Goal: Task Accomplishment & Management: Manage account settings

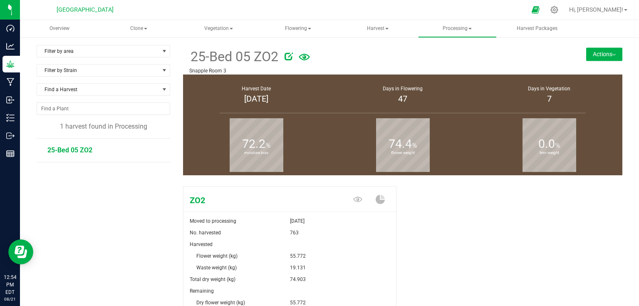
scroll to position [90, 0]
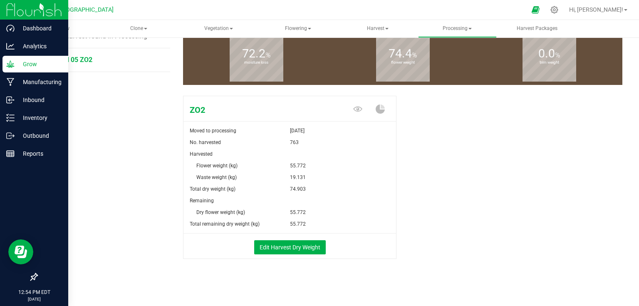
click at [27, 12] on img at bounding box center [34, 10] width 56 height 20
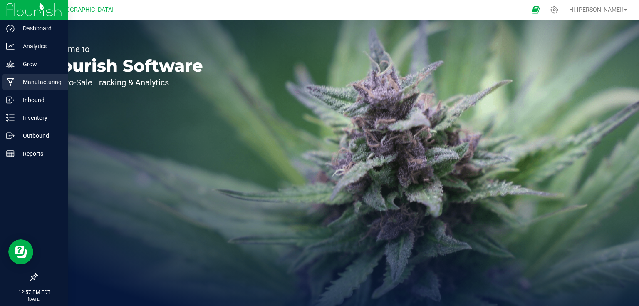
click at [8, 80] on icon at bounding box center [11, 82] width 8 height 8
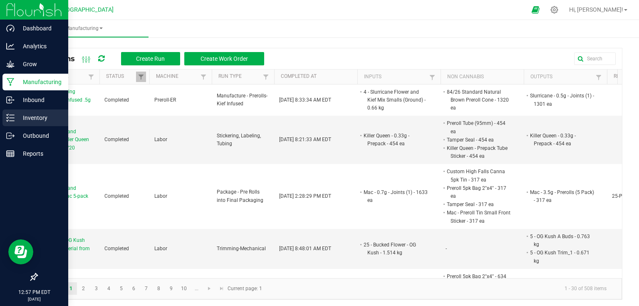
click at [19, 123] on div "Inventory" at bounding box center [35, 117] width 66 height 17
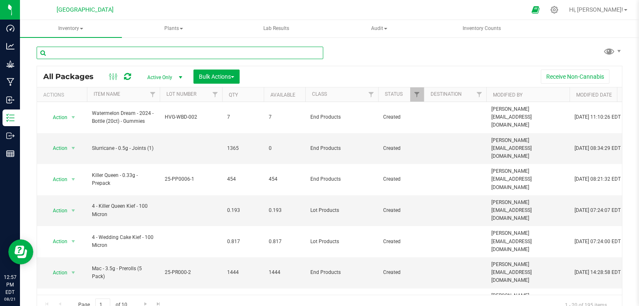
click at [121, 55] on input "text" at bounding box center [180, 53] width 287 height 12
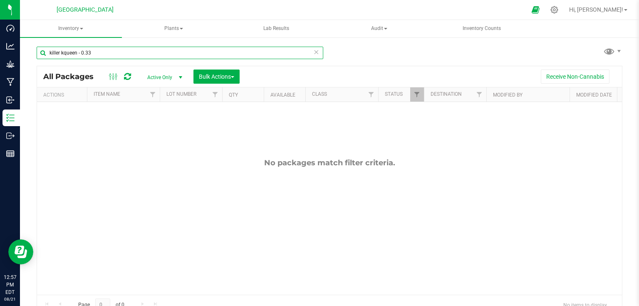
click at [63, 53] on input "killer kqueen - 0.33" at bounding box center [180, 53] width 287 height 12
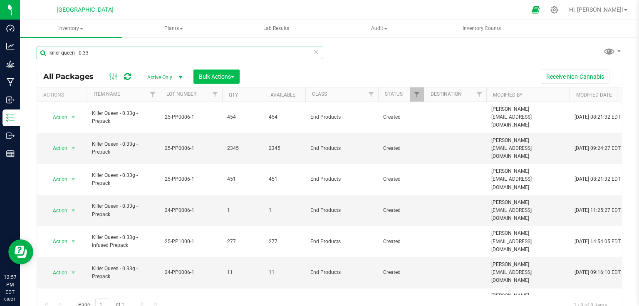
type input "killer queen - 0.33"
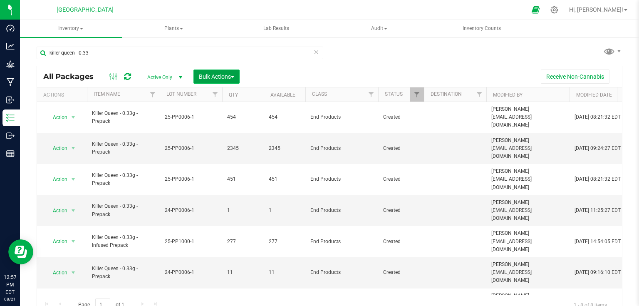
click at [216, 80] on button "Bulk Actions" at bounding box center [216, 76] width 46 height 14
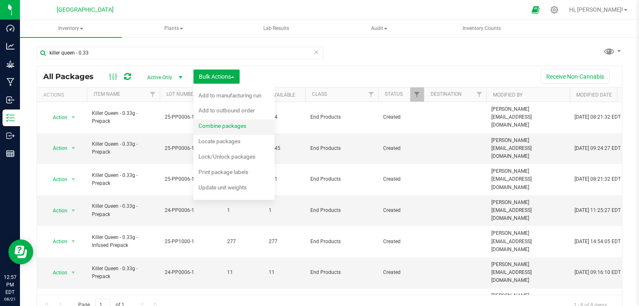
click at [216, 123] on span "Combine packages" at bounding box center [222, 125] width 48 height 7
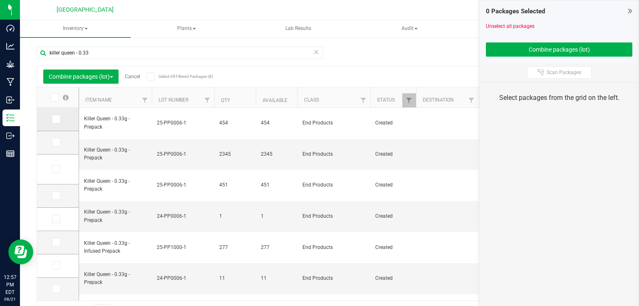
click at [52, 123] on span at bounding box center [56, 119] width 8 height 8
click at [0, 0] on input "checkbox" at bounding box center [0, 0] width 0 height 0
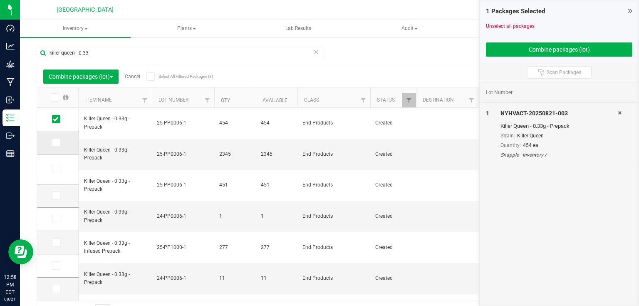
click at [56, 142] on icon at bounding box center [55, 142] width 5 height 0
click at [0, 0] on input "checkbox" at bounding box center [0, 0] width 0 height 0
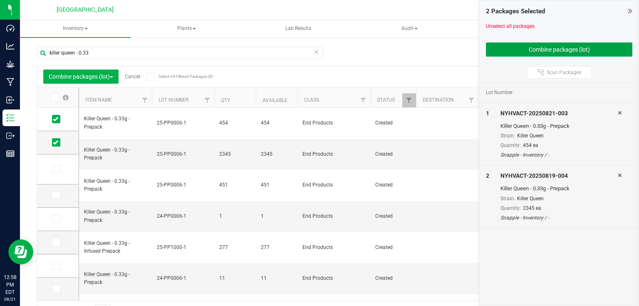
click at [502, 51] on button "Combine packages (lot)" at bounding box center [559, 49] width 146 height 14
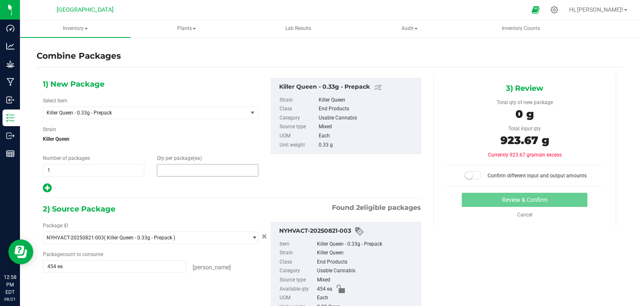
click at [196, 170] on span at bounding box center [208, 170] width 102 height 12
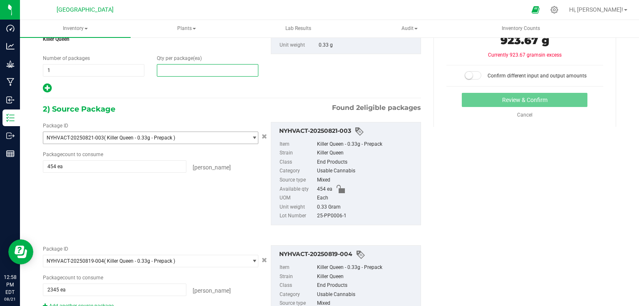
scroll to position [133, 0]
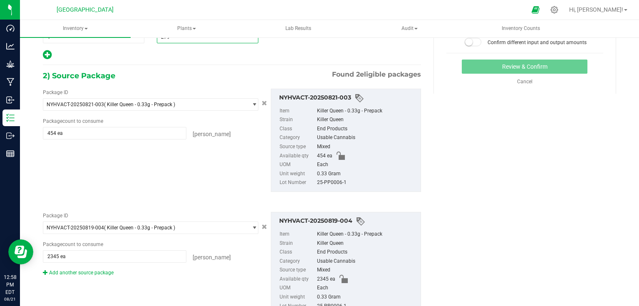
type input "2799"
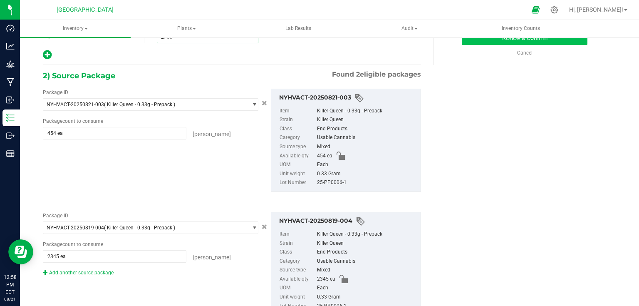
scroll to position [33, 0]
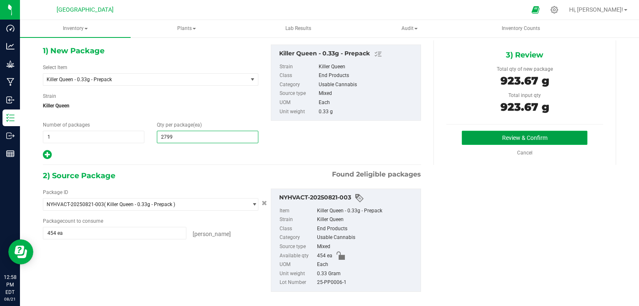
type input "2,799"
click at [487, 136] on button "Review & Confirm" at bounding box center [525, 138] width 126 height 14
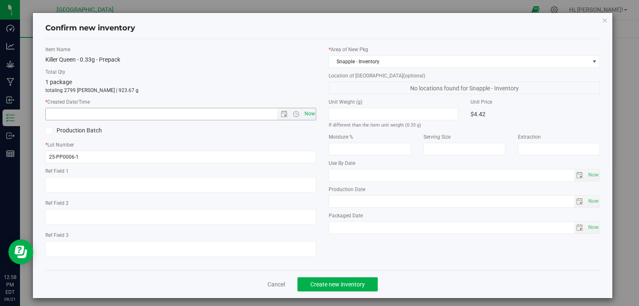
click at [307, 114] on span "Now" at bounding box center [309, 114] width 14 height 12
type input "[DATE] 12:58 PM"
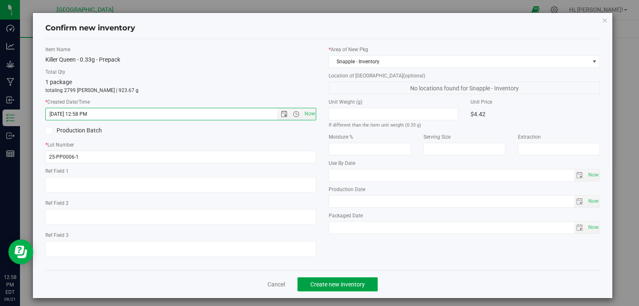
click at [333, 285] on span "Create new inventory" at bounding box center [337, 284] width 55 height 7
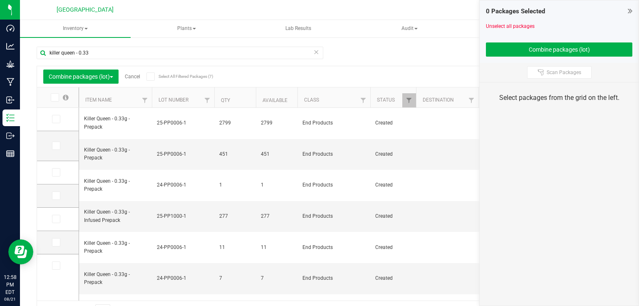
click at [629, 13] on icon at bounding box center [630, 11] width 5 height 8
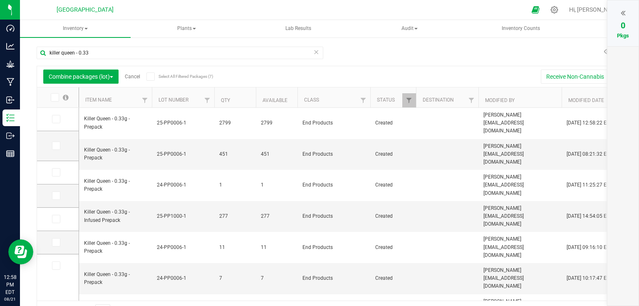
click at [133, 74] on link "Cancel" at bounding box center [132, 77] width 15 height 6
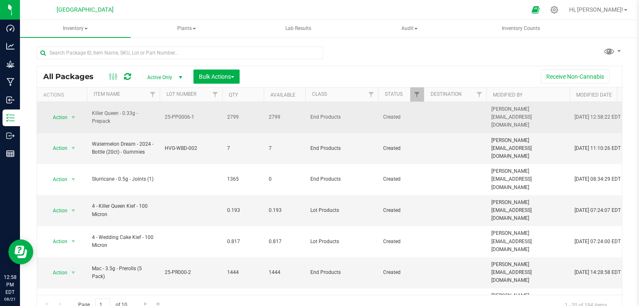
click at [77, 114] on span "select" at bounding box center [73, 118] width 10 height 12
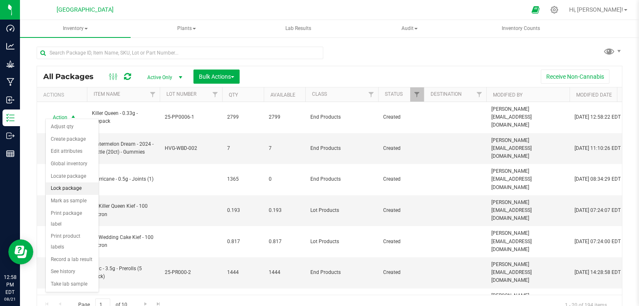
click at [66, 190] on li "Lock package" at bounding box center [72, 188] width 53 height 12
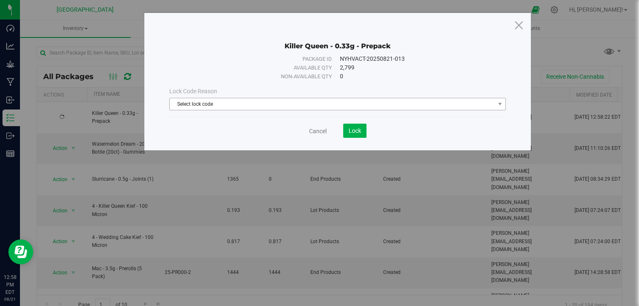
click at [276, 110] on div "Lock Code Reason Select lock code Select lock code Newly Received Quarantine Lo…" at bounding box center [337, 99] width 349 height 36
click at [280, 108] on span "Select lock code" at bounding box center [332, 104] width 325 height 12
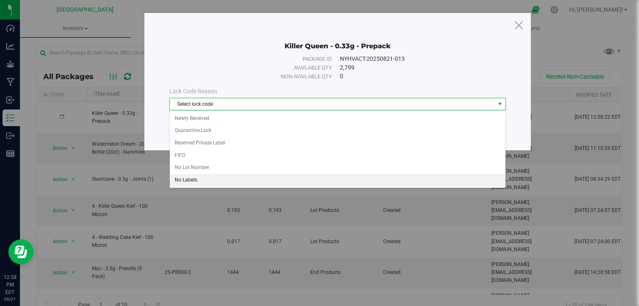
click at [188, 179] on li "No Labels" at bounding box center [338, 180] width 336 height 12
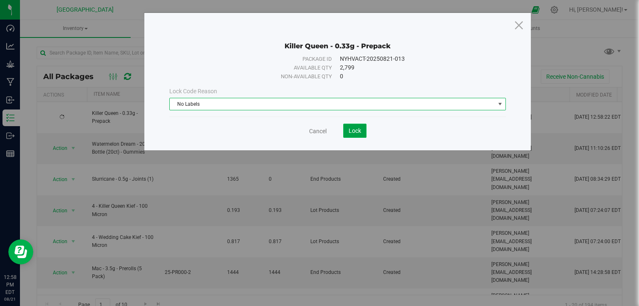
click at [352, 130] on span "Lock" at bounding box center [355, 130] width 12 height 7
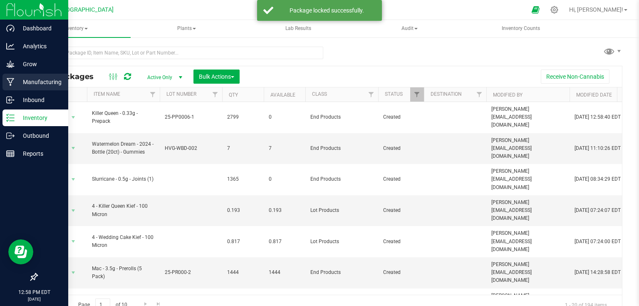
click at [16, 78] on p "Manufacturing" at bounding box center [40, 82] width 50 height 10
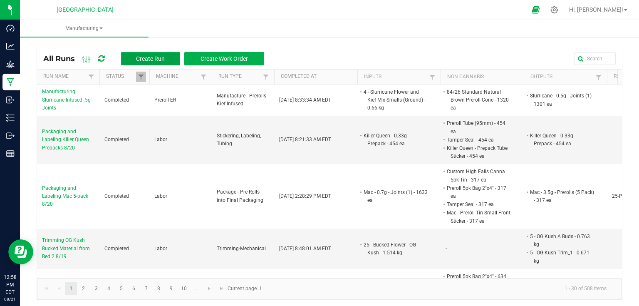
click at [154, 60] on span "Create Run" at bounding box center [150, 58] width 29 height 7
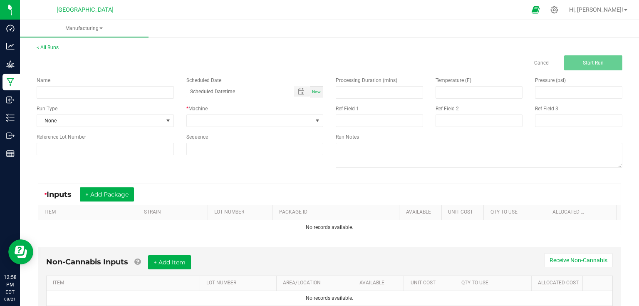
click at [54, 43] on div "< All Runs Cancel Start Run Name Scheduled Date Now Run Type None * Machine Ref…" at bounding box center [329, 186] width 619 height 303
click at [53, 45] on link "< All Runs" at bounding box center [48, 48] width 22 height 6
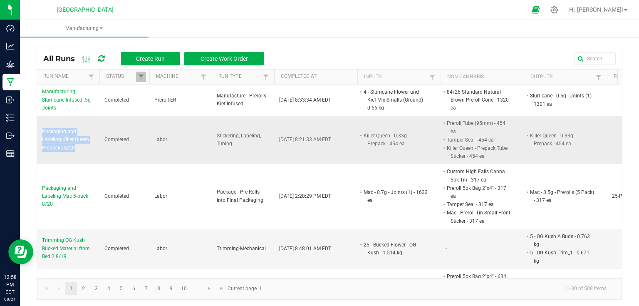
drag, startPoint x: 40, startPoint y: 125, endPoint x: 77, endPoint y: 146, distance: 43.0
click at [77, 146] on td "Packaging and Labeling Killer Queen Prepacks 8/20" at bounding box center [68, 140] width 62 height 48
copy span "Packaging and Labeling Killer Queen Prepacks 8/20"
click at [92, 141] on span "Packaging and Labeling Killer Queen Prepacks 8/20" at bounding box center [68, 140] width 52 height 24
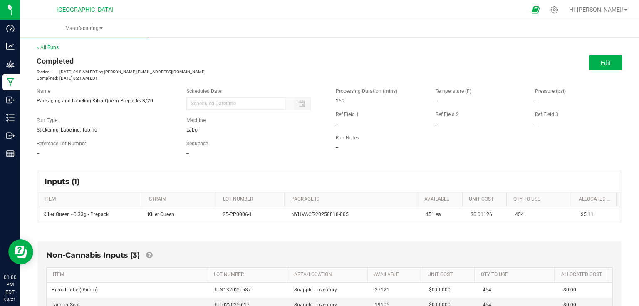
drag, startPoint x: 32, startPoint y: 98, endPoint x: 162, endPoint y: 99, distance: 129.8
click at [162, 99] on div "Name Packaging and Labeling Killer Queen Prepacks 8/20" at bounding box center [105, 95] width 150 height 17
copy span "Packaging and Labeling Killer Queen Prepacks 8/20"
click at [51, 45] on link "< All Runs" at bounding box center [48, 48] width 22 height 6
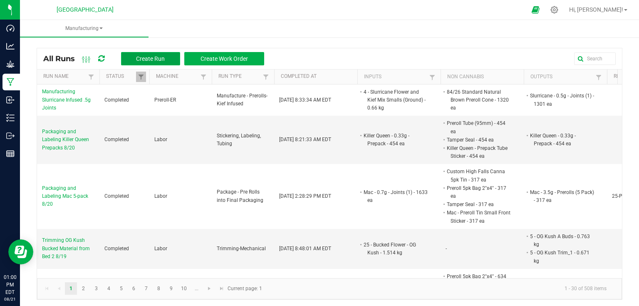
click at [174, 64] on button "Create Run" at bounding box center [150, 58] width 59 height 13
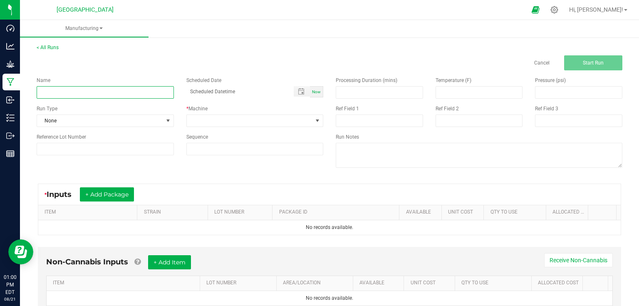
click at [127, 94] on input at bounding box center [105, 92] width 137 height 12
paste input "Packaging and Labeling Killer Queen Prepacks 8/20"
type input "Packaging and Labeling Killer Queen Prepacks 8/21"
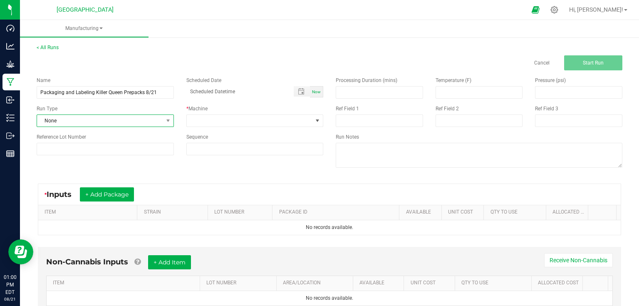
click at [151, 122] on span "None" at bounding box center [100, 121] width 126 height 12
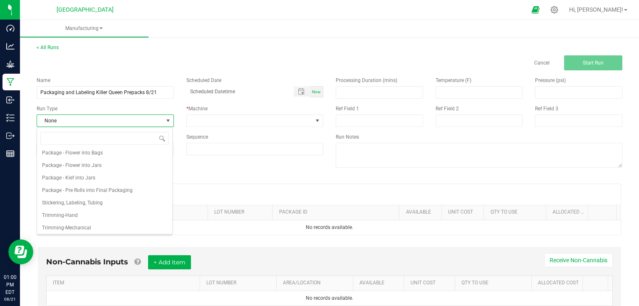
scroll to position [128, 0]
click at [92, 198] on span "Stickering, Labeling, Tubing" at bounding box center [72, 201] width 61 height 8
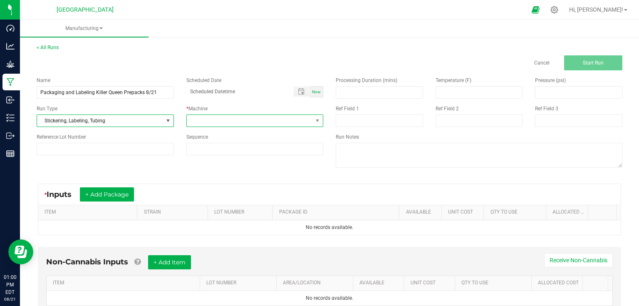
click at [211, 126] on span at bounding box center [250, 121] width 126 height 12
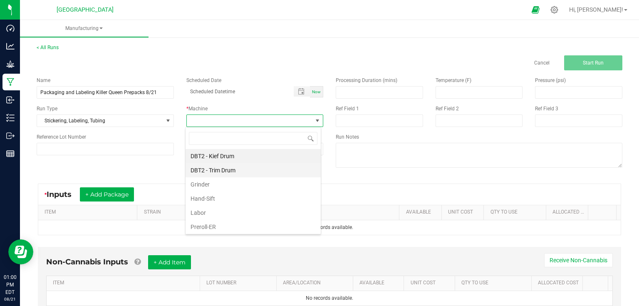
scroll to position [12, 136]
click at [203, 213] on li "Labor" at bounding box center [253, 213] width 135 height 14
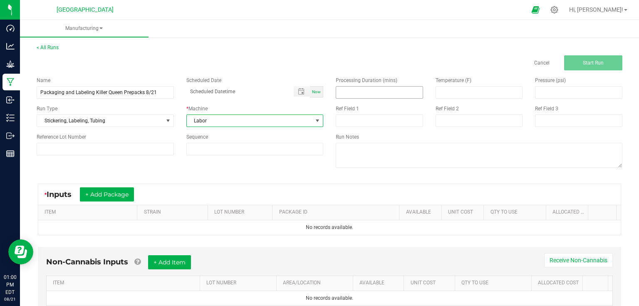
click at [350, 90] on input at bounding box center [379, 93] width 87 height 12
type input "130.00"
click at [121, 194] on button "+ Add Package" at bounding box center [107, 194] width 54 height 14
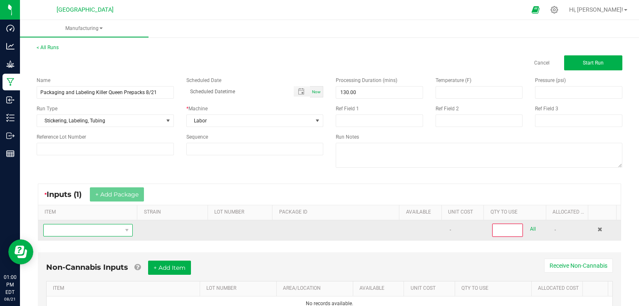
click at [112, 234] on span "NO DATA FOUND" at bounding box center [83, 230] width 78 height 12
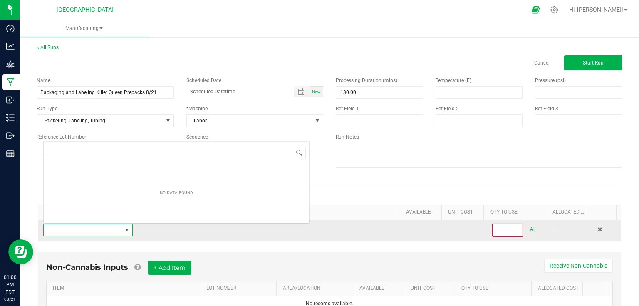
scroll to position [12, 87]
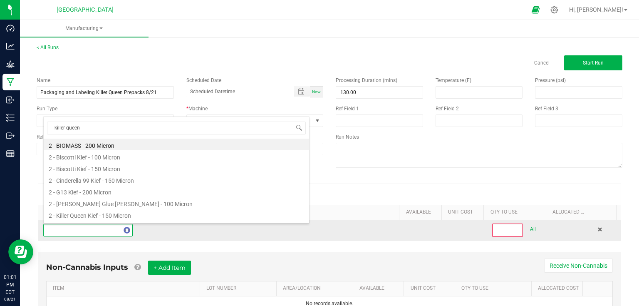
type input "killer queen -"
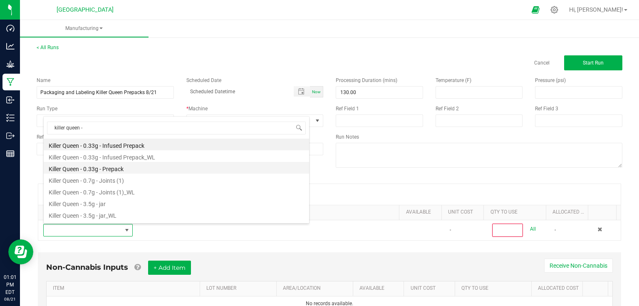
click at [119, 170] on li "Killer Queen - 0.33g - Prepack" at bounding box center [176, 168] width 265 height 12
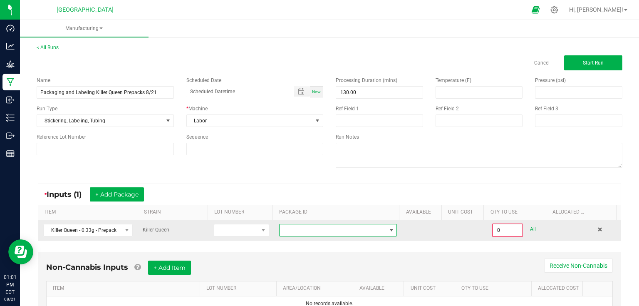
click at [285, 235] on span at bounding box center [333, 230] width 107 height 12
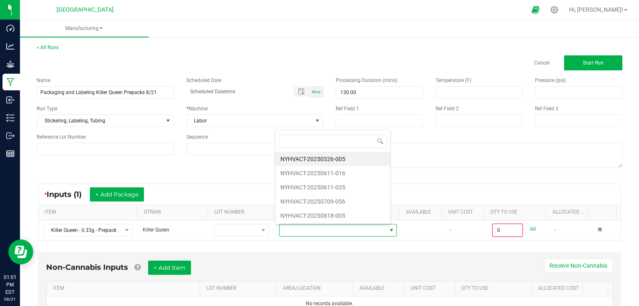
scroll to position [12, 115]
click at [326, 163] on li "NYHVACT-20250326-005" at bounding box center [332, 159] width 115 height 14
type input "0 ea"
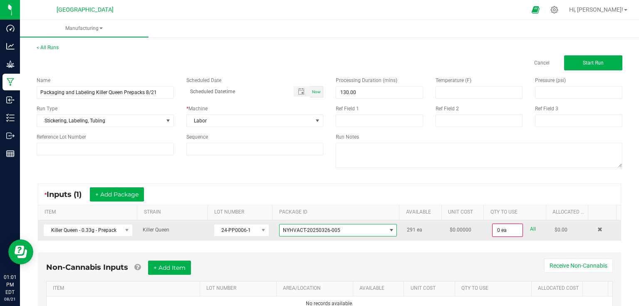
click at [325, 230] on span "NYHVACT-20250326-005" at bounding box center [311, 230] width 57 height 6
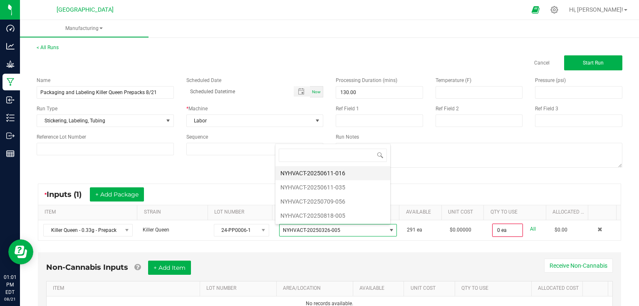
click at [318, 171] on li "NYHVACT-20250611-016" at bounding box center [332, 173] width 115 height 14
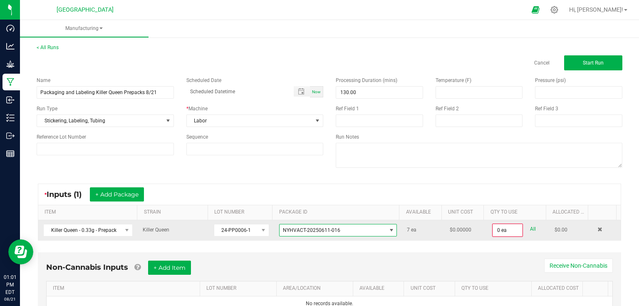
click at [324, 234] on span "NYHVACT-20250611-016" at bounding box center [333, 230] width 107 height 12
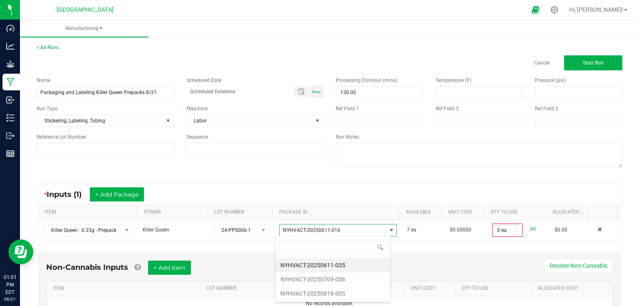
scroll to position [12, 115]
click at [320, 266] on li "NYHVACT-20250611-035" at bounding box center [332, 265] width 115 height 14
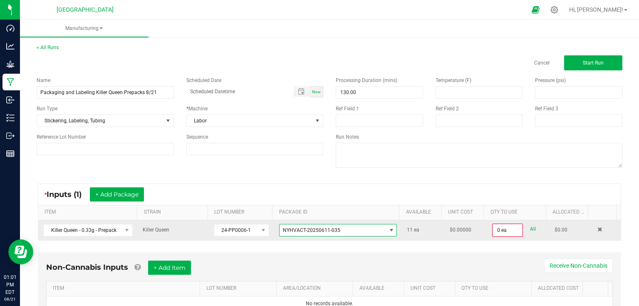
click at [332, 228] on span "NYHVACT-20250611-035" at bounding box center [311, 230] width 57 height 6
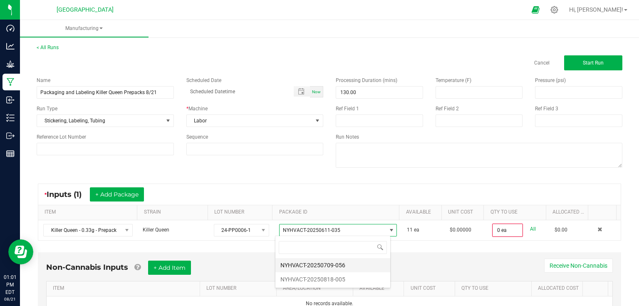
click at [329, 263] on li "NYHVACT-20250709-056" at bounding box center [332, 265] width 115 height 14
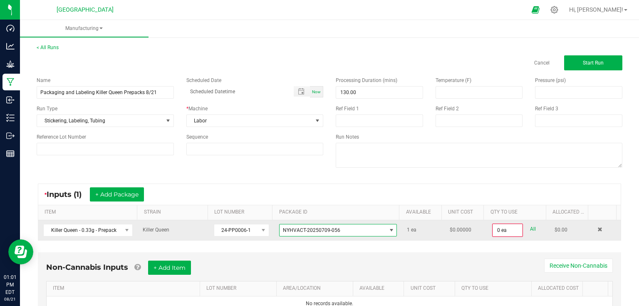
click at [336, 228] on span "NYHVACT-20250709-056" at bounding box center [333, 230] width 107 height 12
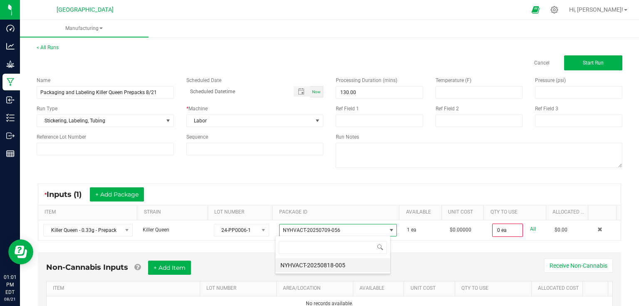
click at [331, 266] on li "NYHVACT-20250818-005" at bounding box center [332, 265] width 115 height 14
click at [534, 62] on link "Cancel" at bounding box center [541, 62] width 15 height 7
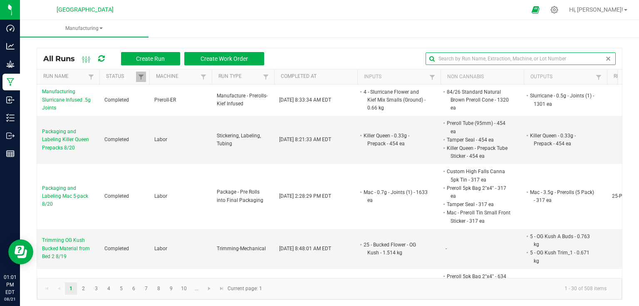
click at [573, 58] on input "text" at bounding box center [521, 58] width 190 height 12
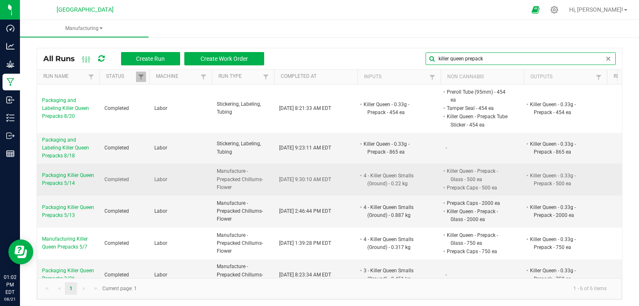
scroll to position [7, 0]
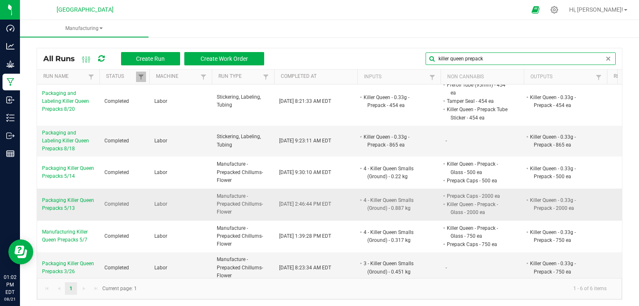
type input "killer queen prepack"
click at [565, 197] on li "Killer Queen - 0.33g - Prepack - 2000 ea" at bounding box center [562, 204] width 66 height 16
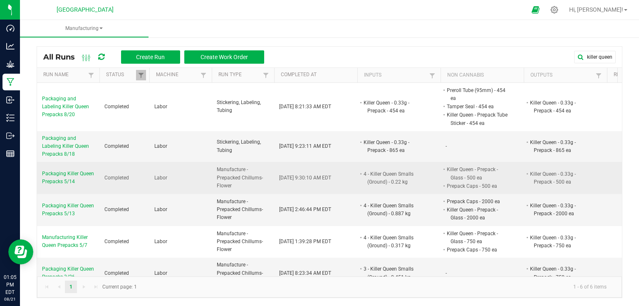
scroll to position [0, 0]
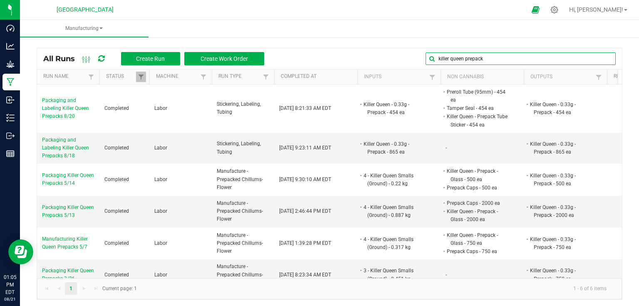
click at [602, 58] on global-search-input-ngx "killer queen prepack" at bounding box center [521, 59] width 190 height 6
click at [605, 59] on span at bounding box center [608, 58] width 7 height 7
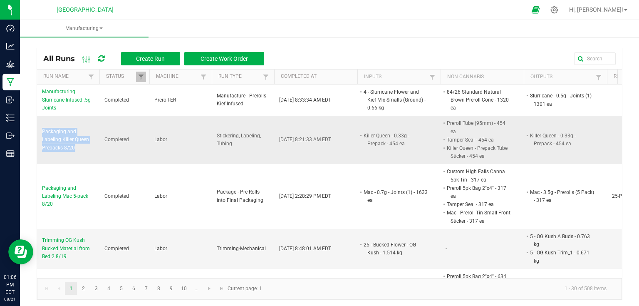
drag, startPoint x: 41, startPoint y: 124, endPoint x: 80, endPoint y: 154, distance: 49.8
click at [80, 154] on td "Packaging and Labeling Killer Queen Prepacks 8/20" at bounding box center [68, 140] width 62 height 48
copy span "Packaging and Labeling Killer Queen Prepacks 8/20"
click at [160, 60] on span "Create Run" at bounding box center [150, 58] width 29 height 7
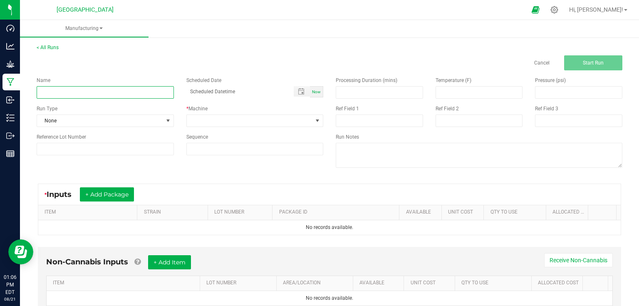
click at [136, 87] on input at bounding box center [105, 92] width 137 height 12
paste input "Packaging and Labeling Killer Queen Prepacks 8/20"
type input "Packaging and Labeling Killer Queen Prepacks 8/21"
click at [356, 87] on input at bounding box center [379, 93] width 87 height 12
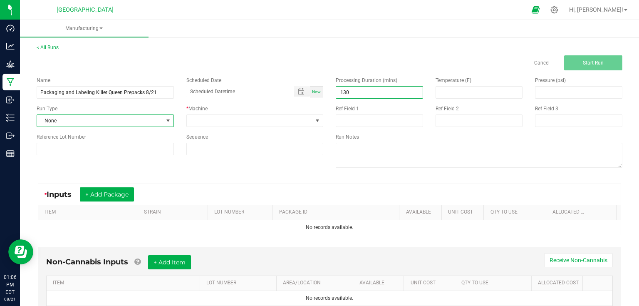
type input "130.00"
click at [165, 122] on span at bounding box center [168, 120] width 7 height 7
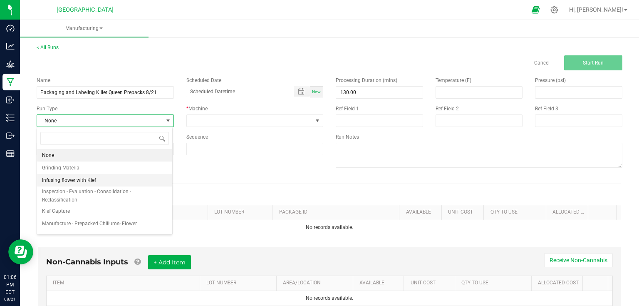
scroll to position [100, 0]
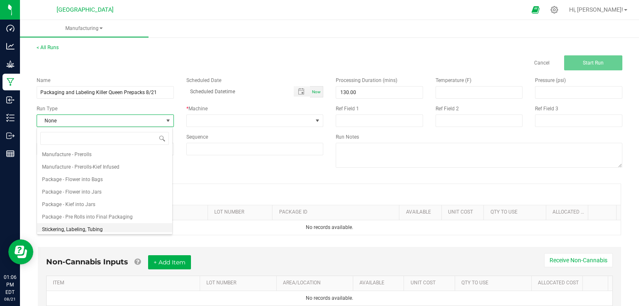
click at [73, 230] on span "Stickering, Labeling, Tubing" at bounding box center [72, 229] width 61 height 8
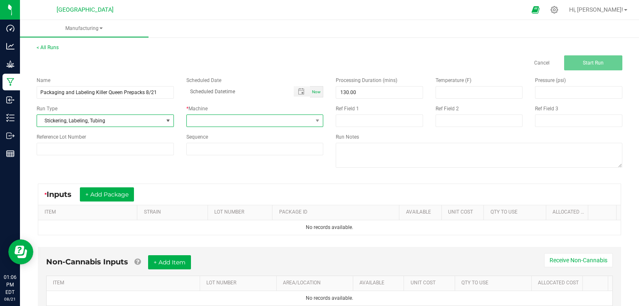
click at [216, 123] on span at bounding box center [250, 121] width 126 height 12
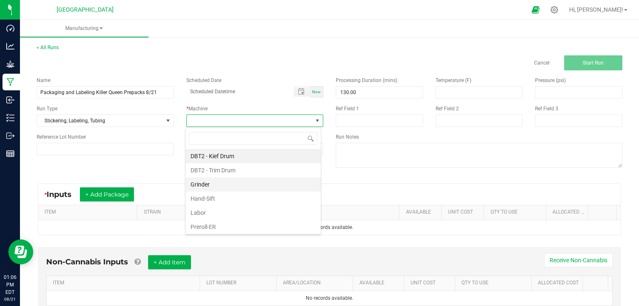
scroll to position [12, 136]
click at [198, 213] on li "Labor" at bounding box center [253, 213] width 135 height 14
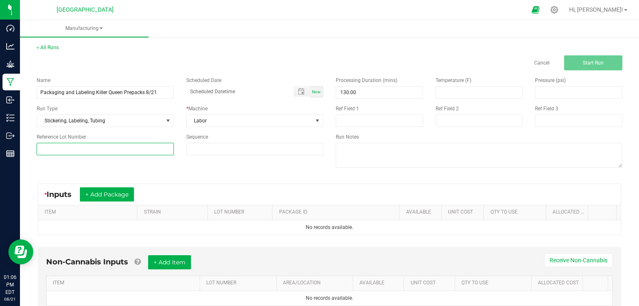
click at [126, 150] on input at bounding box center [105, 149] width 137 height 12
click at [280, 157] on div "Name Packaging and Labeling Killer Queen Prepacks 8/21 Scheduled Date Now Run T…" at bounding box center [179, 115] width 299 height 91
click at [129, 197] on button "+ Add Package" at bounding box center [107, 194] width 54 height 14
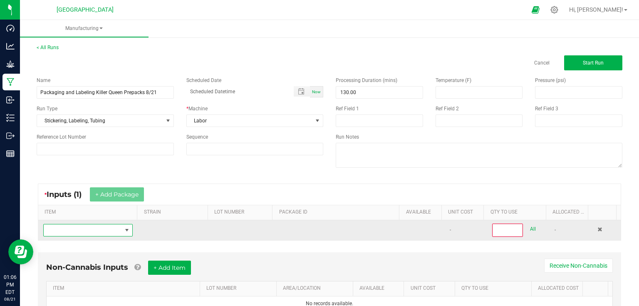
click at [104, 226] on span "NO DATA FOUND" at bounding box center [83, 230] width 78 height 12
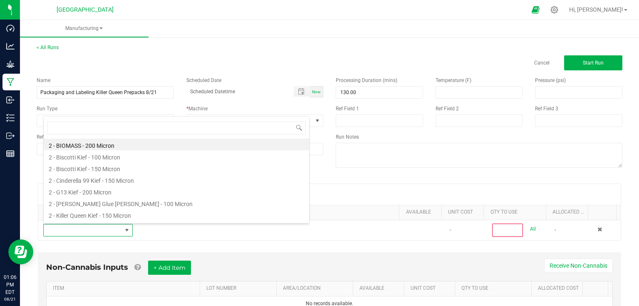
scroll to position [12, 87]
type input "killer"
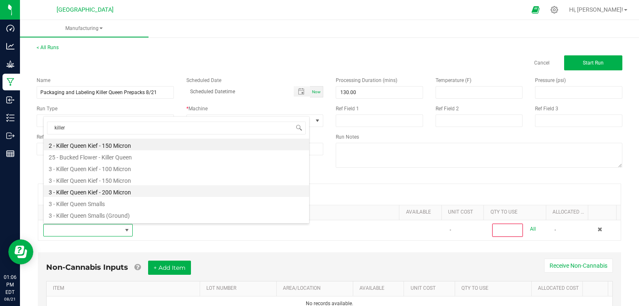
scroll to position [133, 0]
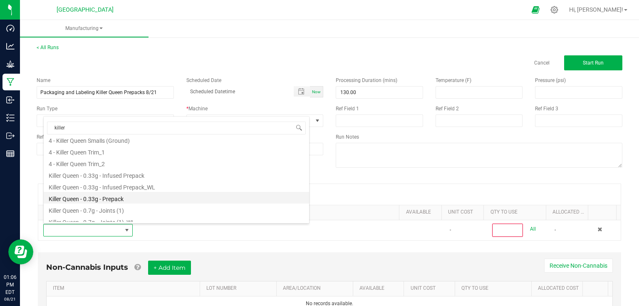
click at [126, 198] on li "Killer Queen - 0.33g - Prepack" at bounding box center [176, 198] width 265 height 12
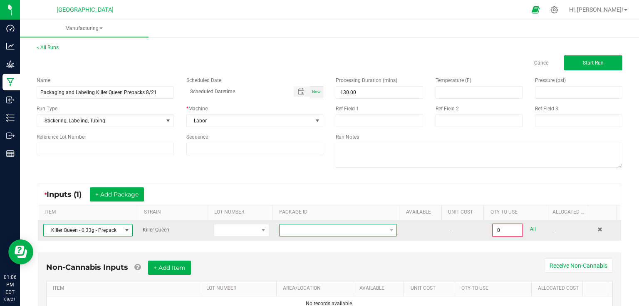
click at [291, 231] on span at bounding box center [333, 230] width 107 height 12
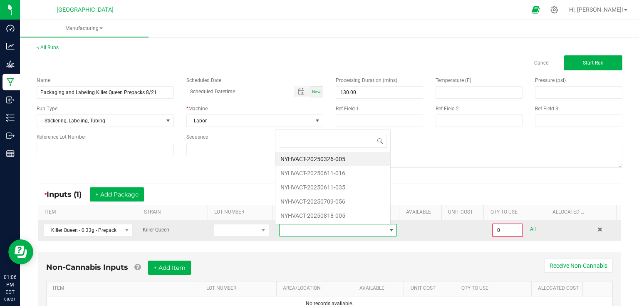
scroll to position [12, 115]
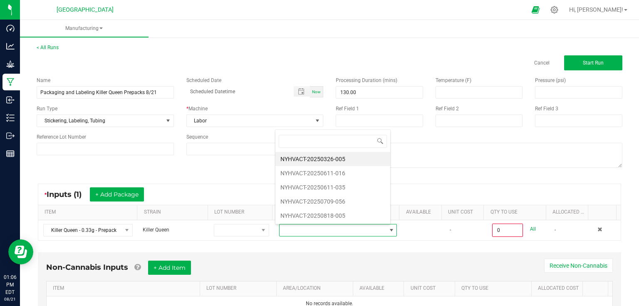
click at [301, 219] on li "NYHVACT-20250818-005" at bounding box center [332, 215] width 115 height 14
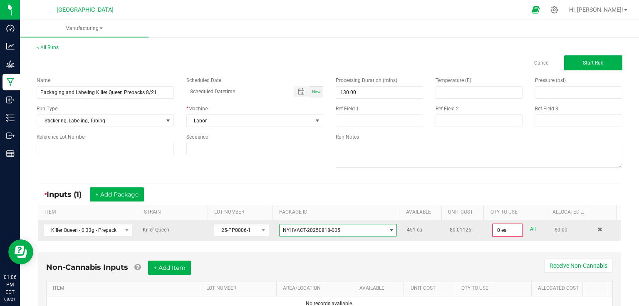
click at [530, 227] on link "All" at bounding box center [533, 228] width 6 height 11
type input "451 ea"
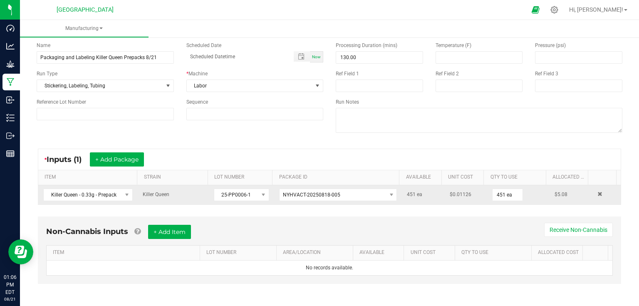
scroll to position [35, 0]
click at [188, 231] on button "+ Add Item" at bounding box center [169, 231] width 43 height 14
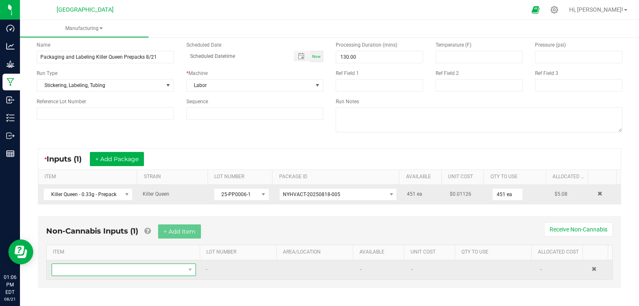
click at [136, 267] on span "NO DATA FOUND" at bounding box center [118, 270] width 133 height 12
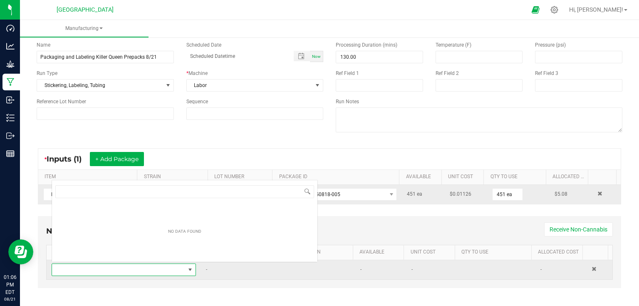
scroll to position [12, 140]
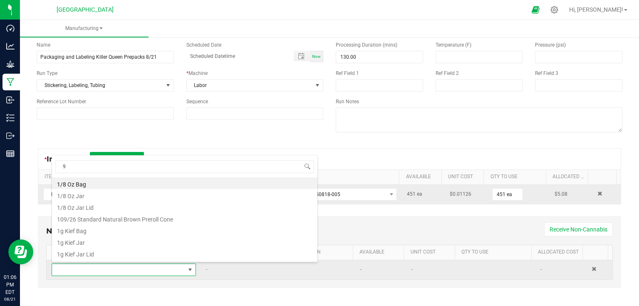
type input "95"
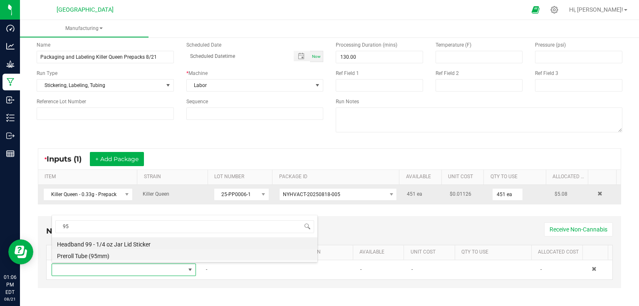
click at [93, 256] on li "Preroll Tube (95mm)" at bounding box center [184, 255] width 265 height 12
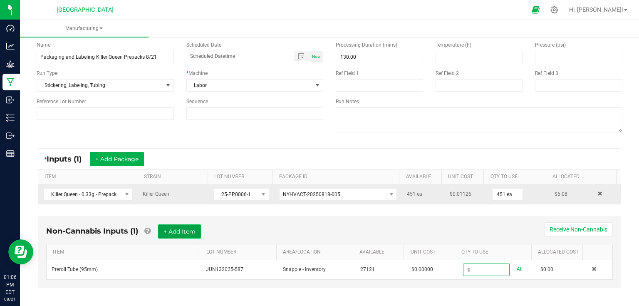
type input "0 ea"
click at [183, 231] on button "+ Add Item" at bounding box center [179, 231] width 43 height 14
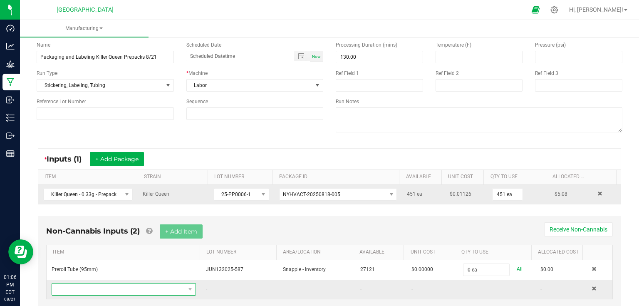
click at [136, 288] on span "NO DATA FOUND" at bounding box center [118, 289] width 133 height 12
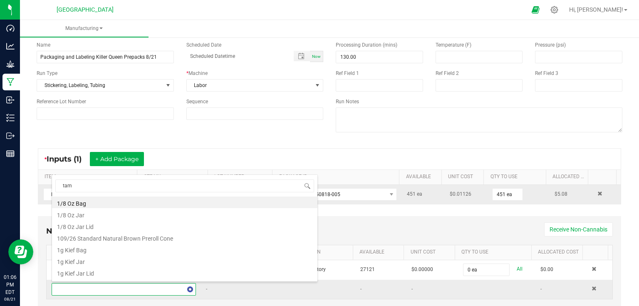
type input "tamp"
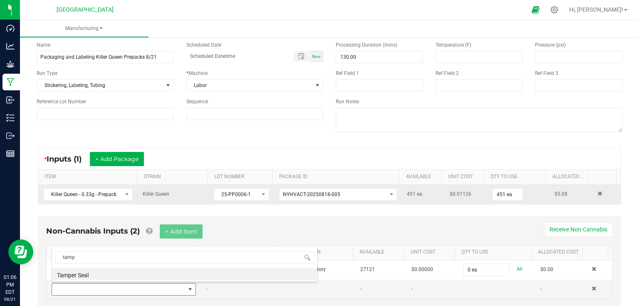
click at [95, 276] on li "Tamper Seal" at bounding box center [184, 274] width 265 height 12
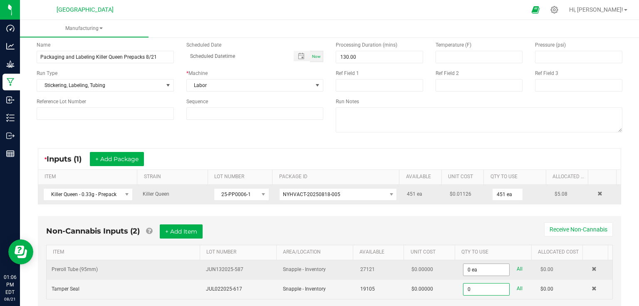
type input "0"
type input "0 ea"
click at [481, 266] on input "0" at bounding box center [487, 270] width 46 height 12
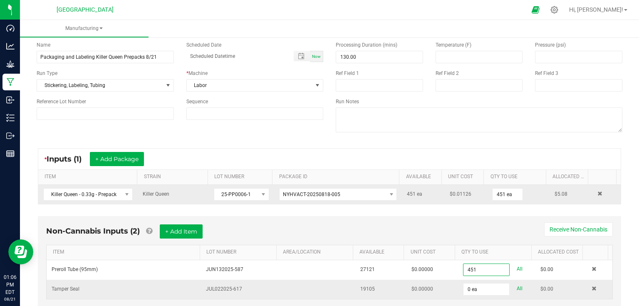
type input "451 ea"
click at [479, 293] on td "0 ea All" at bounding box center [496, 289] width 77 height 19
click at [482, 283] on input "0" at bounding box center [487, 289] width 46 height 12
type input "451 ea"
click at [246, 225] on div "Non-Cannabis Inputs (2) + Add Item Receive Non-Cannabis" at bounding box center [329, 234] width 567 height 20
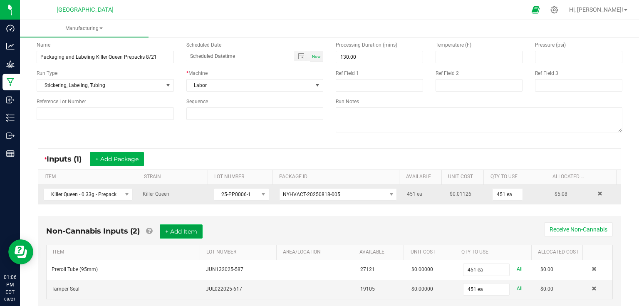
drag, startPoint x: 199, startPoint y: 225, endPoint x: 195, endPoint y: 225, distance: 4.6
click at [195, 225] on button "+ Add Item" at bounding box center [181, 231] width 43 height 14
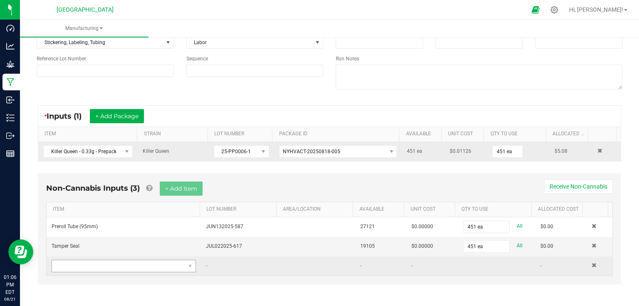
scroll to position [78, 0]
click at [117, 267] on span "NO DATA FOUND" at bounding box center [118, 266] width 133 height 12
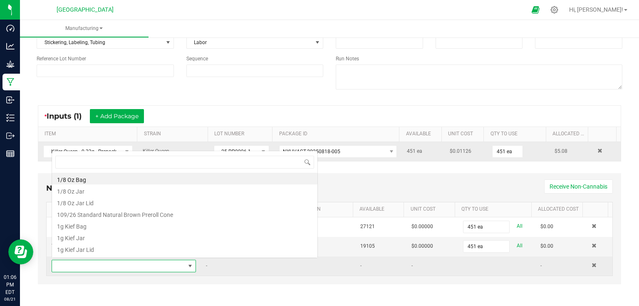
scroll to position [12, 140]
type input "kill"
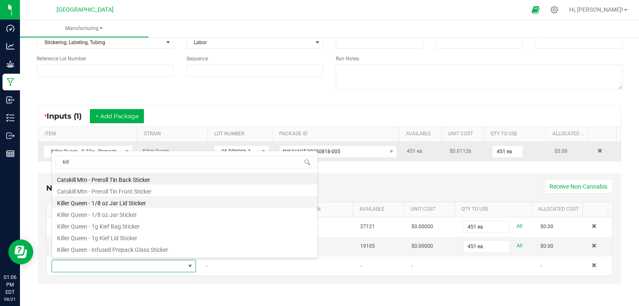
scroll to position [57, 0]
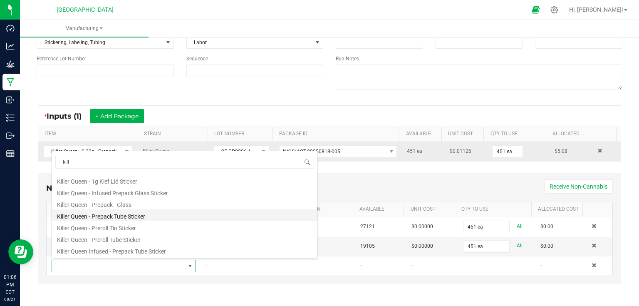
click at [141, 217] on li "Killer Queen - Prepack Tube Sticker" at bounding box center [184, 215] width 265 height 12
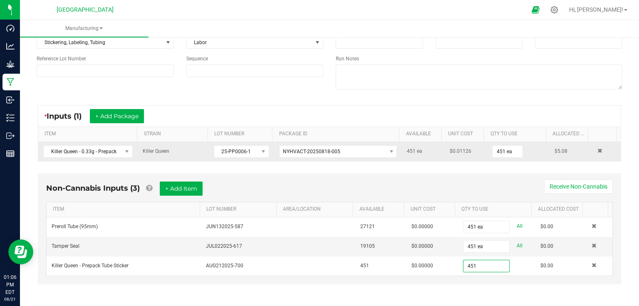
type input "451 ea"
click at [494, 176] on div "Non-Cannabis Inputs (3) + Add Item Receive Non-Cannabis ITEM LOT NUMBER AREA/LO…" at bounding box center [329, 228] width 583 height 111
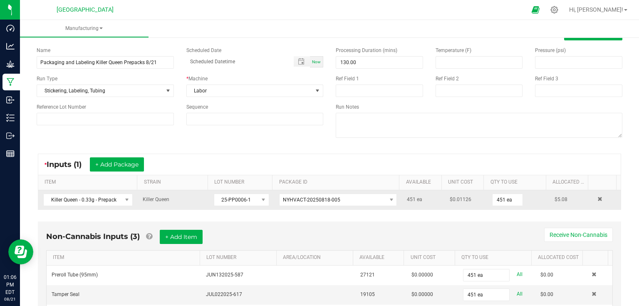
scroll to position [0, 0]
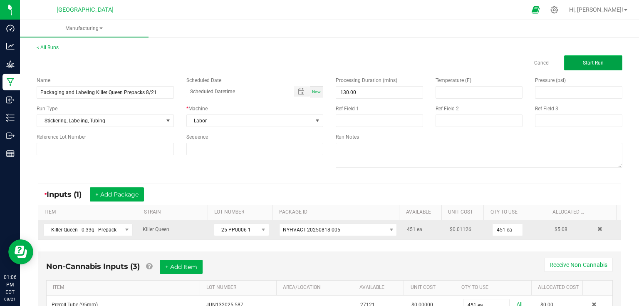
click at [583, 67] on button "Start Run" at bounding box center [593, 62] width 58 height 15
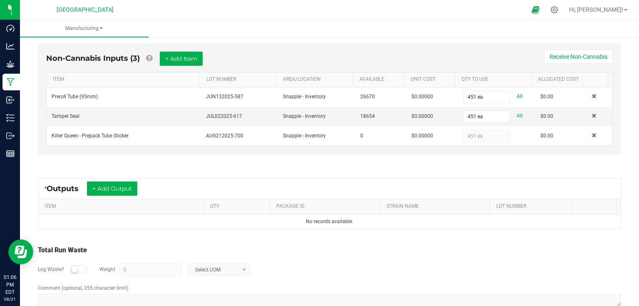
scroll to position [233, 0]
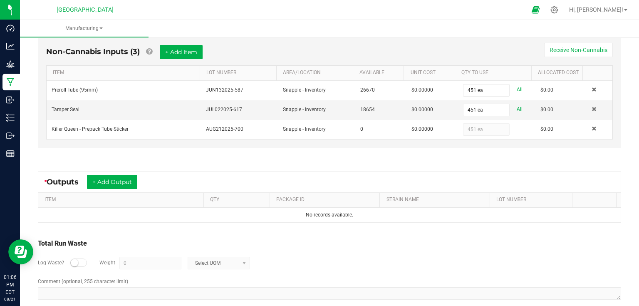
click at [132, 188] on div "* Outputs + Add Output" at bounding box center [329, 181] width 583 height 21
click at [131, 186] on button "+ Add Output" at bounding box center [112, 182] width 50 height 14
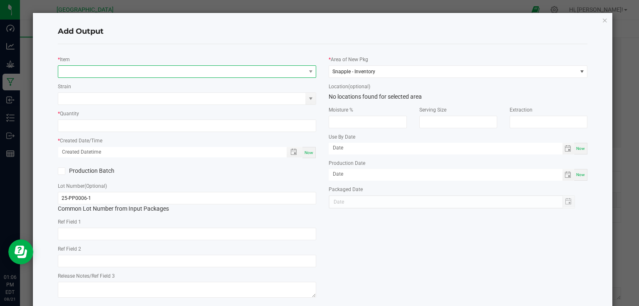
click at [139, 72] on span "NO DATA FOUND" at bounding box center [182, 72] width 248 height 12
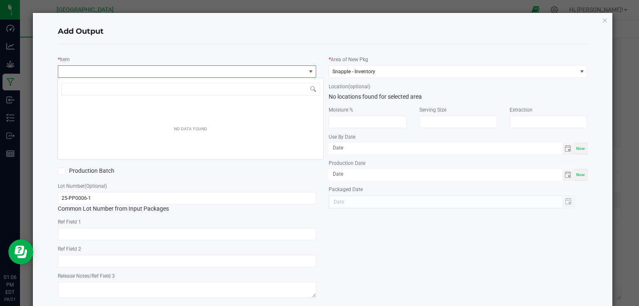
scroll to position [12, 256]
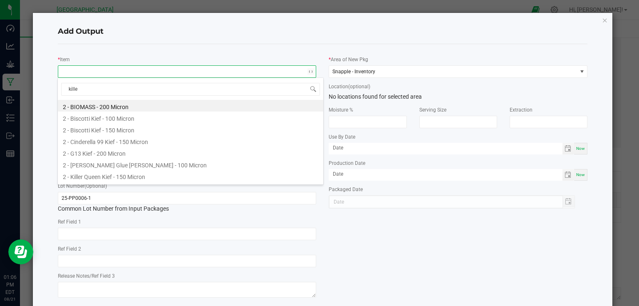
type input "killer"
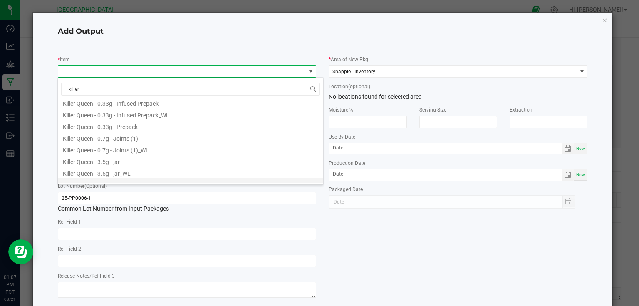
scroll to position [133, 0]
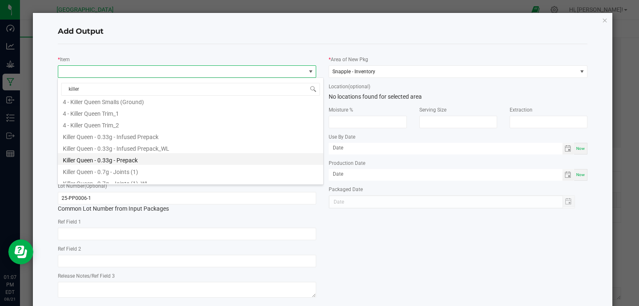
click at [115, 155] on li "Killer Queen - 0.33g - Prepack" at bounding box center [190, 159] width 265 height 12
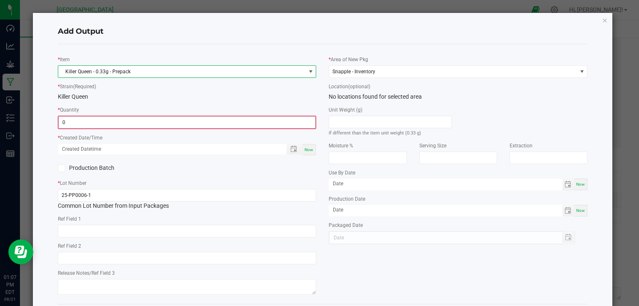
click at [137, 125] on input "0" at bounding box center [187, 123] width 257 height 12
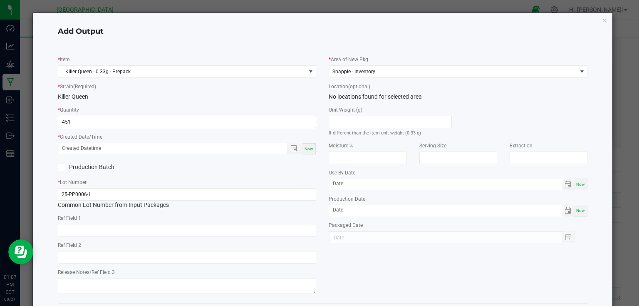
type input "451 ea"
click at [310, 148] on span "Now" at bounding box center [309, 148] width 9 height 5
type input "[DATE] 1:07 PM"
type input "[DATE]"
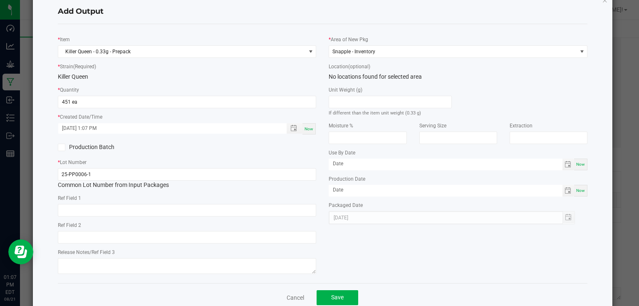
scroll to position [0, 0]
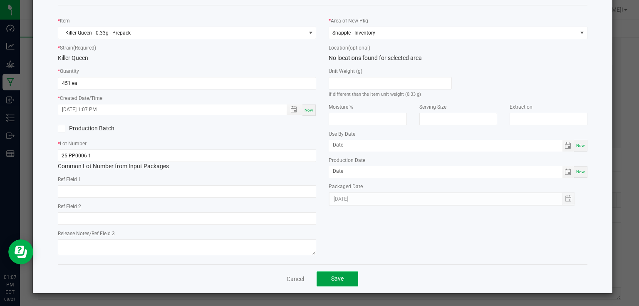
click at [345, 283] on button "Save" at bounding box center [338, 278] width 42 height 15
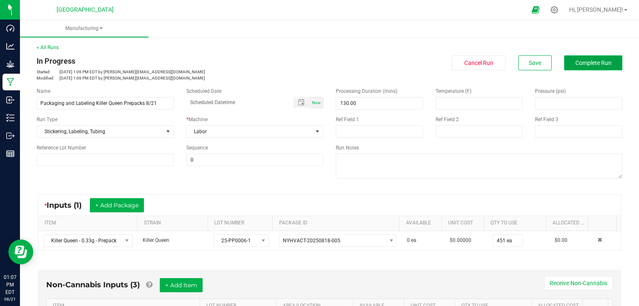
click at [576, 68] on button "Complete Run" at bounding box center [593, 62] width 58 height 15
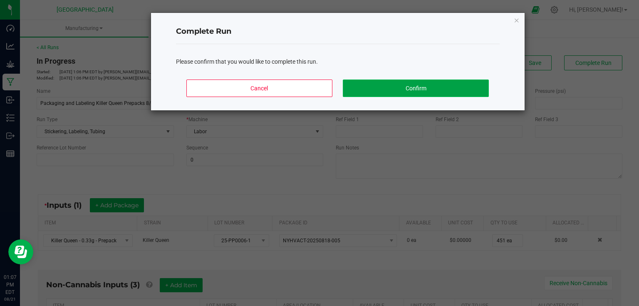
click at [385, 92] on button "Confirm" at bounding box center [416, 87] width 146 height 17
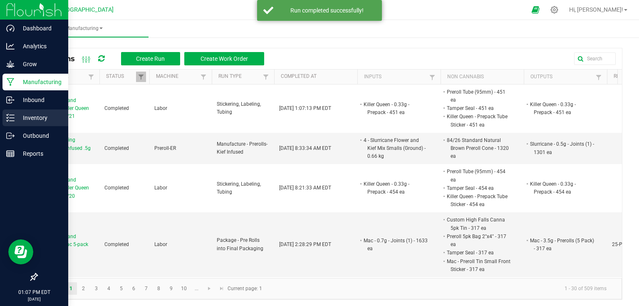
click at [15, 121] on p "Inventory" at bounding box center [40, 118] width 50 height 10
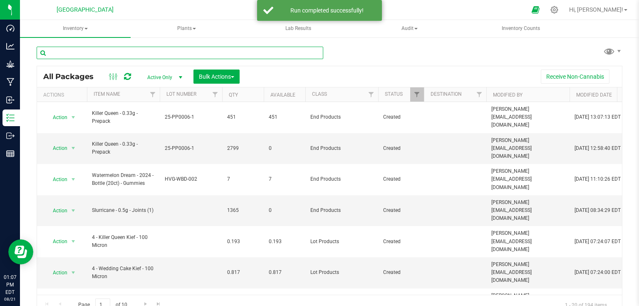
click at [134, 55] on input "text" at bounding box center [180, 53] width 287 height 12
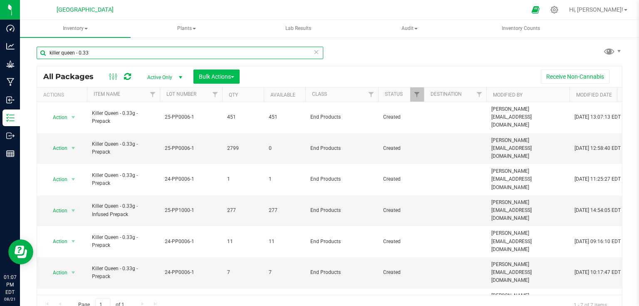
type input "killer queen - 0.33"
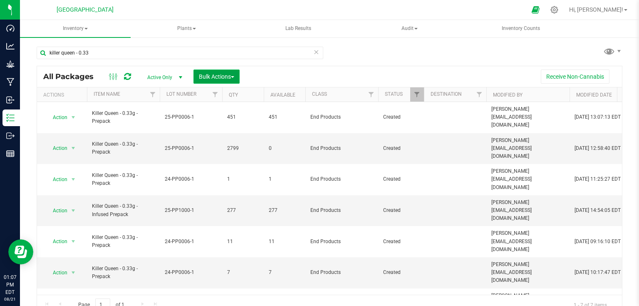
click at [211, 81] on button "Bulk Actions" at bounding box center [216, 76] width 46 height 14
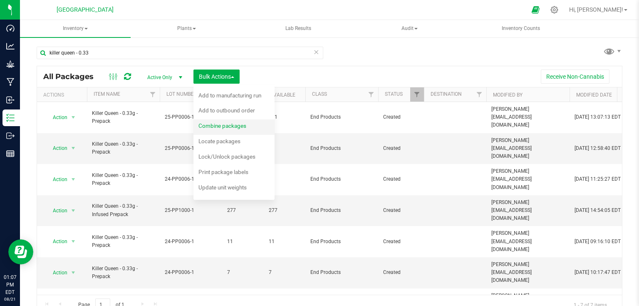
click at [212, 120] on li "Combine packages" at bounding box center [233, 126] width 81 height 15
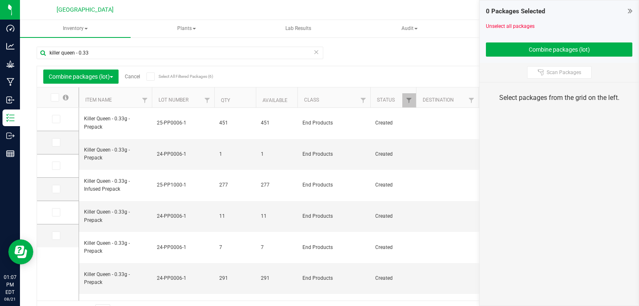
click at [133, 77] on link "Cancel" at bounding box center [132, 77] width 15 height 6
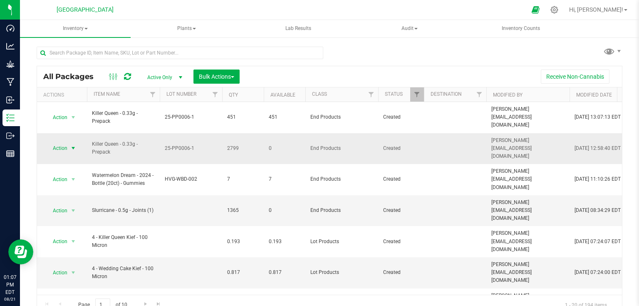
click at [65, 142] on span "Action" at bounding box center [56, 148] width 22 height 12
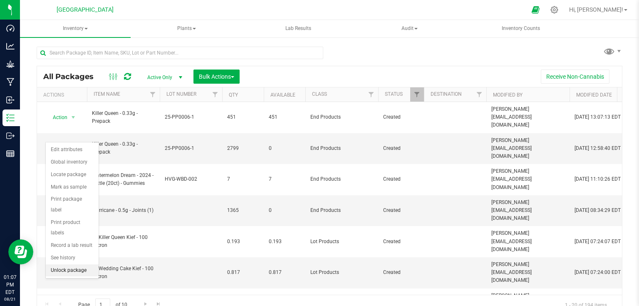
click at [64, 264] on li "Unlock package" at bounding box center [72, 270] width 53 height 12
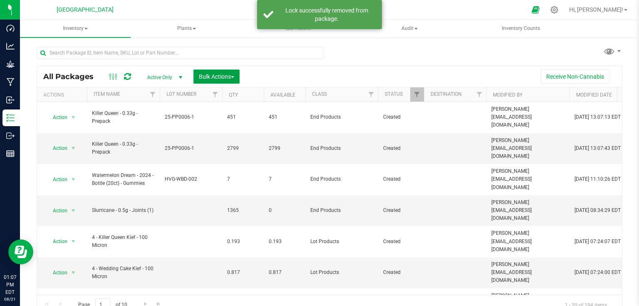
click at [218, 71] on button "Bulk Actions" at bounding box center [216, 76] width 46 height 14
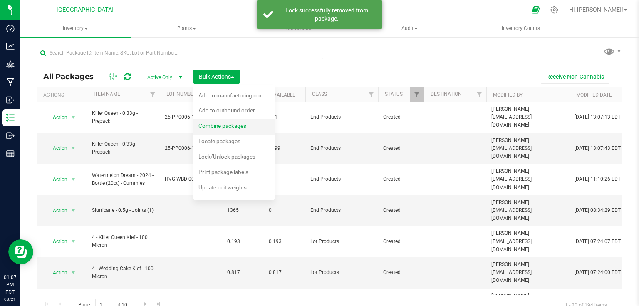
click at [213, 123] on span "Combine packages" at bounding box center [222, 125] width 48 height 7
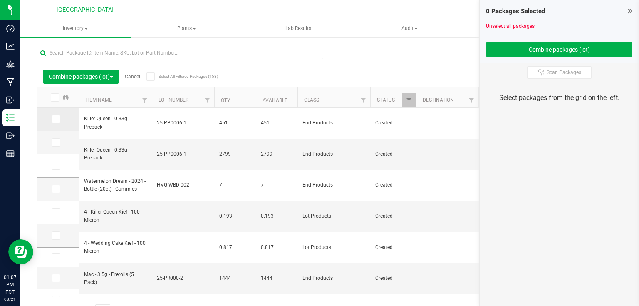
click at [55, 119] on icon at bounding box center [55, 119] width 5 height 0
click at [0, 0] on input "checkbox" at bounding box center [0, 0] width 0 height 0
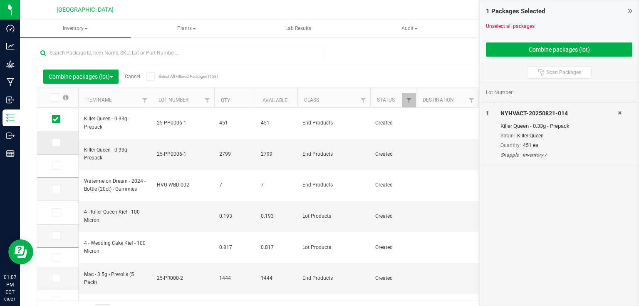
click at [61, 141] on label at bounding box center [58, 142] width 12 height 8
click at [0, 0] on input "checkbox" at bounding box center [0, 0] width 0 height 0
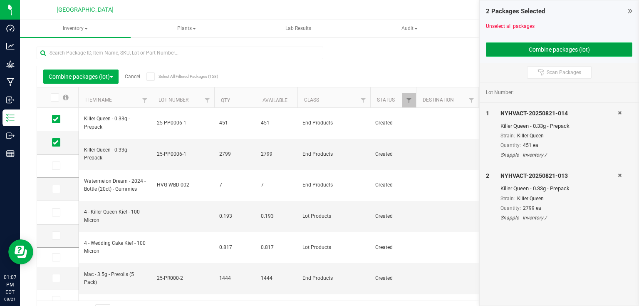
click at [528, 55] on button "Combine packages (lot)" at bounding box center [559, 49] width 146 height 14
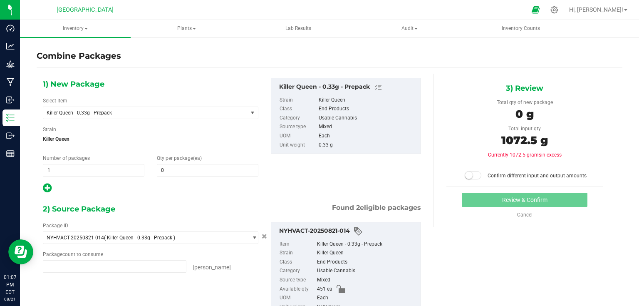
type input "451 ea"
type input "2799 ea"
click at [185, 170] on span at bounding box center [208, 170] width 102 height 12
type input "3250"
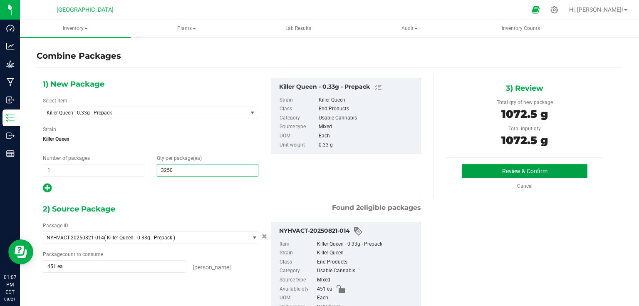
type input "3,250"
click at [493, 166] on button "Review & Confirm" at bounding box center [525, 171] width 126 height 14
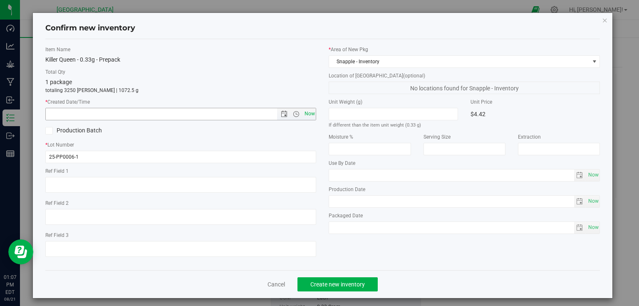
click at [305, 114] on span "Now" at bounding box center [309, 114] width 14 height 12
type input "[DATE] 1:07 PM"
click at [346, 286] on span "Create new inventory" at bounding box center [337, 284] width 55 height 7
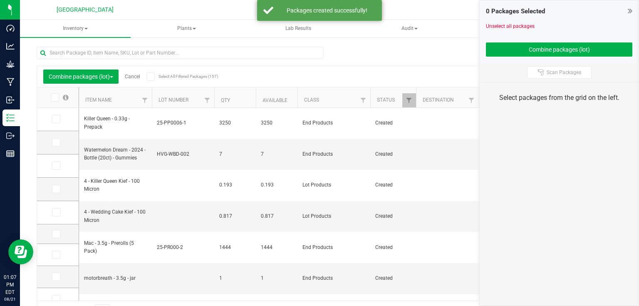
click at [628, 13] on icon at bounding box center [630, 11] width 5 height 8
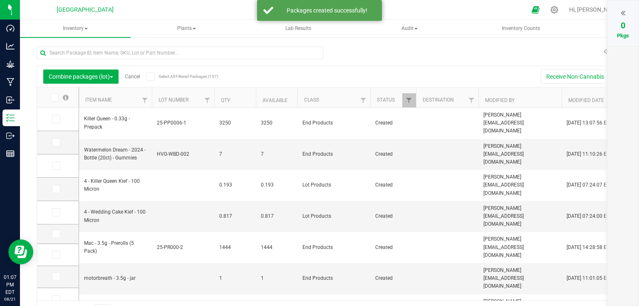
click at [140, 74] on link "Cancel" at bounding box center [132, 77] width 15 height 6
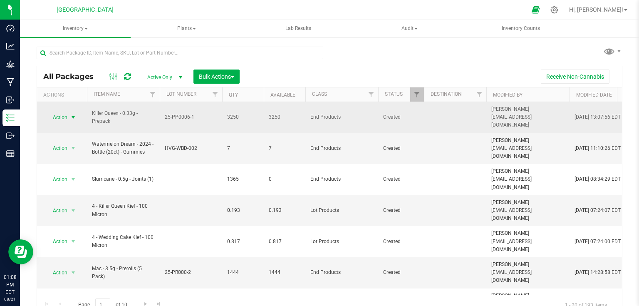
click at [71, 114] on span "select" at bounding box center [73, 117] width 7 height 7
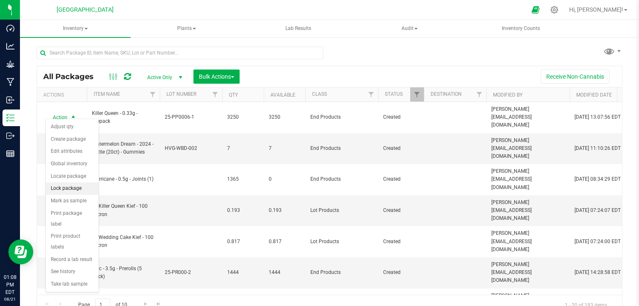
click at [72, 190] on li "Lock package" at bounding box center [72, 188] width 53 height 12
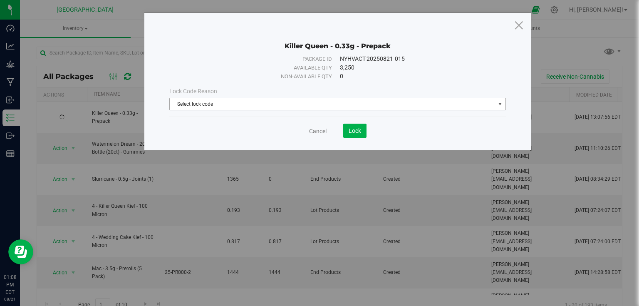
click at [224, 105] on span "Select lock code" at bounding box center [332, 104] width 325 height 12
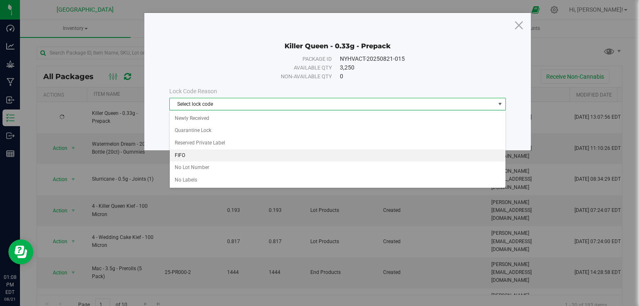
click at [188, 156] on li "FIFO" at bounding box center [338, 155] width 336 height 12
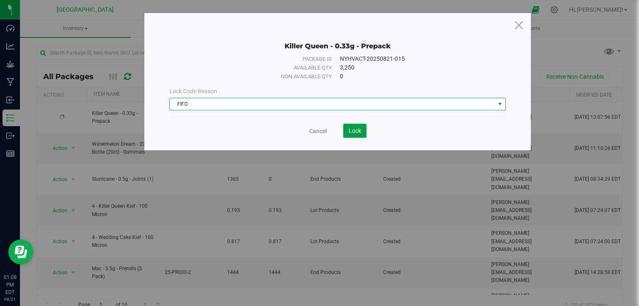
click at [362, 132] on button "Lock" at bounding box center [354, 131] width 23 height 14
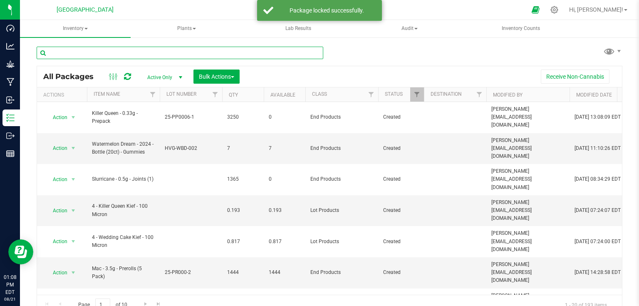
click at [184, 50] on input "text" at bounding box center [180, 53] width 287 height 12
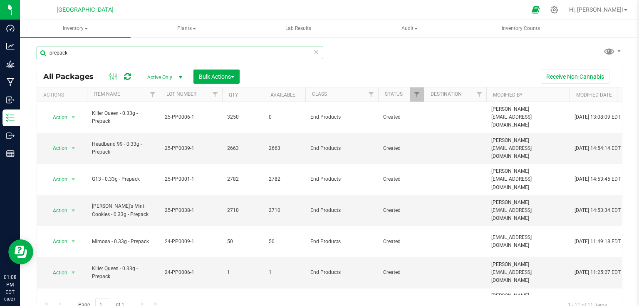
type input "prepack"
click at [315, 53] on icon at bounding box center [316, 52] width 6 height 10
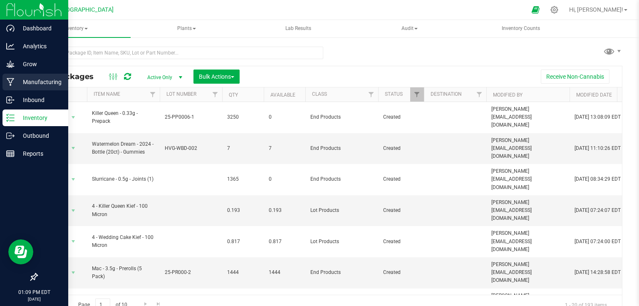
click at [31, 79] on p "Manufacturing" at bounding box center [40, 82] width 50 height 10
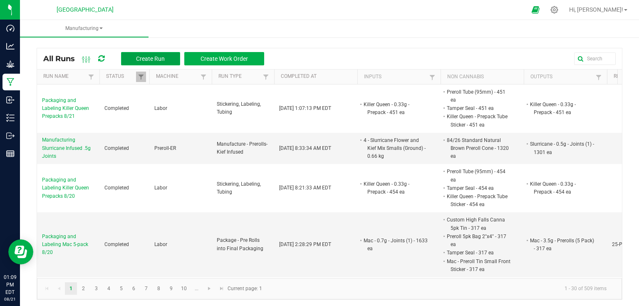
click at [146, 55] on button "Create Run" at bounding box center [150, 58] width 59 height 13
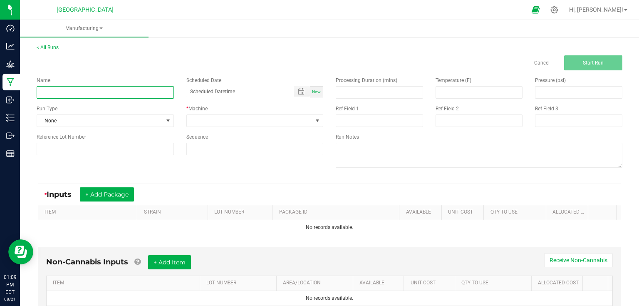
click at [122, 98] on input at bounding box center [105, 92] width 137 height 12
type input "Packaging and Labeling Killer Queen Kief 8/21"
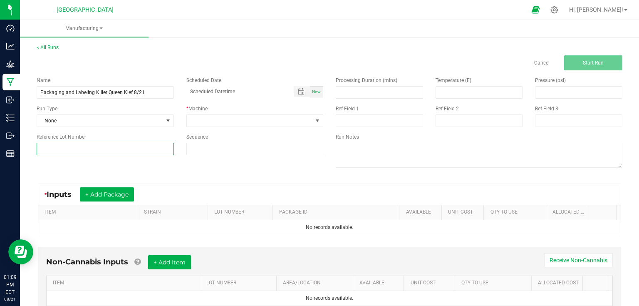
click at [127, 151] on input at bounding box center [105, 149] width 137 height 12
type input "25-K0006-1"
click at [144, 167] on div "Name Packaging and Labeling Killer Queen Kief 8/21 Scheduled Date Now Run Type …" at bounding box center [329, 123] width 598 height 106
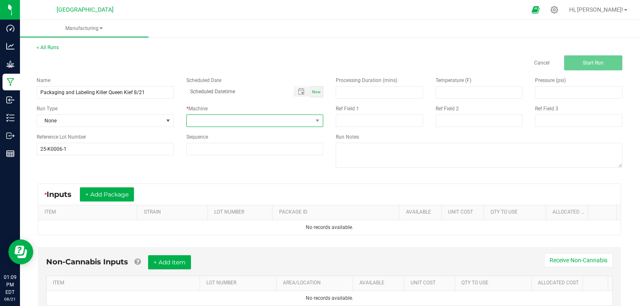
click at [223, 120] on span at bounding box center [250, 121] width 126 height 12
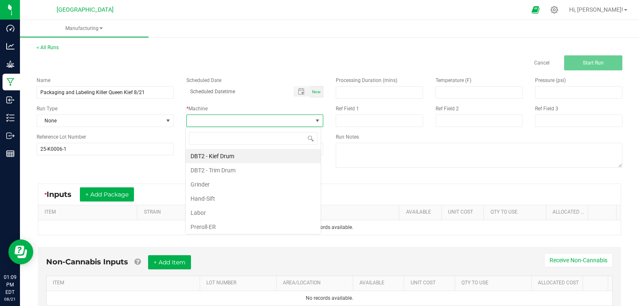
scroll to position [12, 136]
click at [220, 210] on li "Labor" at bounding box center [253, 213] width 135 height 14
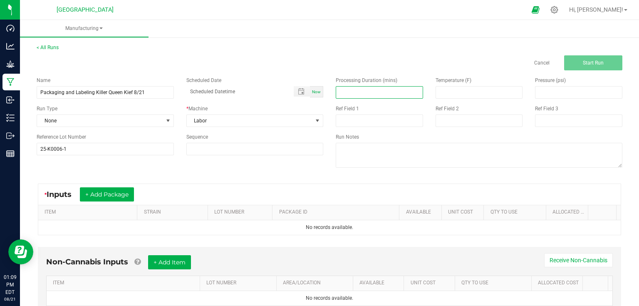
click at [372, 97] on input at bounding box center [379, 93] width 87 height 12
type input "120.00"
click at [277, 185] on div "* Inputs + Add Package" at bounding box center [329, 194] width 583 height 21
click at [96, 188] on button "+ Add Package" at bounding box center [107, 194] width 54 height 14
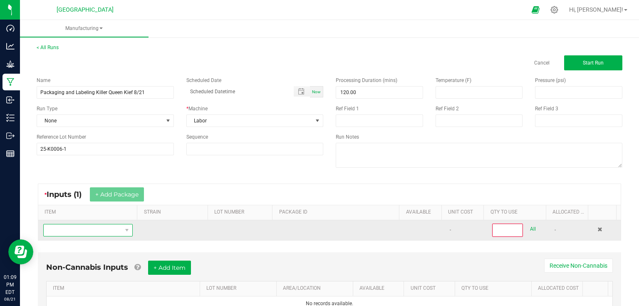
click at [100, 226] on span "NO DATA FOUND" at bounding box center [83, 230] width 78 height 12
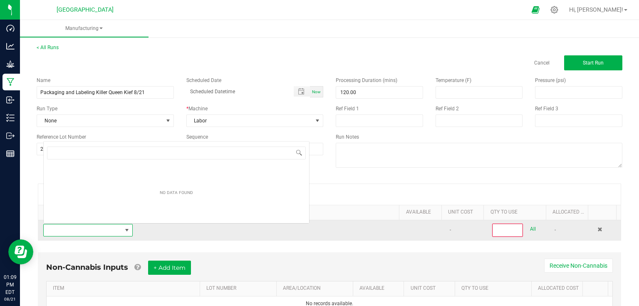
scroll to position [12, 87]
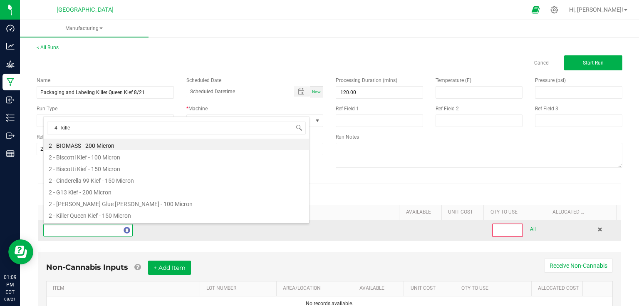
type input "4 - killer"
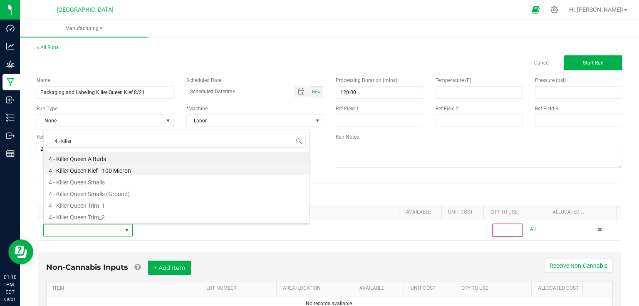
click at [111, 169] on li "4 - Killer Queen Kief - 100 Micron" at bounding box center [176, 170] width 265 height 12
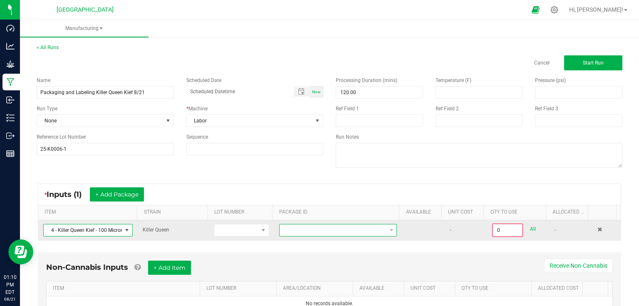
click at [297, 233] on span at bounding box center [333, 230] width 107 height 12
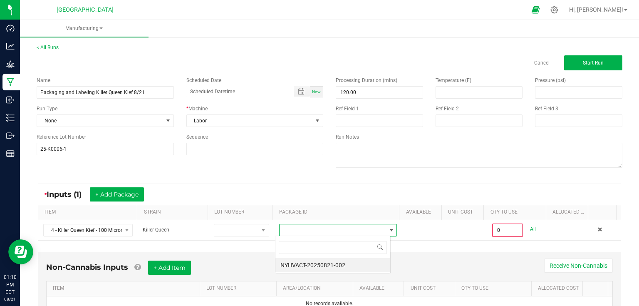
scroll to position [12, 115]
click at [313, 268] on li "NYHVACT-20250821-002" at bounding box center [332, 265] width 115 height 14
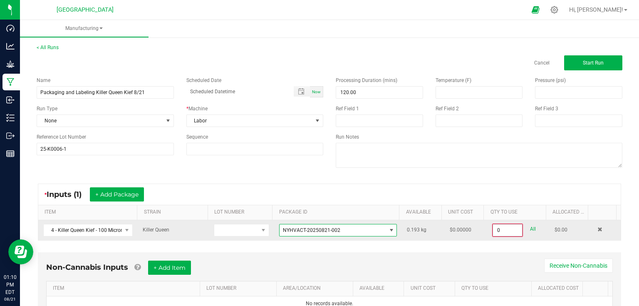
click at [503, 226] on input "0" at bounding box center [507, 230] width 29 height 12
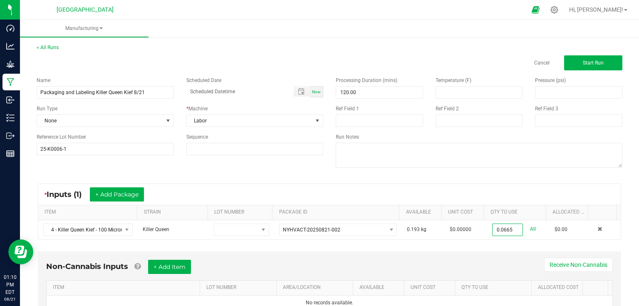
type input "0.0665 kg"
click at [496, 247] on div "Non-Cannabis Inputs + Add Item Receive Non-Cannabis ITEM LOT NUMBER AREA/LOCATI…" at bounding box center [329, 290] width 598 height 87
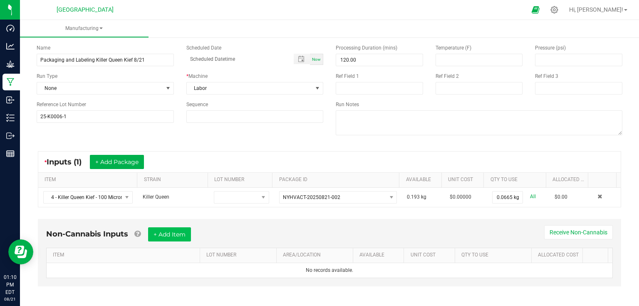
scroll to position [35, 0]
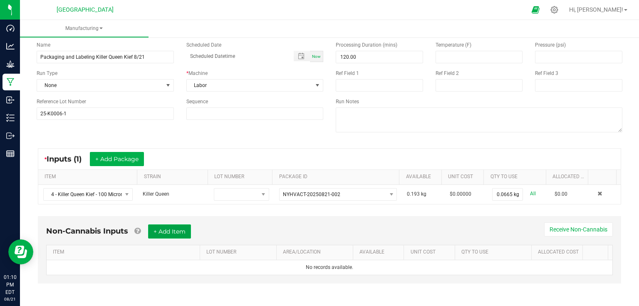
click at [166, 229] on button "+ Add Item" at bounding box center [169, 231] width 43 height 14
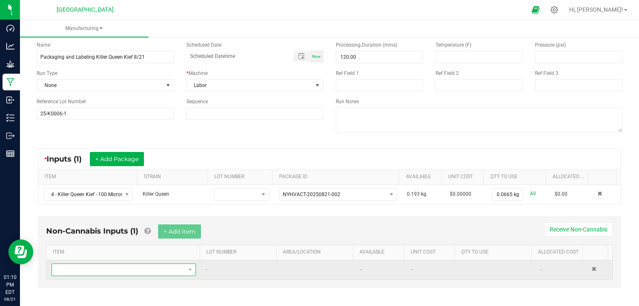
click at [139, 271] on span "NO DATA FOUND" at bounding box center [118, 270] width 133 height 12
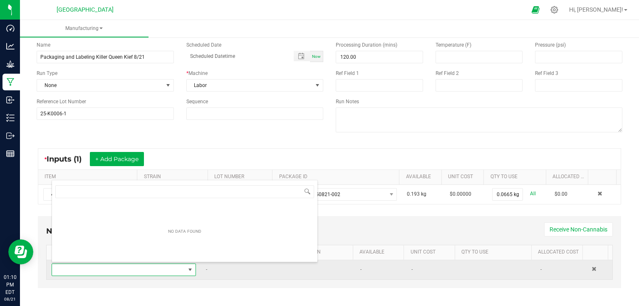
scroll to position [12, 140]
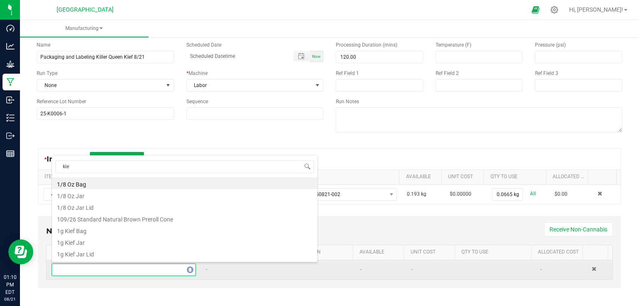
type input "kief"
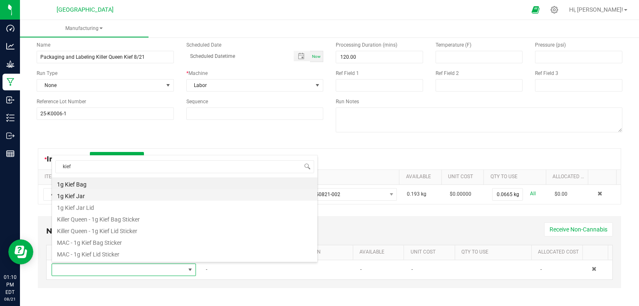
click at [82, 197] on li "1g Kief Jar" at bounding box center [184, 195] width 265 height 12
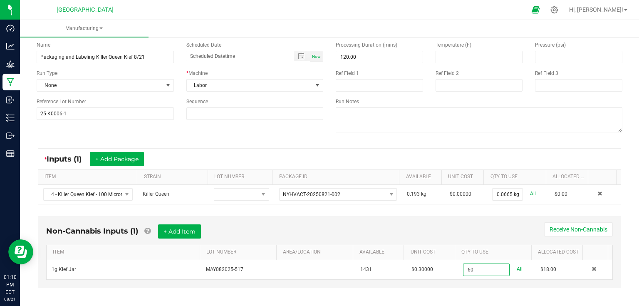
type input "60 ea"
click at [428, 239] on div "Non-Cannabis Inputs (1) + Add Item Receive Non-Cannabis" at bounding box center [329, 234] width 567 height 20
click at [186, 228] on button "+ Add Item" at bounding box center [179, 231] width 43 height 14
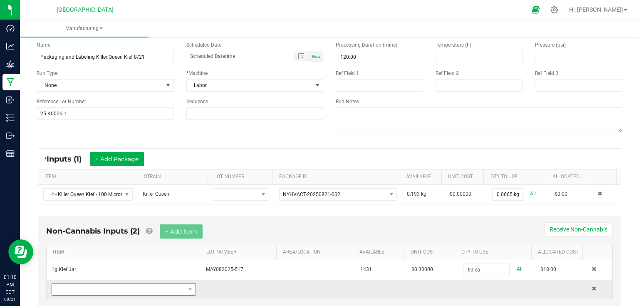
click at [112, 290] on span "NO DATA FOUND" at bounding box center [118, 289] width 133 height 12
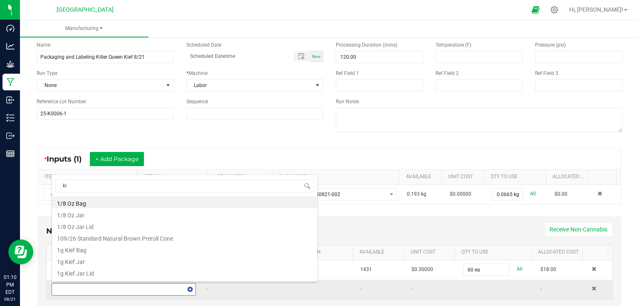
type input "kie"
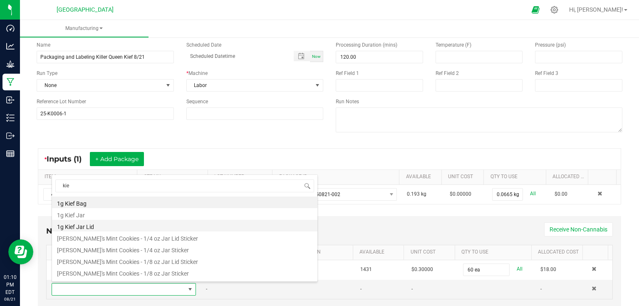
click at [108, 226] on li "1g Kief Jar Lid" at bounding box center [184, 226] width 265 height 12
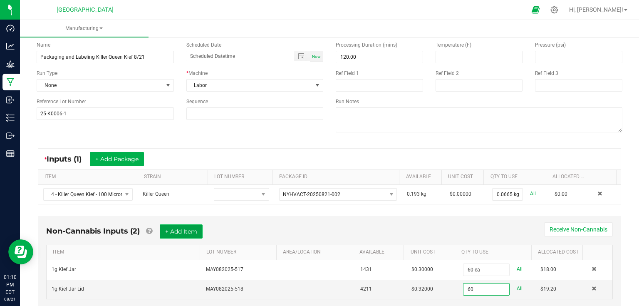
type input "60 ea"
click at [195, 228] on button "+ Add Item" at bounding box center [181, 231] width 43 height 14
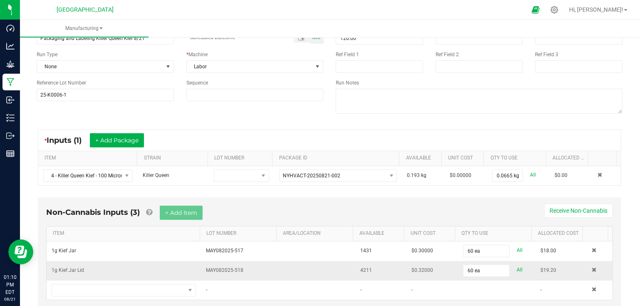
scroll to position [78, 0]
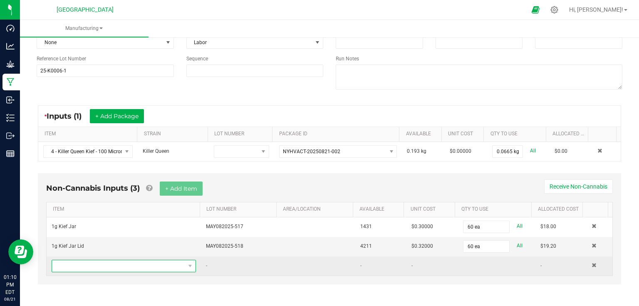
click at [84, 264] on span "NO DATA FOUND" at bounding box center [118, 266] width 133 height 12
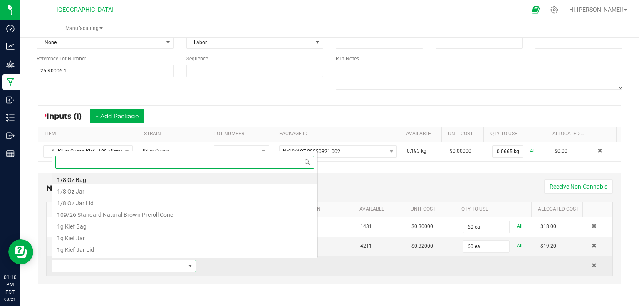
scroll to position [12, 140]
type input "tam"
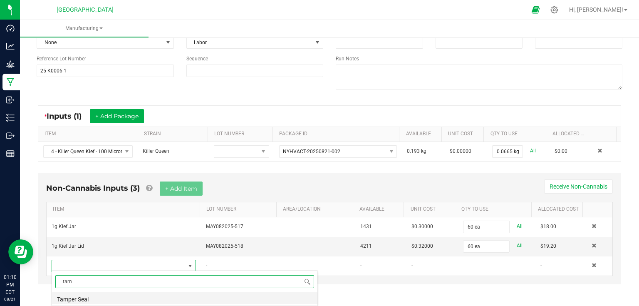
click at [95, 299] on li "Tamper Seal" at bounding box center [184, 298] width 265 height 12
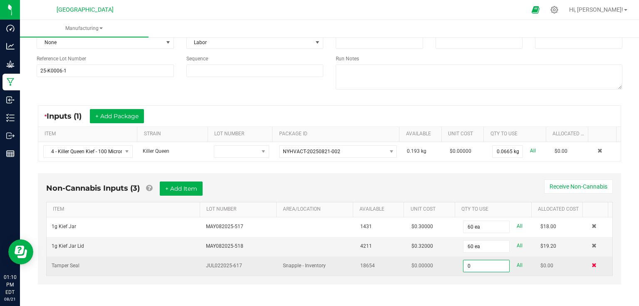
type input "0 ea"
click at [592, 263] on span at bounding box center [594, 265] width 5 height 5
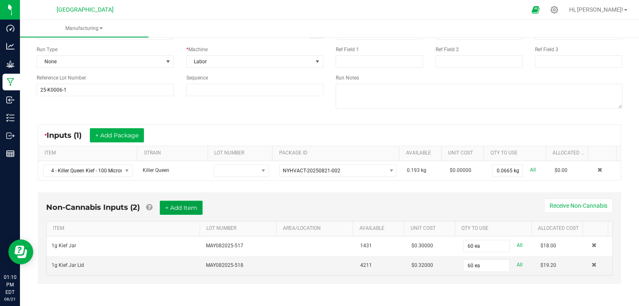
click at [188, 207] on button "+ Add Item" at bounding box center [181, 208] width 43 height 14
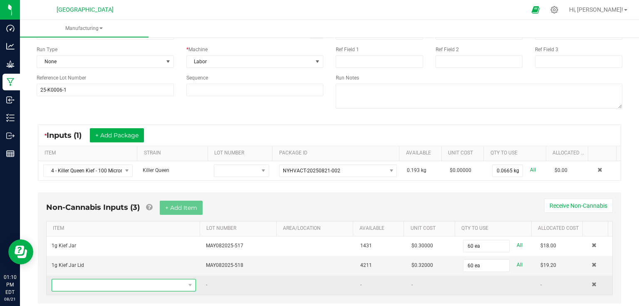
click at [105, 283] on span "NO DATA FOUND" at bounding box center [118, 285] width 133 height 12
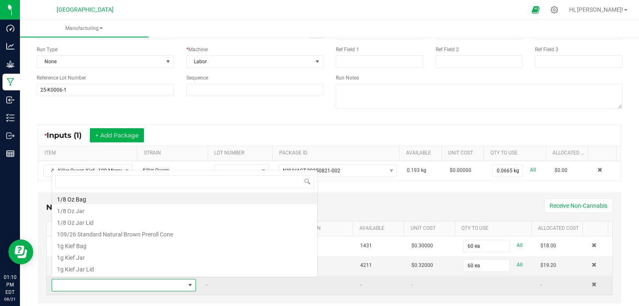
scroll to position [12, 140]
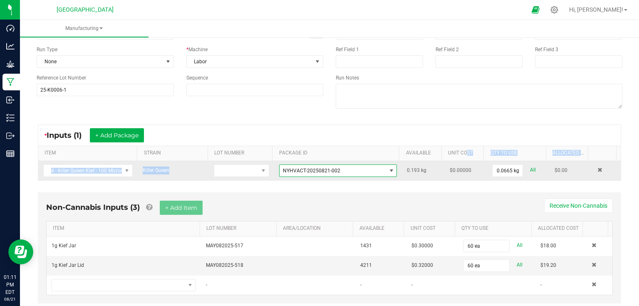
drag, startPoint x: 360, startPoint y: 163, endPoint x: 533, endPoint y: 160, distance: 173.1
click at [508, 160] on div "ITEM STRAIN LOT NUMBER PACKAGE ID AVAILABLE Unit Cost QTY TO USE Allocated Cost…" at bounding box center [329, 163] width 583 height 34
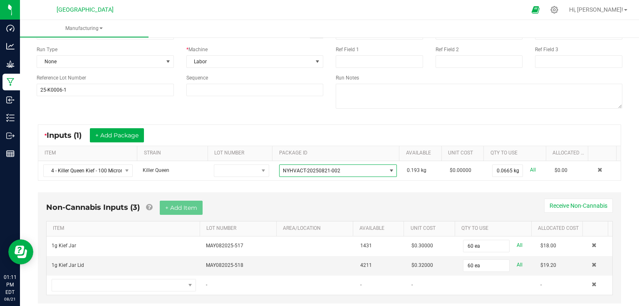
click at [627, 248] on div "< All Runs Cancel Start Run Name Packaging and Labeling Killer Queen Kief 8/21 …" at bounding box center [329, 151] width 619 height 351
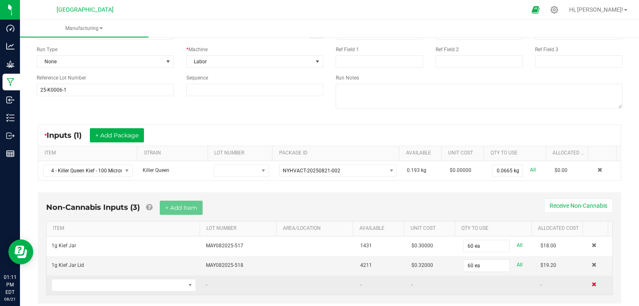
click at [592, 282] on span at bounding box center [594, 284] width 5 height 5
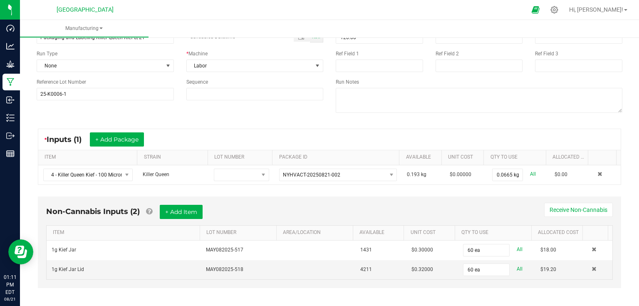
scroll to position [59, 0]
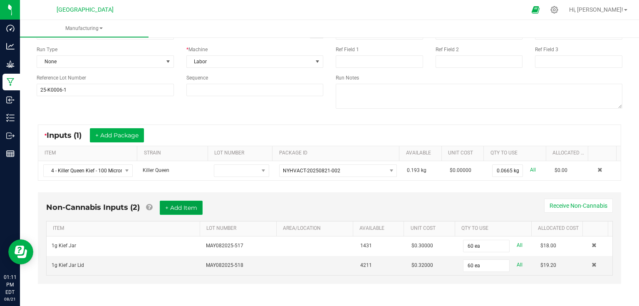
click at [176, 201] on button "+ Add Item" at bounding box center [181, 208] width 43 height 14
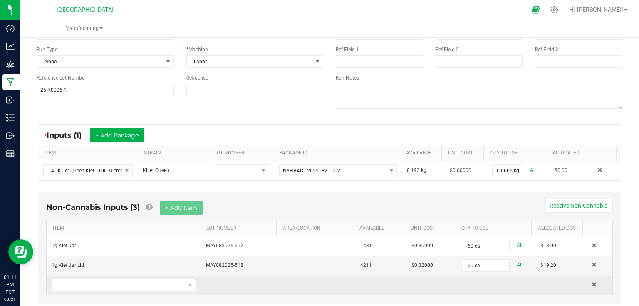
click at [107, 284] on span "NO DATA FOUND" at bounding box center [118, 285] width 133 height 12
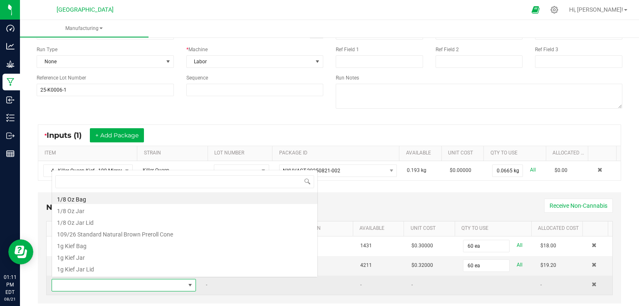
scroll to position [12, 140]
type input "kief"
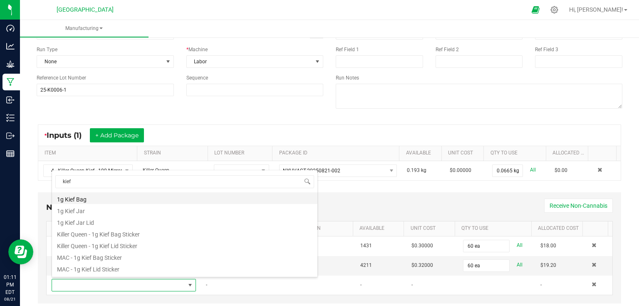
click at [105, 196] on li "1g Kief Bag" at bounding box center [184, 198] width 265 height 12
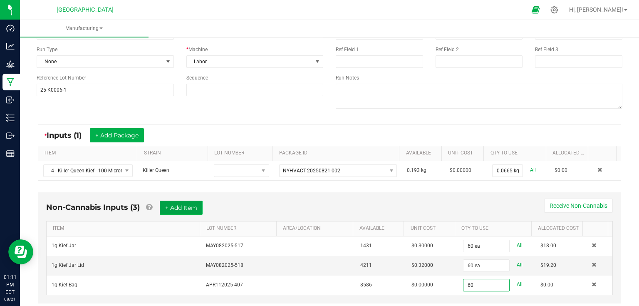
type input "60 ea"
click at [181, 211] on button "+ Add Item" at bounding box center [181, 208] width 43 height 14
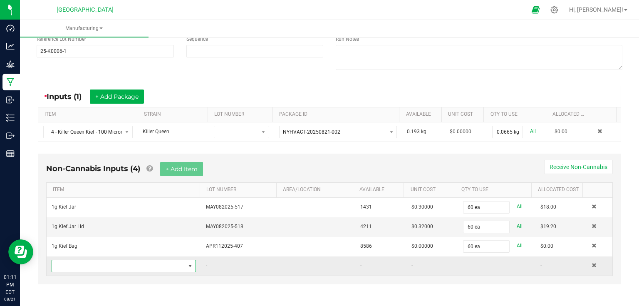
click at [142, 264] on span "NO DATA FOUND" at bounding box center [118, 266] width 133 height 12
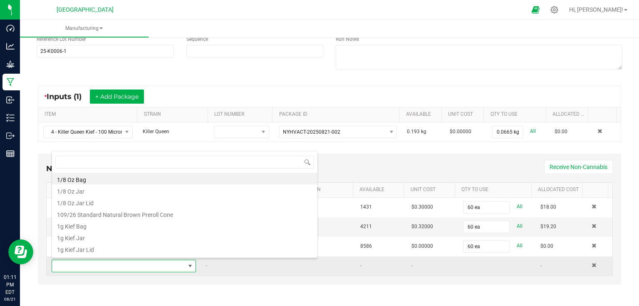
scroll to position [12, 140]
type input "killer"
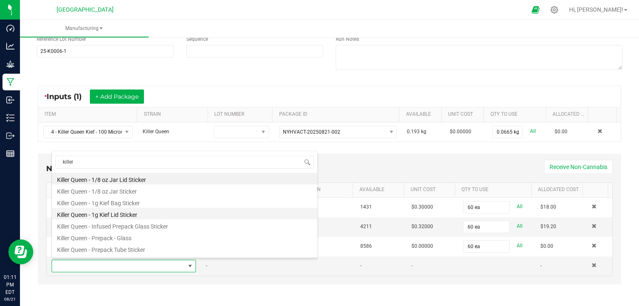
click at [136, 215] on li "Killer Queen - 1g Kief Lid Sticker" at bounding box center [184, 214] width 265 height 12
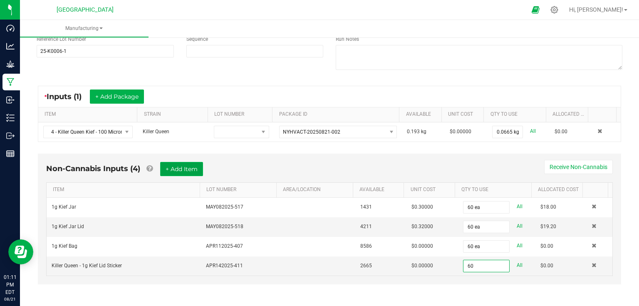
type input "60 ea"
click at [200, 163] on button "+ Add Item" at bounding box center [181, 169] width 43 height 14
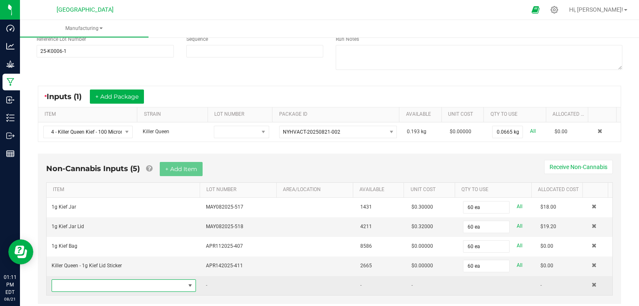
click at [97, 285] on span "NO DATA FOUND" at bounding box center [118, 286] width 133 height 12
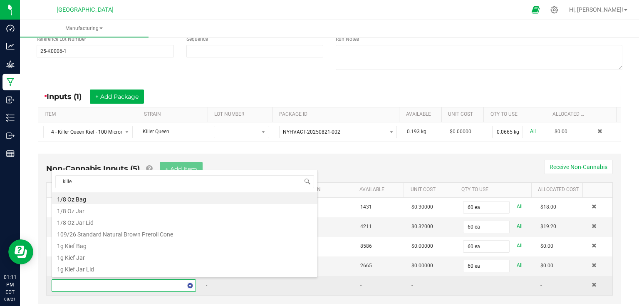
type input "killer"
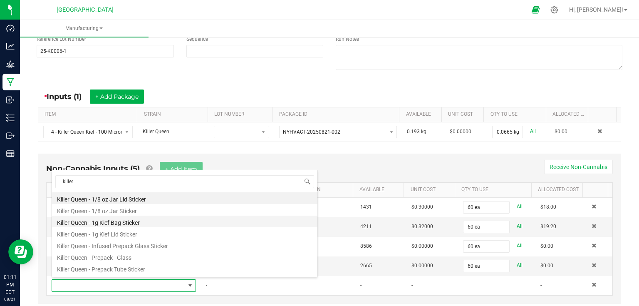
click at [97, 222] on li "Killer Queen - 1g Kief Bag Sticker" at bounding box center [184, 222] width 265 height 12
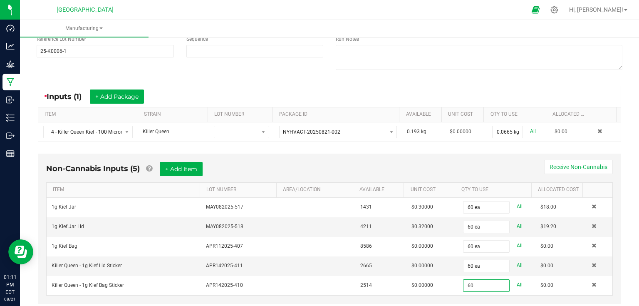
type input "60 ea"
click at [503, 175] on div "Non-Cannabis Inputs (5) + Add Item Receive Non-Cannabis" at bounding box center [329, 172] width 567 height 20
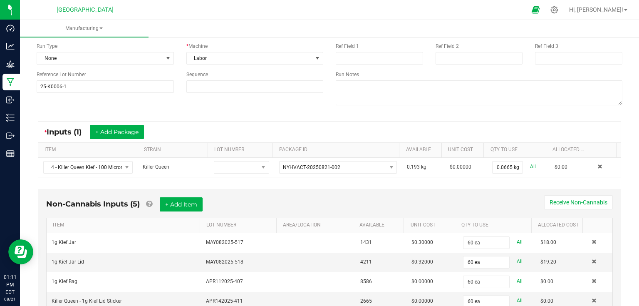
scroll to position [0, 0]
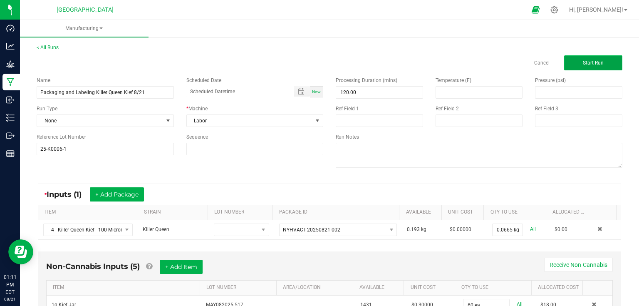
click at [570, 64] on button "Start Run" at bounding box center [593, 62] width 58 height 15
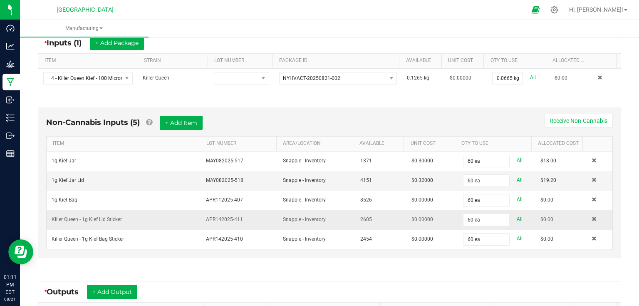
scroll to position [166, 0]
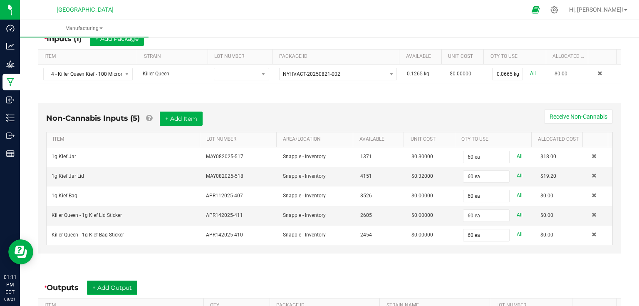
click at [108, 281] on button "+ Add Output" at bounding box center [112, 287] width 50 height 14
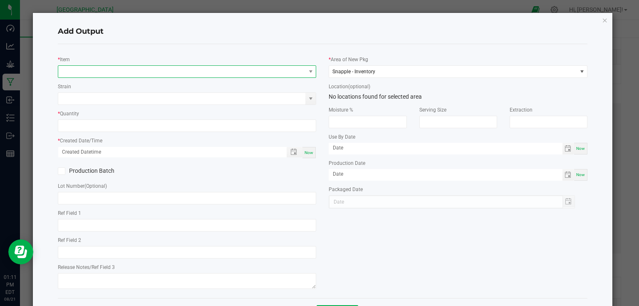
click at [201, 73] on span "NO DATA FOUND" at bounding box center [182, 72] width 248 height 12
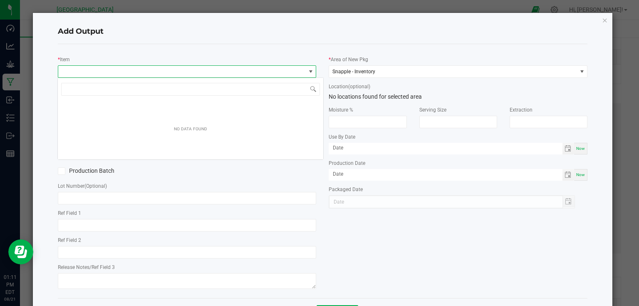
scroll to position [12, 256]
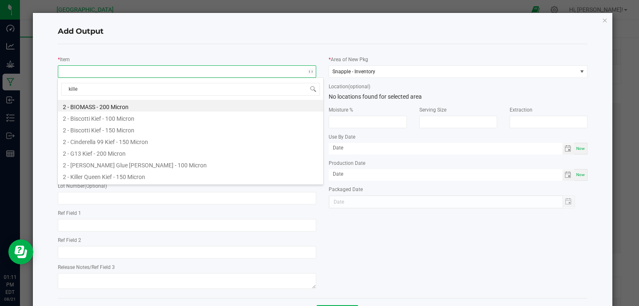
type input "killer"
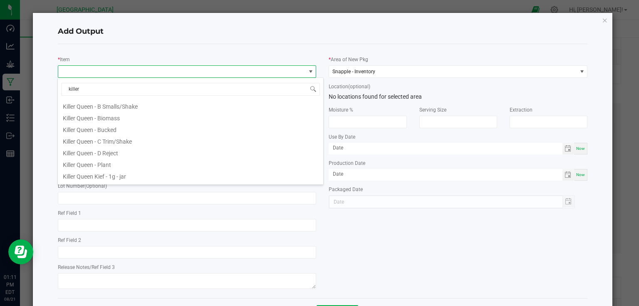
scroll to position [313, 0]
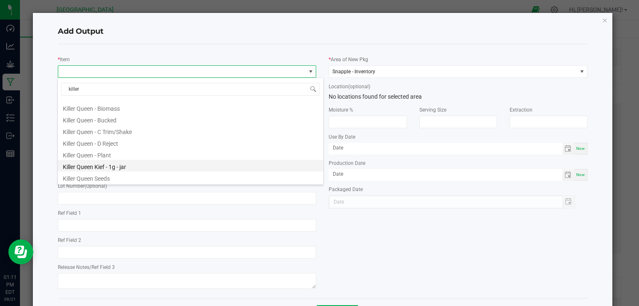
click at [133, 163] on li "Killer Queen Kief - 1g - jar" at bounding box center [190, 166] width 265 height 12
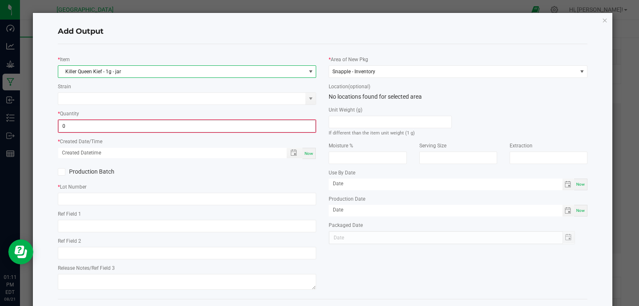
click at [136, 127] on input "0" at bounding box center [187, 126] width 257 height 12
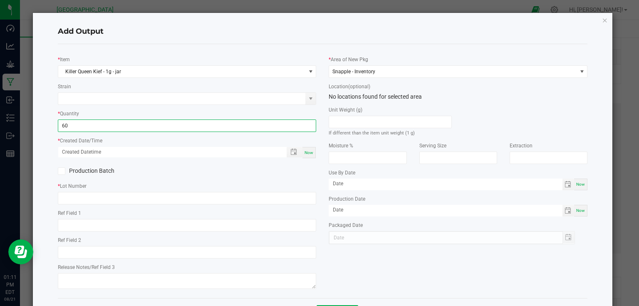
type input "60 ea"
click at [313, 151] on div "Now" at bounding box center [308, 152] width 13 height 11
type input "[DATE] 1:11 PM"
type input "[DATE]"
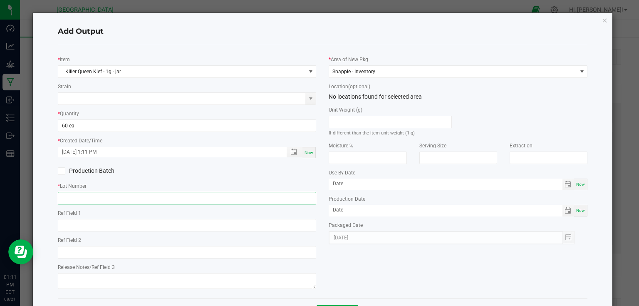
click at [300, 197] on input "text" at bounding box center [187, 198] width 259 height 12
type input "25-K0006-1"
click at [318, 180] on div "* Item Killer Queen Kief - 1g - jar Strain * Quantity 60 ea * Created Date/Time…" at bounding box center [187, 171] width 271 height 240
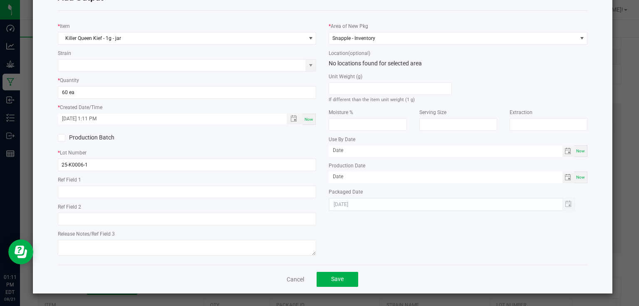
scroll to position [34, 0]
click at [343, 280] on button "Save" at bounding box center [338, 278] width 42 height 15
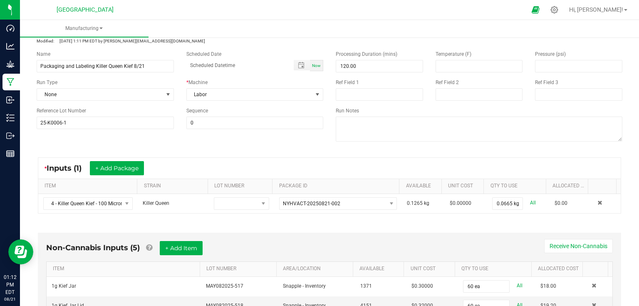
scroll to position [0, 0]
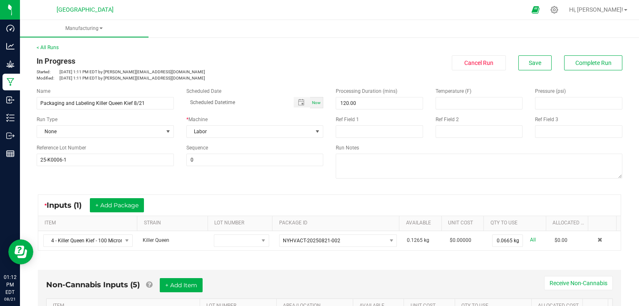
click at [576, 50] on div "< All Runs In Progress Started: [DATE] 1:11 PM EDT by [PERSON_NAME][EMAIL_ADDRE…" at bounding box center [330, 62] width 586 height 37
click at [590, 70] on button "Complete Run" at bounding box center [593, 62] width 58 height 15
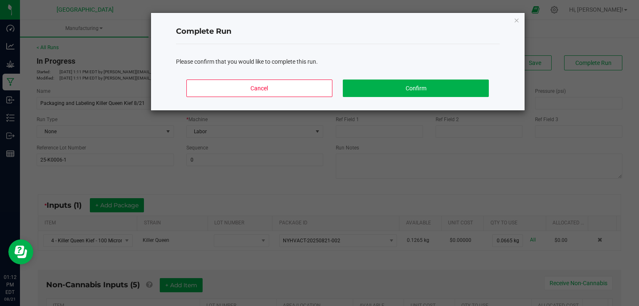
click at [457, 100] on div "Cancel Confirm" at bounding box center [338, 91] width 324 height 37
click at [469, 88] on button "Confirm" at bounding box center [416, 87] width 146 height 17
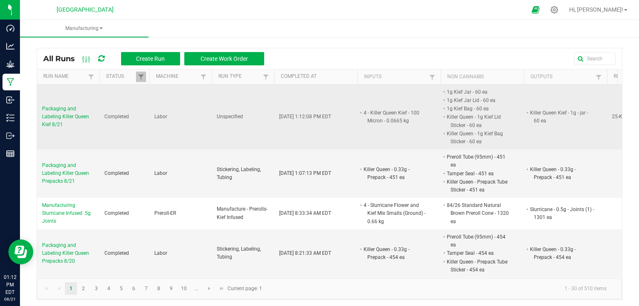
click at [79, 113] on span "Packaging and Labeling Killer Queen Kief 8/21" at bounding box center [68, 117] width 52 height 24
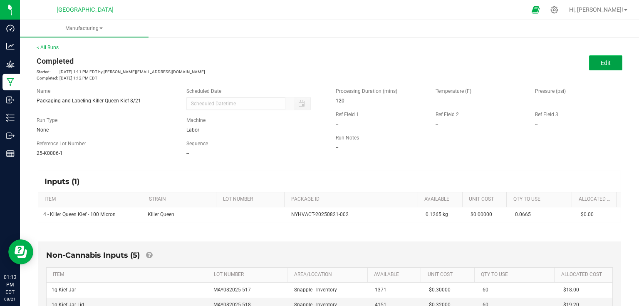
click at [613, 65] on button "Edit" at bounding box center [605, 62] width 33 height 15
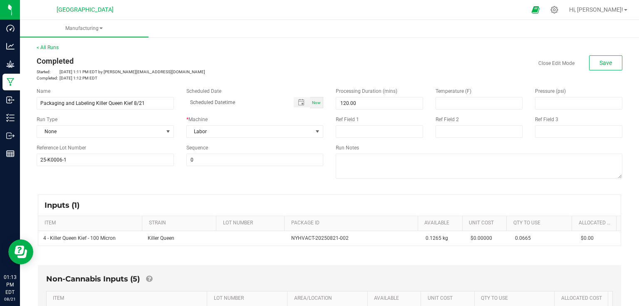
click at [155, 124] on div "Run Type None" at bounding box center [105, 127] width 150 height 22
click at [167, 135] on span at bounding box center [168, 132] width 10 height 12
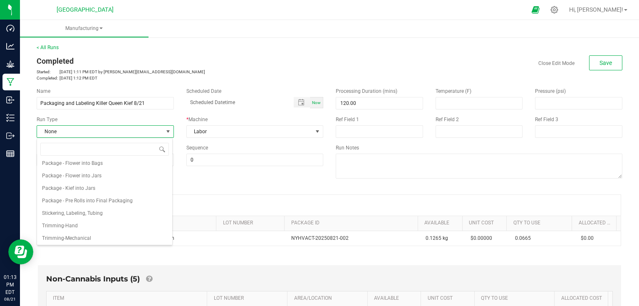
scroll to position [128, 0]
click at [111, 186] on li "Package - Kief into Jars" at bounding box center [104, 187] width 135 height 12
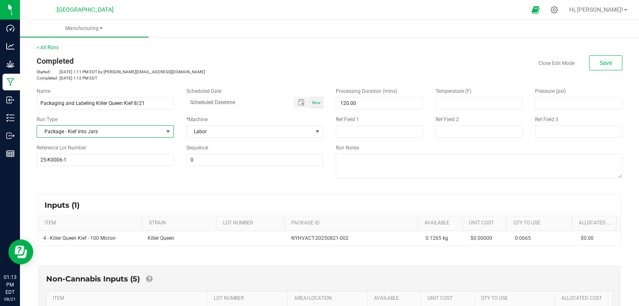
click at [111, 186] on div "Name Packaging and Labeling Killer Queen Kief 8/21 Scheduled Date Now Run Type …" at bounding box center [329, 134] width 598 height 106
click at [609, 58] on button "Save" at bounding box center [605, 62] width 33 height 15
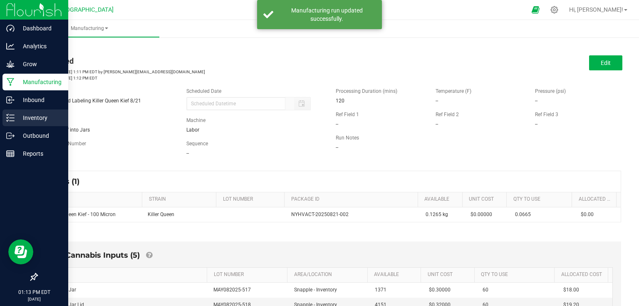
click at [19, 123] on div "Inventory" at bounding box center [35, 117] width 66 height 17
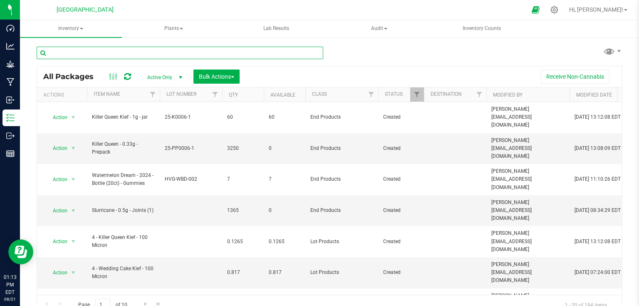
click at [140, 50] on input "text" at bounding box center [180, 53] width 287 height 12
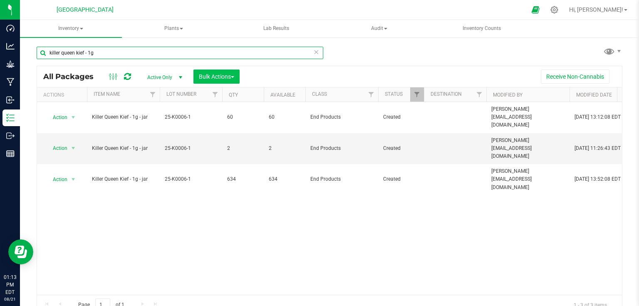
type input "killer queen kief - 1g"
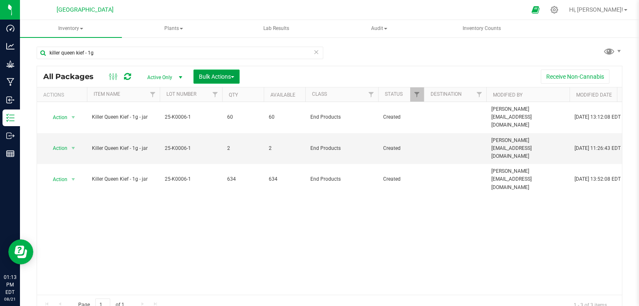
click at [229, 82] on button "Bulk Actions" at bounding box center [216, 76] width 46 height 14
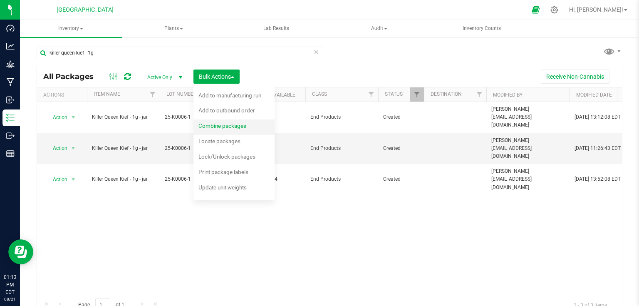
click at [224, 126] on span "Combine packages" at bounding box center [222, 125] width 48 height 7
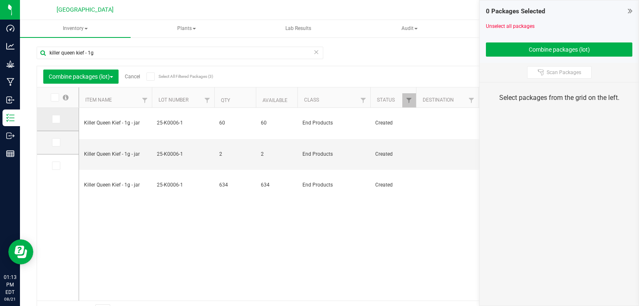
click at [52, 115] on span at bounding box center [56, 119] width 8 height 8
click at [0, 0] on input "checkbox" at bounding box center [0, 0] width 0 height 0
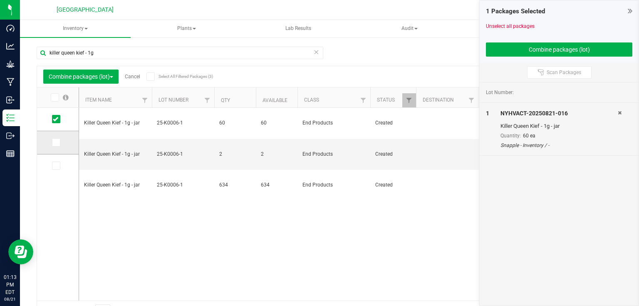
click at [58, 145] on span at bounding box center [56, 142] width 8 height 8
click at [0, 0] on input "checkbox" at bounding box center [0, 0] width 0 height 0
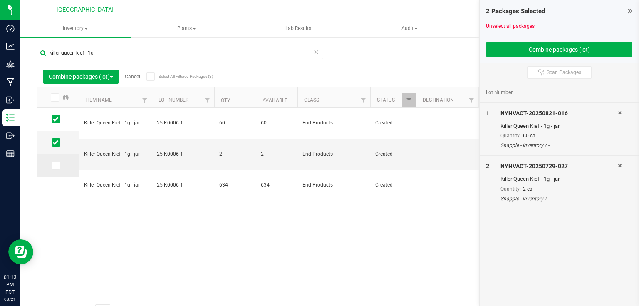
click at [60, 168] on label at bounding box center [58, 165] width 12 height 8
click at [0, 0] on input "checkbox" at bounding box center [0, 0] width 0 height 0
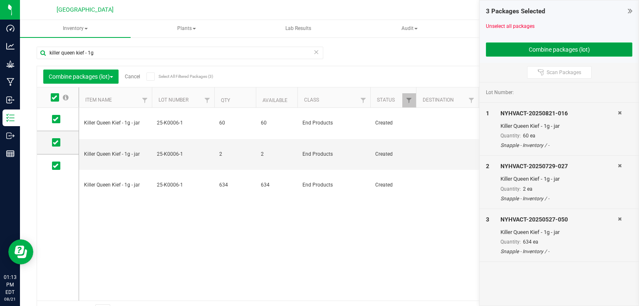
click at [546, 53] on button "Combine packages (lot)" at bounding box center [559, 49] width 146 height 14
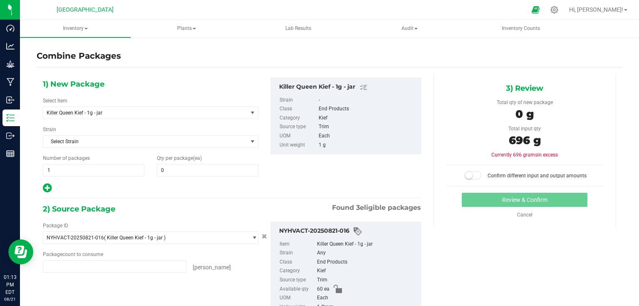
type input "60 ea"
type input "2 ea"
type input "634 ea"
click at [211, 166] on span at bounding box center [208, 170] width 102 height 12
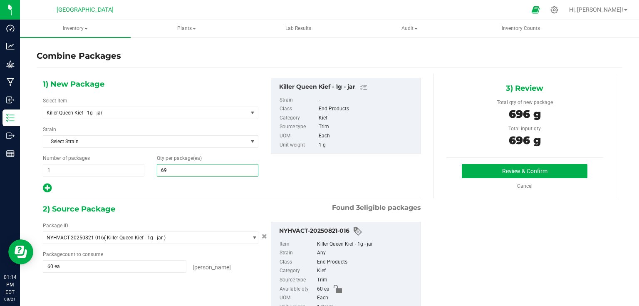
type input "696"
click at [478, 171] on button "Review & Confirm" at bounding box center [525, 171] width 126 height 14
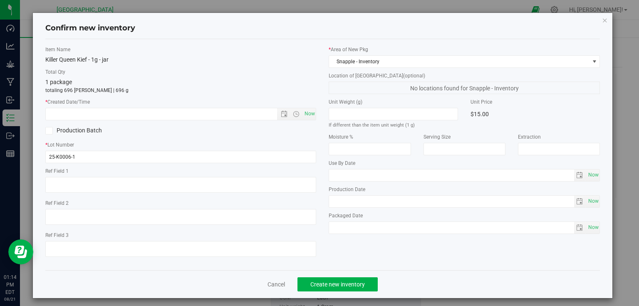
click at [315, 112] on div "Item Name Killer Queen Kief - 1g - jar Total Qty 1 package totaling 696 [PERSON…" at bounding box center [181, 155] width 284 height 218
click at [310, 115] on span "Now" at bounding box center [309, 114] width 14 height 12
type input "[DATE] 1:14 PM"
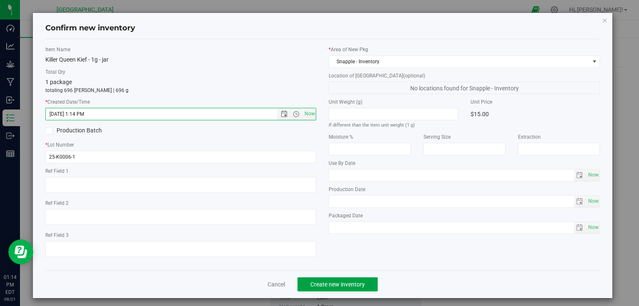
click at [335, 290] on button "Create new inventory" at bounding box center [337, 284] width 80 height 14
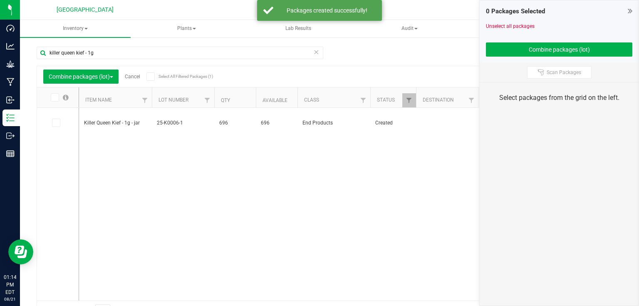
click at [628, 12] on icon at bounding box center [630, 11] width 5 height 8
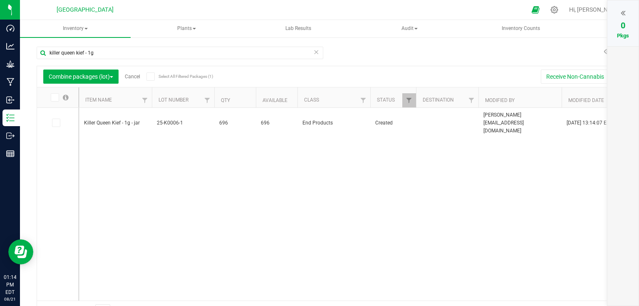
click at [130, 77] on link "Cancel" at bounding box center [132, 77] width 15 height 6
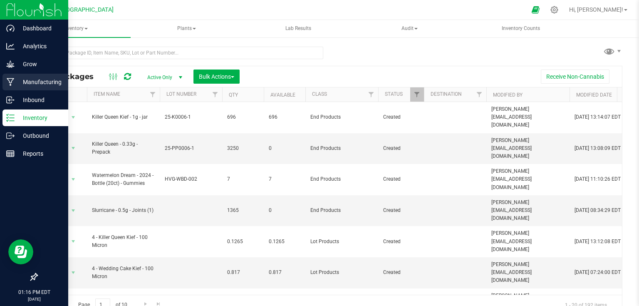
click at [10, 80] on icon at bounding box center [11, 82] width 8 height 8
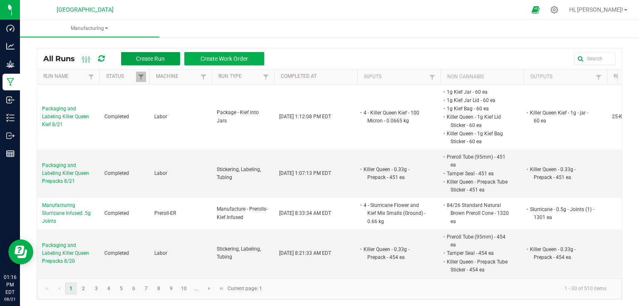
click at [146, 52] on button "Create Run" at bounding box center [150, 58] width 59 height 13
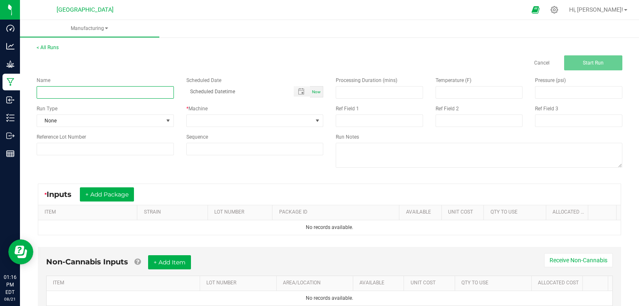
click at [140, 98] on input at bounding box center [105, 92] width 137 height 12
type input "Packaging and Labeling Wedding Cake Kief 1g 8/21"
click at [399, 92] on input at bounding box center [379, 93] width 87 height 12
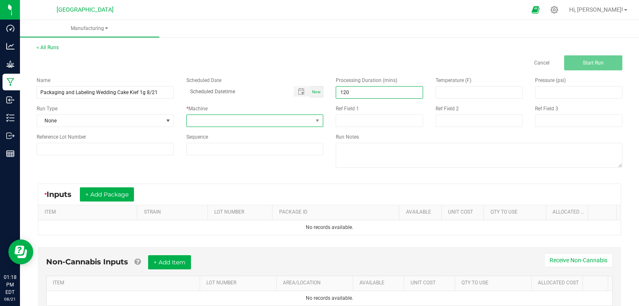
type input "120.00"
click at [203, 121] on span at bounding box center [250, 121] width 126 height 12
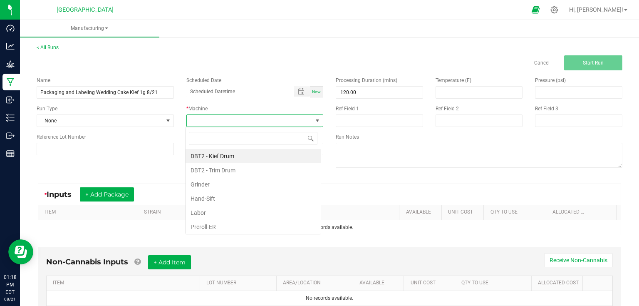
scroll to position [12, 136]
click at [207, 216] on li "Labor" at bounding box center [253, 213] width 135 height 14
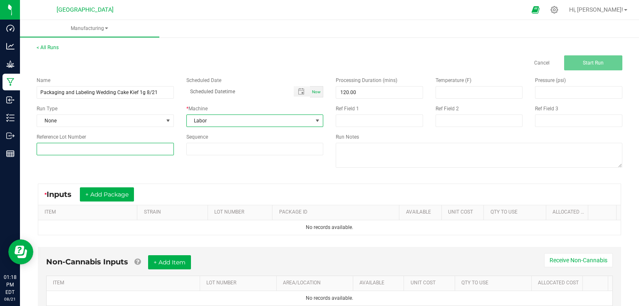
click at [80, 151] on input at bounding box center [105, 149] width 137 height 12
type input "25-K0010-1"
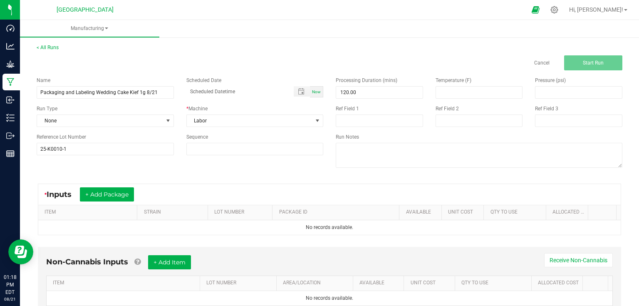
click at [186, 166] on div "Name Packaging and Labeling Wedding Cake Kief 1g 8/21 Scheduled Date Now Run Ty…" at bounding box center [329, 123] width 598 height 106
click at [103, 195] on button "+ Add Package" at bounding box center [107, 194] width 54 height 14
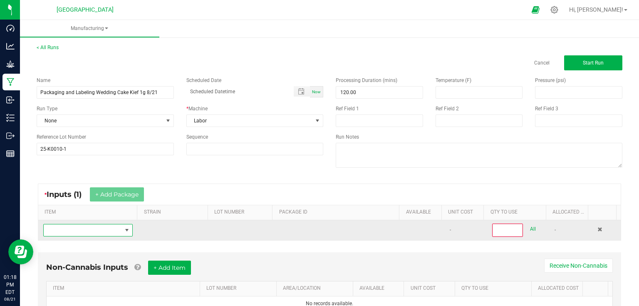
click at [102, 227] on span "NO DATA FOUND" at bounding box center [83, 230] width 78 height 12
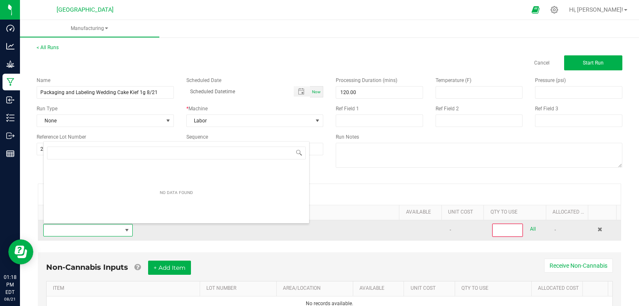
scroll to position [12, 87]
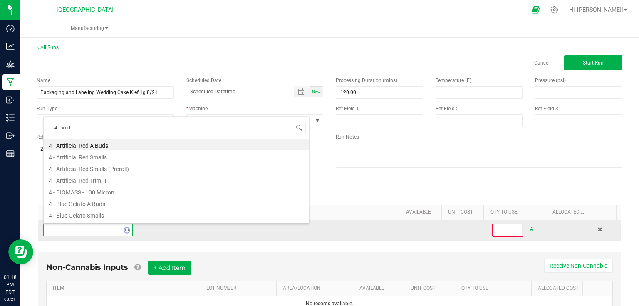
type input "4 - wedd"
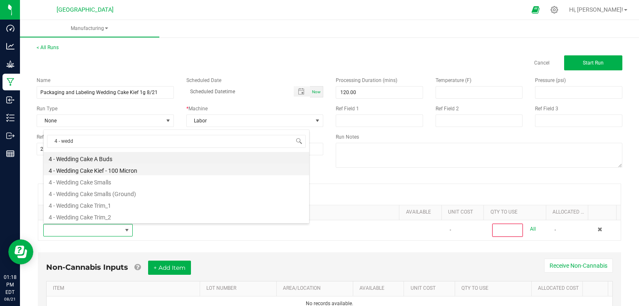
click at [144, 171] on li "4 - Wedding Cake Kief - 100 Micron" at bounding box center [176, 170] width 265 height 12
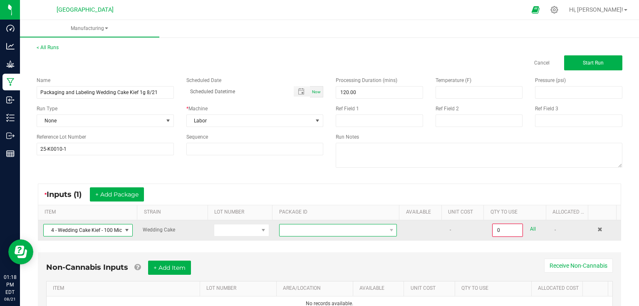
click at [337, 226] on span at bounding box center [333, 230] width 107 height 12
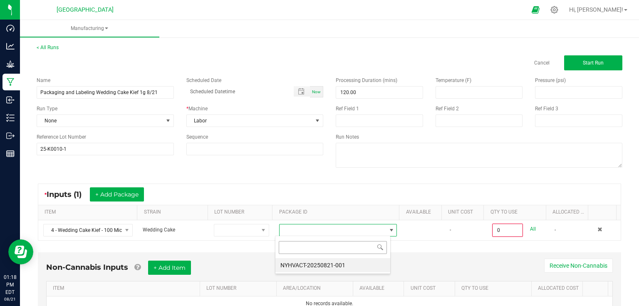
scroll to position [12, 115]
click at [325, 263] on li "NYHVACT-20250821-001" at bounding box center [332, 265] width 115 height 14
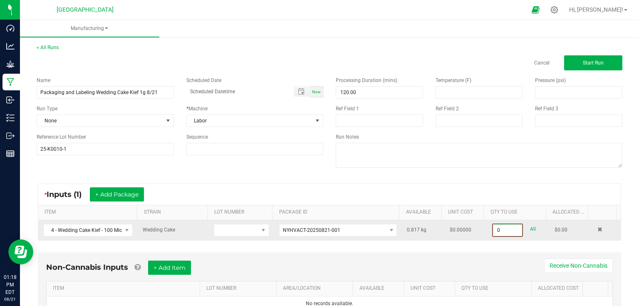
click at [505, 231] on input "0" at bounding box center [507, 230] width 29 height 12
type input "0"
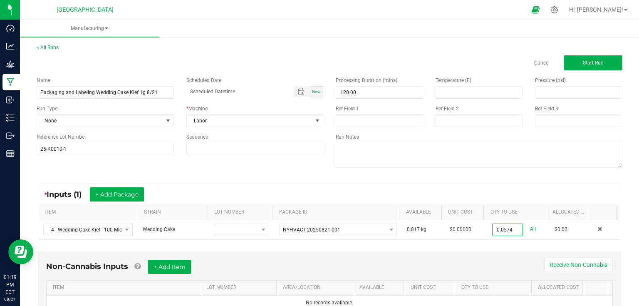
type input "0.0574 kg"
click at [282, 263] on div "Non-Cannabis Inputs + Add Item Receive Non-Cannabis" at bounding box center [329, 270] width 567 height 20
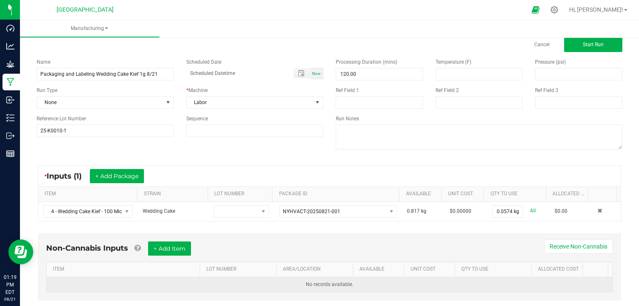
scroll to position [35, 0]
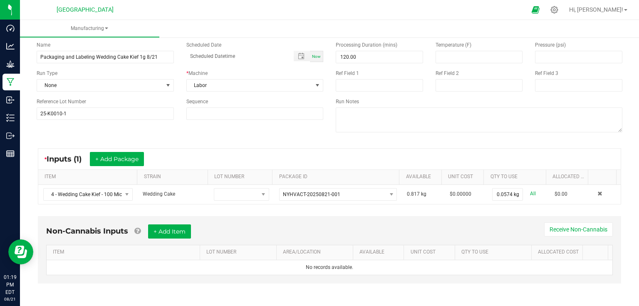
click at [176, 221] on div "Non-Cannabis Inputs + Add Item Receive Non-Cannabis ITEM LOT NUMBER AREA/LOCATI…" at bounding box center [329, 249] width 583 height 67
click at [183, 230] on button "+ Add Item" at bounding box center [169, 231] width 43 height 14
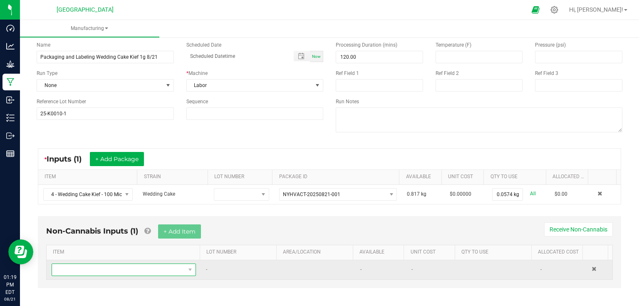
click at [168, 270] on span "NO DATA FOUND" at bounding box center [118, 270] width 133 height 12
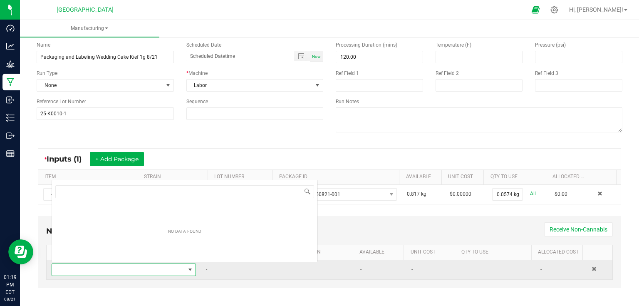
scroll to position [12, 140]
type input "ki"
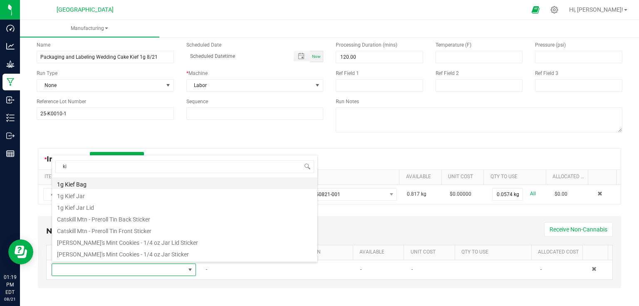
click at [77, 185] on li "1g Kief Bag" at bounding box center [184, 183] width 265 height 12
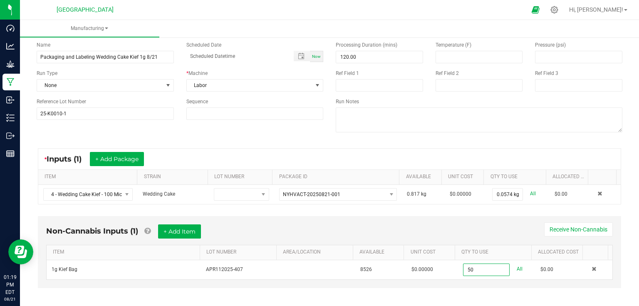
type input "50 ea"
click at [457, 228] on div "Non-Cannabis Inputs (1) + Add Item Receive Non-Cannabis" at bounding box center [329, 234] width 567 height 20
click at [183, 232] on button "+ Add Item" at bounding box center [179, 231] width 43 height 14
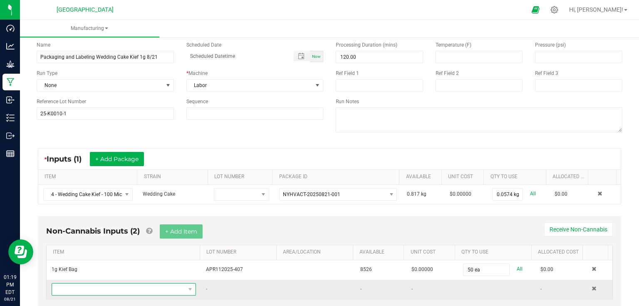
click at [97, 283] on span "NO DATA FOUND" at bounding box center [118, 289] width 133 height 12
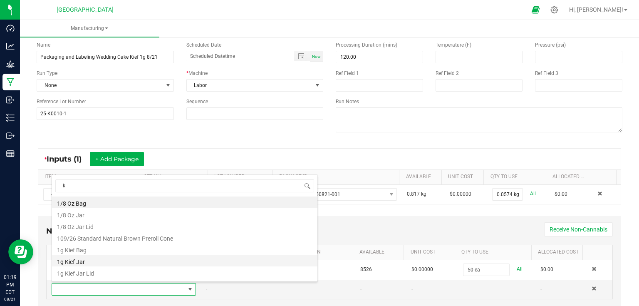
type input "ki"
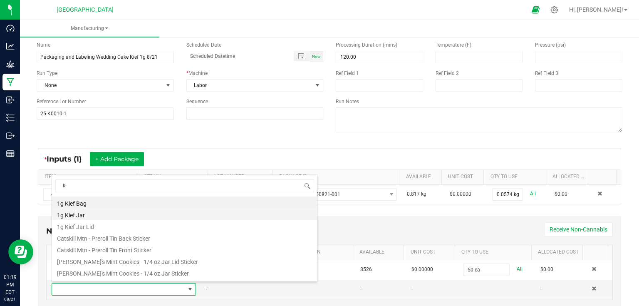
click at [99, 216] on li "1g Kief Jar" at bounding box center [184, 214] width 265 height 12
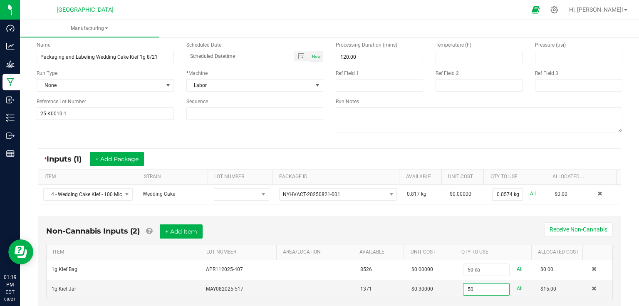
type input "50 ea"
click at [429, 245] on th "Unit Cost" at bounding box center [429, 252] width 51 height 15
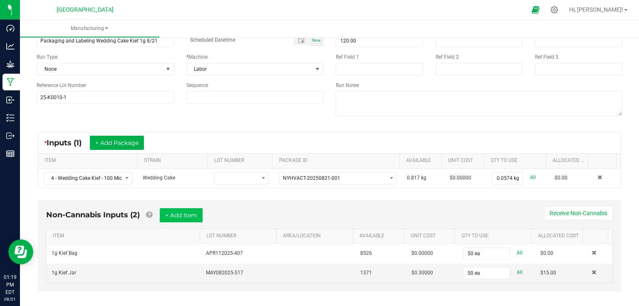
scroll to position [59, 0]
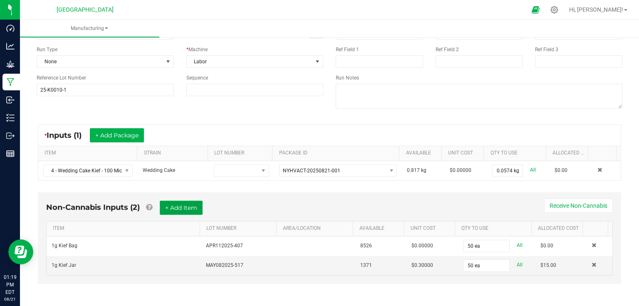
click at [174, 202] on button "+ Add Item" at bounding box center [181, 208] width 43 height 14
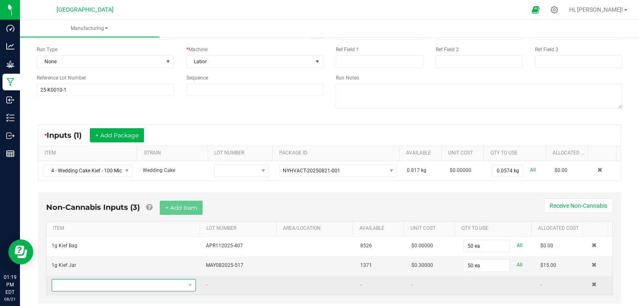
click at [89, 282] on span "NO DATA FOUND" at bounding box center [118, 285] width 133 height 12
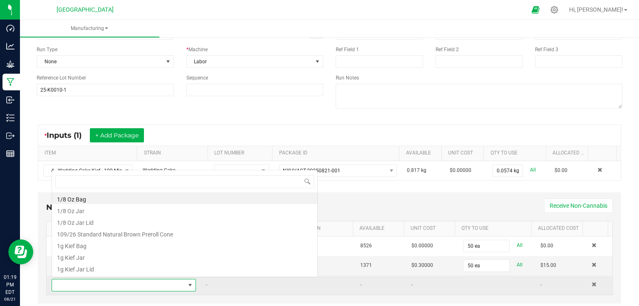
scroll to position [12, 140]
type input "ki"
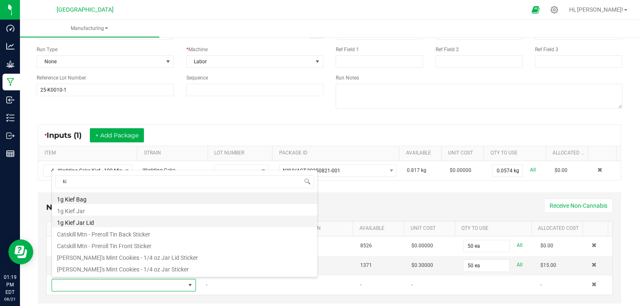
click at [107, 224] on li "1g Kief Jar Lid" at bounding box center [184, 222] width 265 height 12
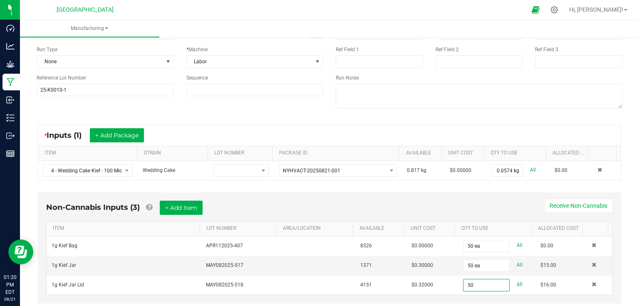
type input "50 ea"
click at [404, 212] on div "Non-Cannabis Inputs (3) + Add Item Receive Non-Cannabis" at bounding box center [329, 211] width 567 height 20
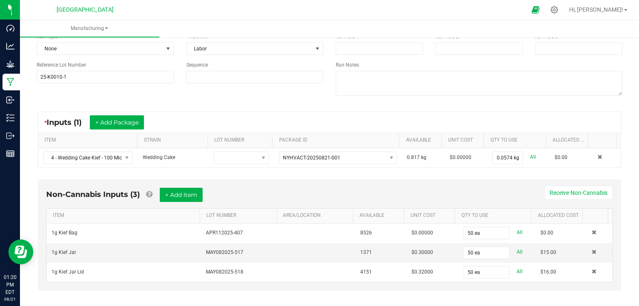
scroll to position [78, 0]
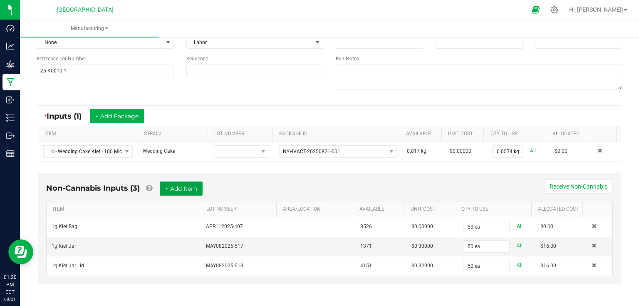
click at [164, 191] on button "+ Add Item" at bounding box center [181, 188] width 43 height 14
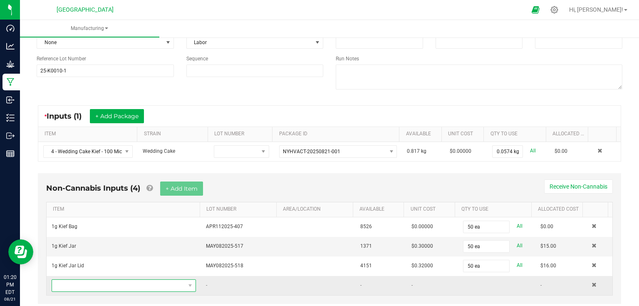
click at [177, 283] on span "NO DATA FOUND" at bounding box center [118, 286] width 133 height 12
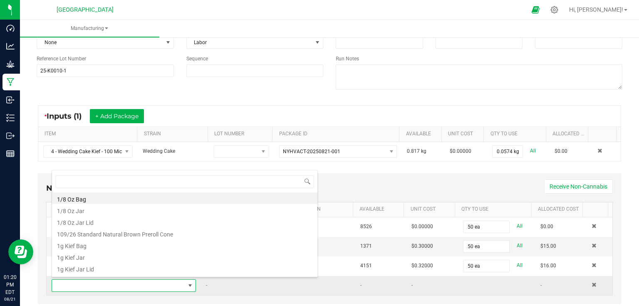
scroll to position [12, 140]
click at [385, 186] on div "Non-Cannabis Inputs (4) + Add Item Receive Non-Cannabis" at bounding box center [329, 191] width 567 height 20
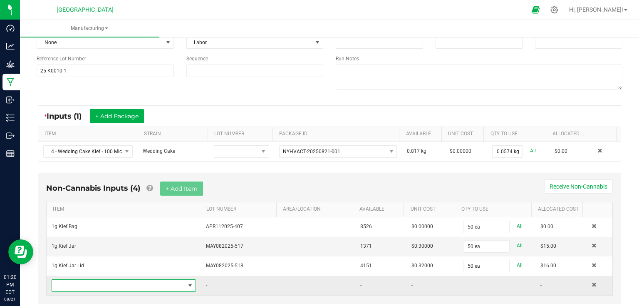
click at [90, 280] on span "NO DATA FOUND" at bounding box center [118, 286] width 133 height 12
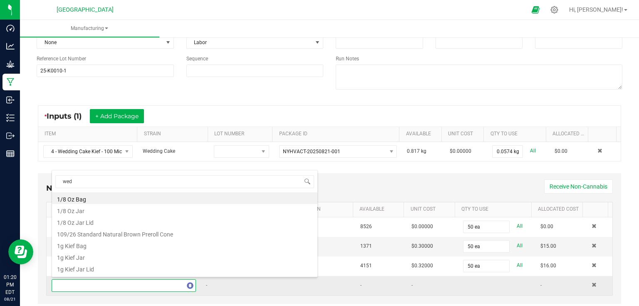
type input "wedd"
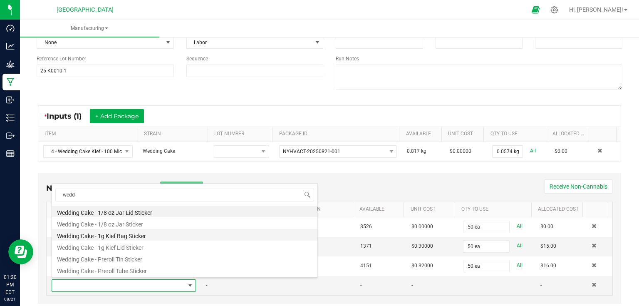
click at [128, 235] on li "Wedding Cake - 1g Kief Bag Sticker" at bounding box center [184, 235] width 265 height 12
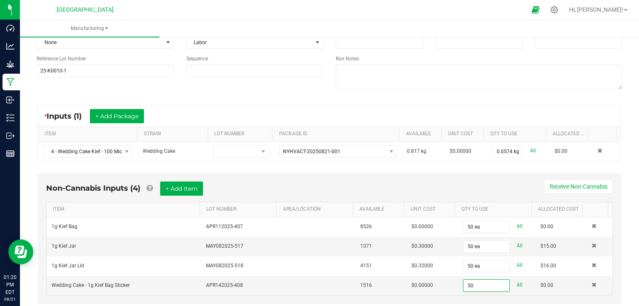
type input "50 ea"
click at [320, 182] on div "Non-Cannabis Inputs (4) + Add Item Receive Non-Cannabis" at bounding box center [329, 191] width 567 height 20
click at [196, 186] on button "+ Add Item" at bounding box center [181, 188] width 43 height 14
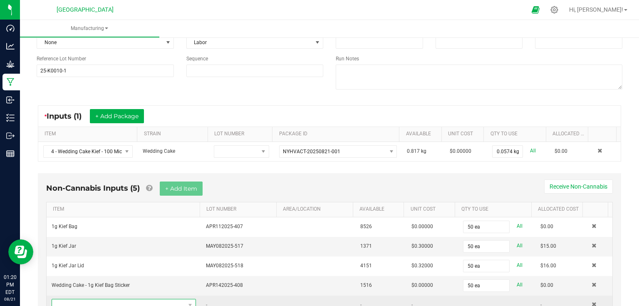
click at [82, 300] on span "NO DATA FOUND" at bounding box center [118, 305] width 133 height 12
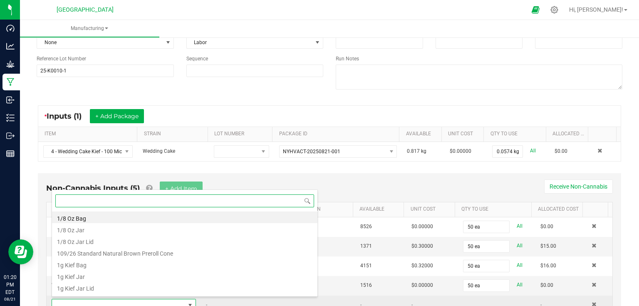
scroll to position [0, 0]
type input "wedd"
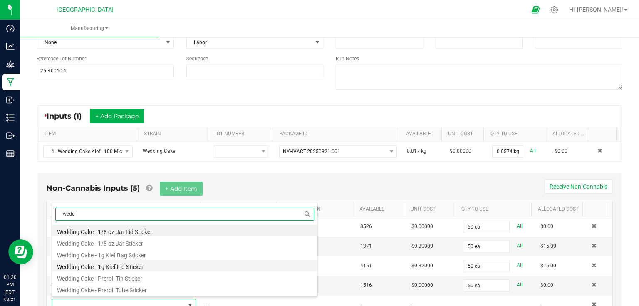
click at [126, 266] on li "Wedding Cake - 1g Kief Lid Sticker" at bounding box center [184, 266] width 265 height 12
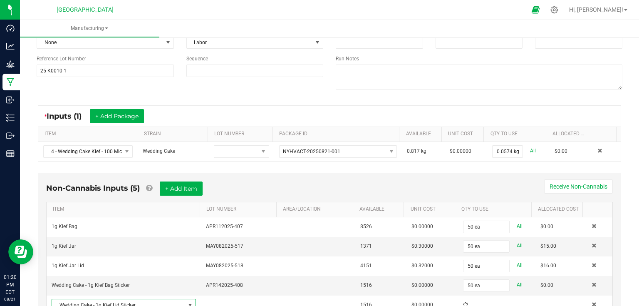
scroll to position [81, 0]
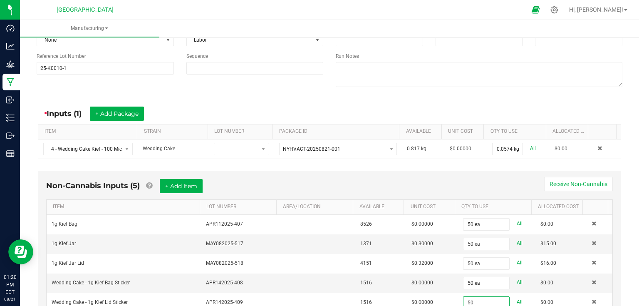
type input "50 ea"
click at [325, 183] on div "Non-Cannabis Inputs (5) + Add Item Receive Non-Cannabis" at bounding box center [329, 189] width 567 height 20
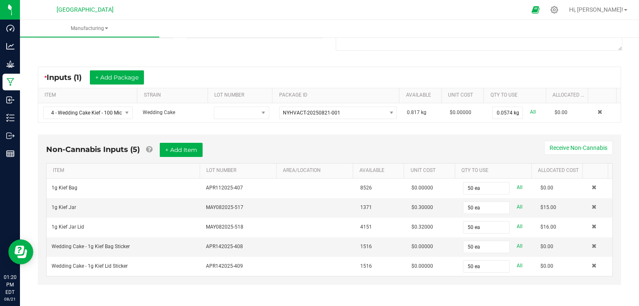
scroll to position [0, 0]
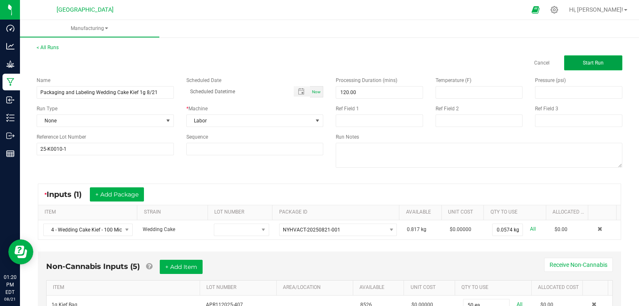
click at [591, 61] on span "Start Run" at bounding box center [593, 63] width 21 height 6
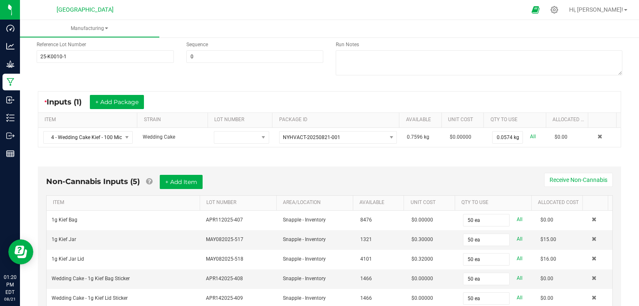
scroll to position [200, 0]
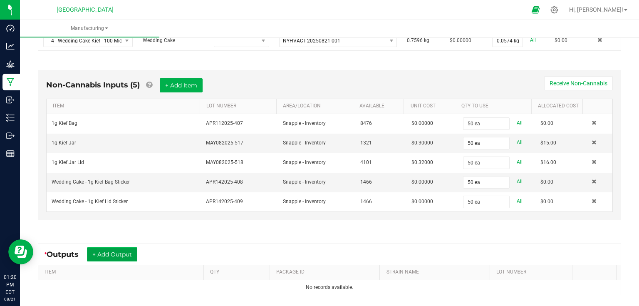
click at [96, 256] on button "+ Add Output" at bounding box center [112, 254] width 50 height 14
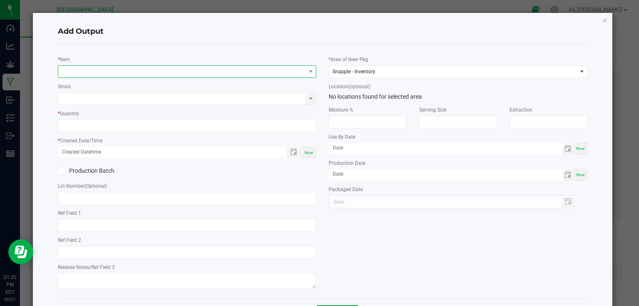
click at [195, 74] on span "NO DATA FOUND" at bounding box center [182, 72] width 248 height 12
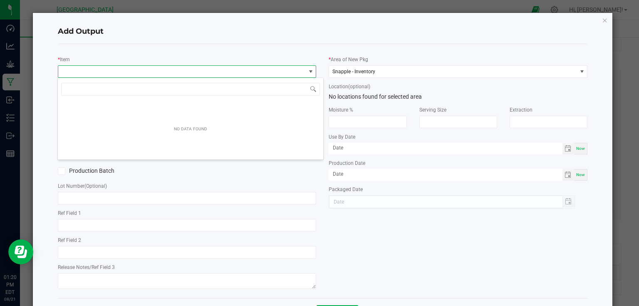
scroll to position [12, 256]
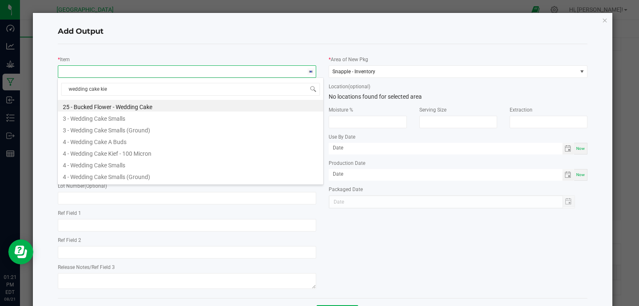
type input "wedding cake kief"
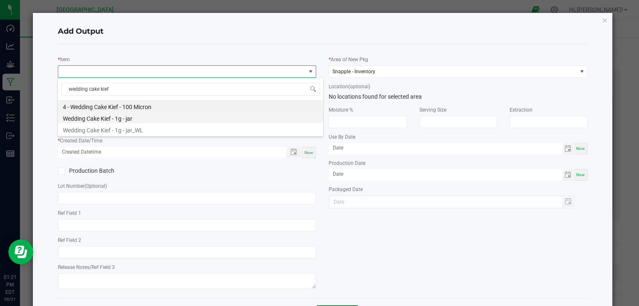
click at [130, 118] on li "Wedding Cake Kief - 1g - jar" at bounding box center [190, 118] width 265 height 12
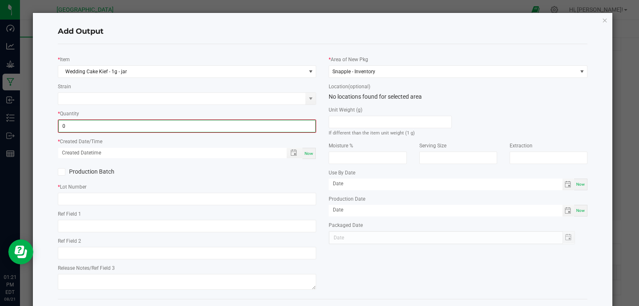
click at [120, 129] on input "0" at bounding box center [187, 126] width 257 height 12
type input "50 ea"
click at [307, 151] on span "Now" at bounding box center [309, 152] width 9 height 5
type input "[DATE] 1:21 PM"
type input "[DATE]"
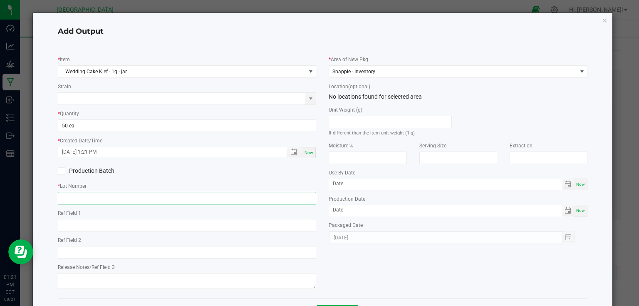
click at [295, 198] on input "text" at bounding box center [187, 198] width 259 height 12
type input "1"
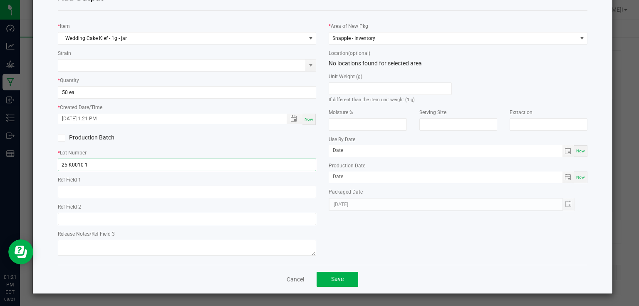
scroll to position [34, 0]
type input "25-K0010-1"
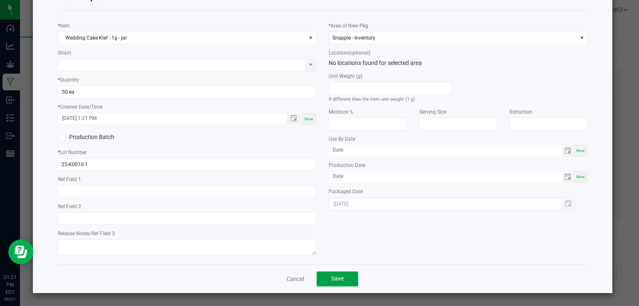
click at [330, 273] on button "Save" at bounding box center [338, 278] width 42 height 15
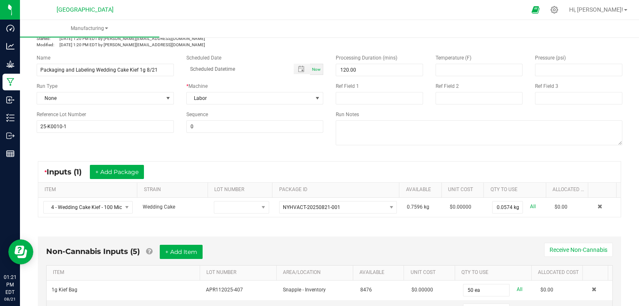
scroll to position [0, 0]
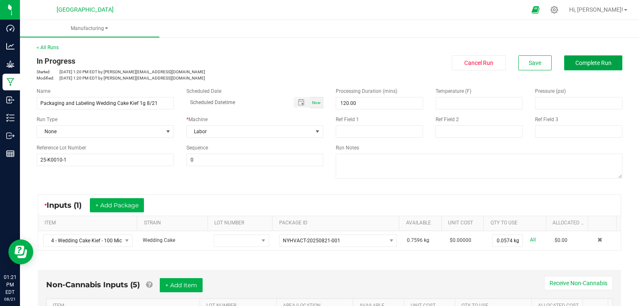
click at [581, 67] on button "Complete Run" at bounding box center [593, 62] width 58 height 15
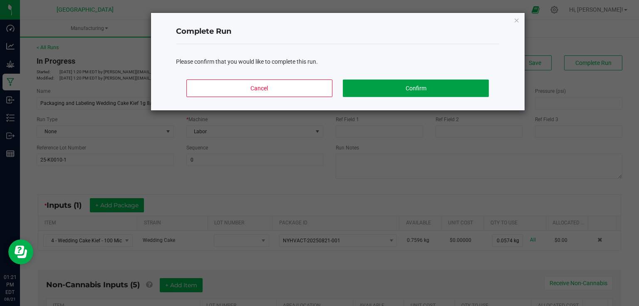
click at [373, 92] on button "Confirm" at bounding box center [416, 87] width 146 height 17
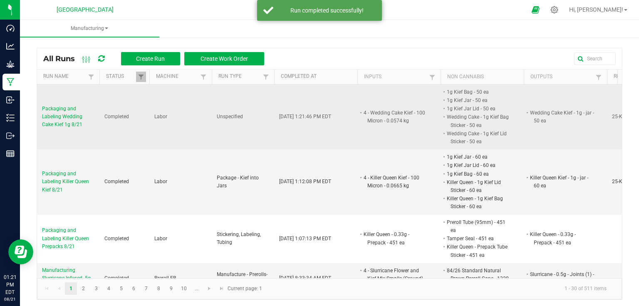
click at [75, 114] on span "Packaging and Labeling Wedding Cake Kief 1g 8/21" at bounding box center [68, 117] width 52 height 24
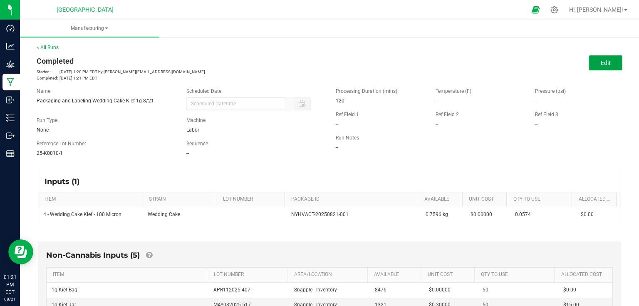
click at [601, 58] on button "Edit" at bounding box center [605, 62] width 33 height 15
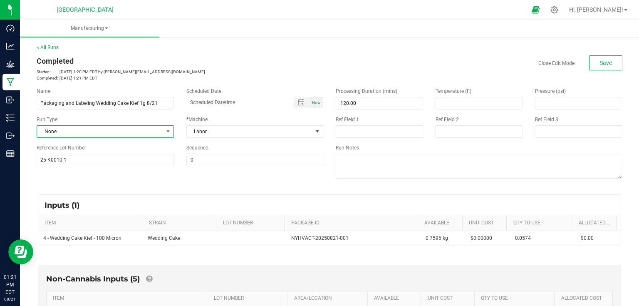
click at [129, 130] on span "None" at bounding box center [100, 132] width 126 height 12
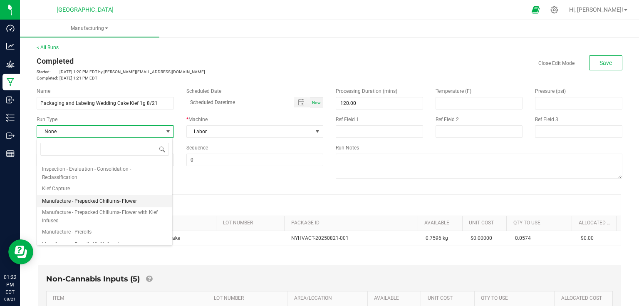
scroll to position [128, 0]
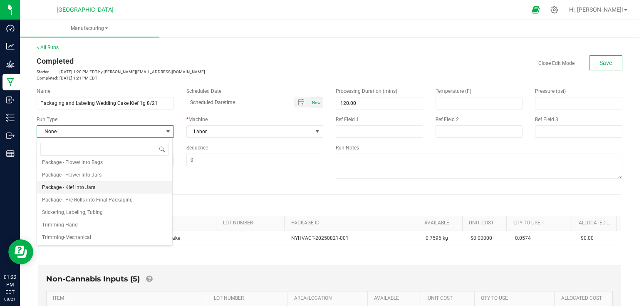
click at [113, 188] on li "Package - Kief into Jars" at bounding box center [104, 187] width 135 height 12
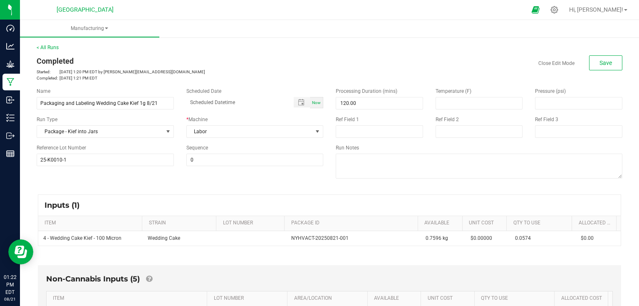
click at [141, 182] on div "Name Packaging and Labeling Wedding Cake Kief 1g 8/21 Scheduled Date Now Run Ty…" at bounding box center [329, 134] width 598 height 106
click at [600, 65] on span "Save" at bounding box center [606, 62] width 12 height 7
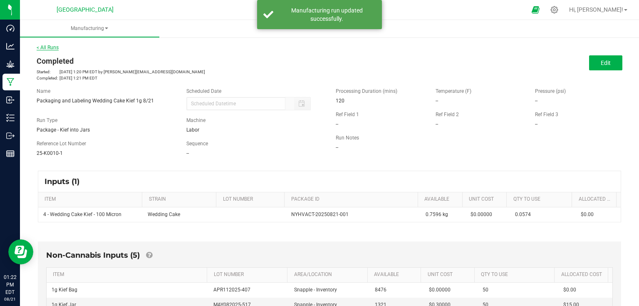
click at [43, 48] on link "< All Runs" at bounding box center [48, 48] width 22 height 6
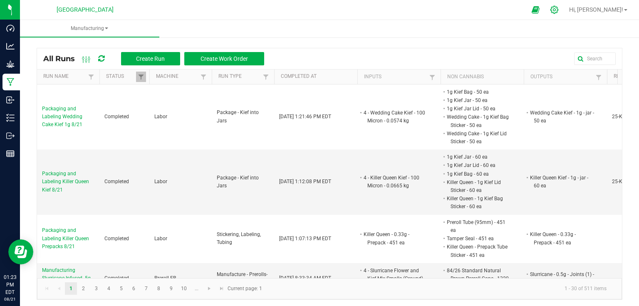
click at [565, 10] on div at bounding box center [554, 10] width 21 height 18
click at [559, 9] on icon at bounding box center [554, 9] width 9 height 9
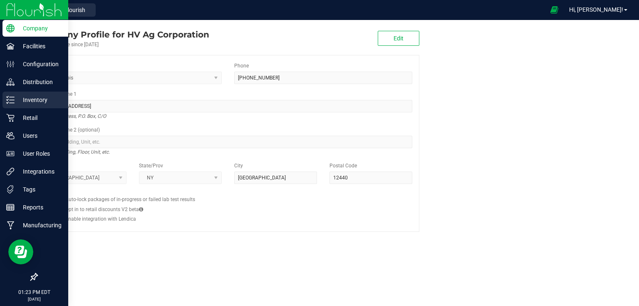
click at [13, 103] on line at bounding box center [12, 103] width 5 height 0
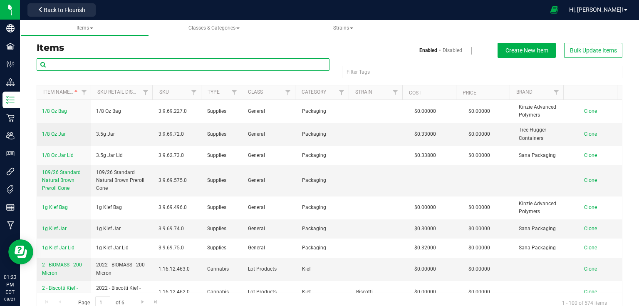
click at [115, 67] on input "text" at bounding box center [183, 64] width 293 height 12
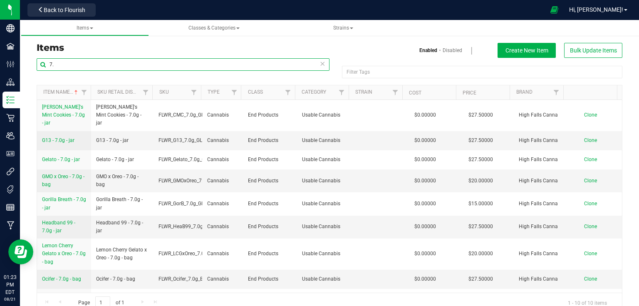
type input "7"
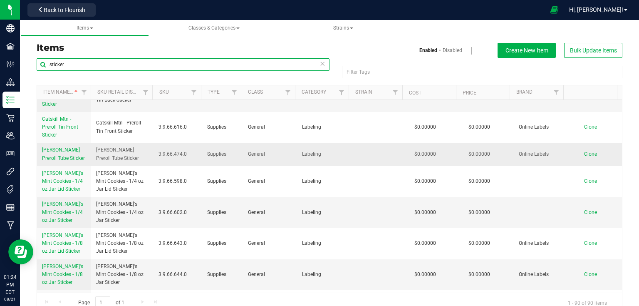
scroll to position [100, 0]
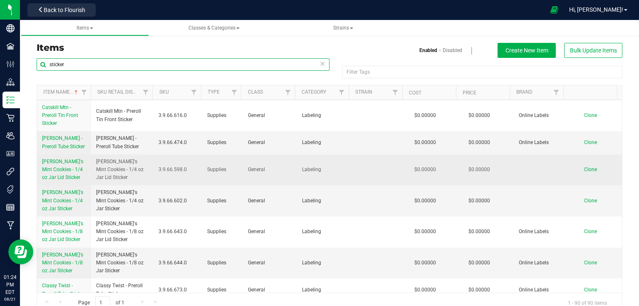
type input "sticker"
drag, startPoint x: 40, startPoint y: 156, endPoint x: 80, endPoint y: 184, distance: 48.8
click at [80, 184] on td "[PERSON_NAME]'s Mint Cookies - 1/4 oz Jar Lid Sticker" at bounding box center [64, 169] width 54 height 31
copy span "[PERSON_NAME]'s Mint Cookies - 1/4 oz Jar Lid Sticker"
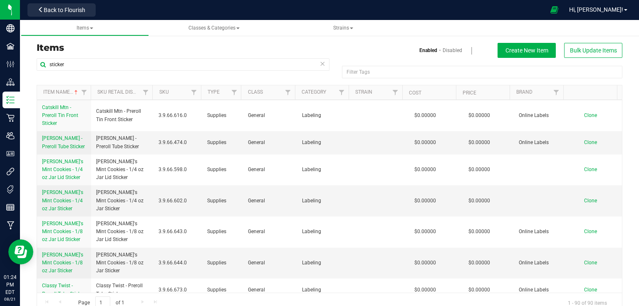
click at [35, 160] on div "sticker Filter Tags Filter Tags Item Name Sku Retail Display Name SKU Type Clas…" at bounding box center [329, 185] width 598 height 255
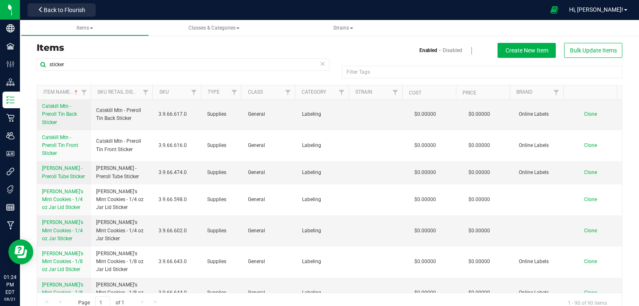
scroll to position [67, 0]
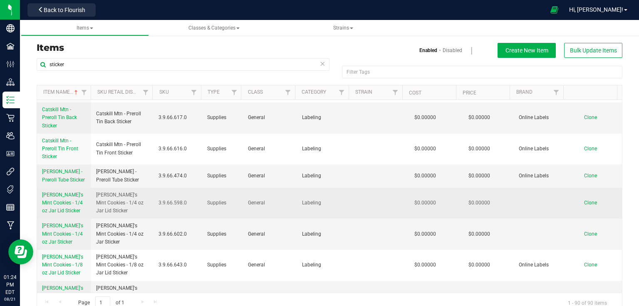
drag, startPoint x: 38, startPoint y: 193, endPoint x: 77, endPoint y: 214, distance: 43.6
click at [77, 214] on td "[PERSON_NAME]'s Mint Cookies - 1/4 oz Jar Lid Sticker" at bounding box center [64, 203] width 54 height 31
copy span "[PERSON_NAME]'s Mint Cookies - 1/4 oz Jar Lid Sticker"
click at [588, 204] on link "Clone" at bounding box center [594, 203] width 21 height 6
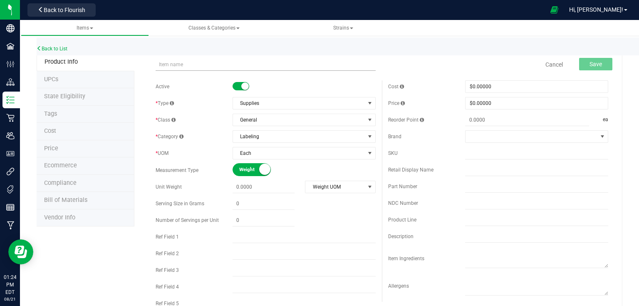
click at [210, 64] on input "text" at bounding box center [266, 64] width 220 height 12
click at [204, 64] on input "[PERSON_NAME]'s Mint Cookies - 1/4 oz Bag Sticker" at bounding box center [266, 64] width 220 height 12
type input "Lemon Cherry Gelato x Oreo - 1/4 oz Bag Sticker"
click at [592, 66] on span "Save" at bounding box center [596, 64] width 12 height 7
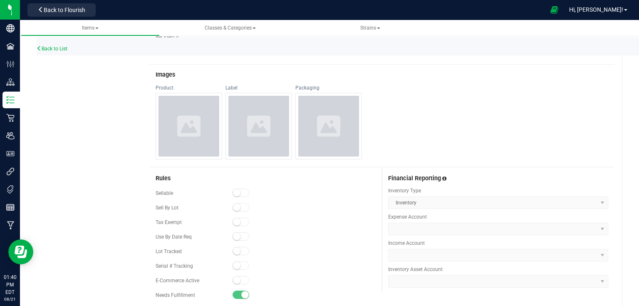
scroll to position [421, 0]
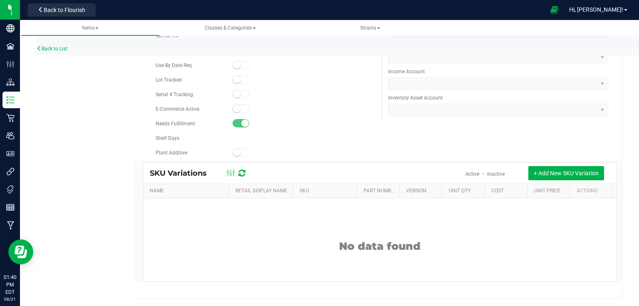
click at [309, 97] on div at bounding box center [304, 94] width 143 height 8
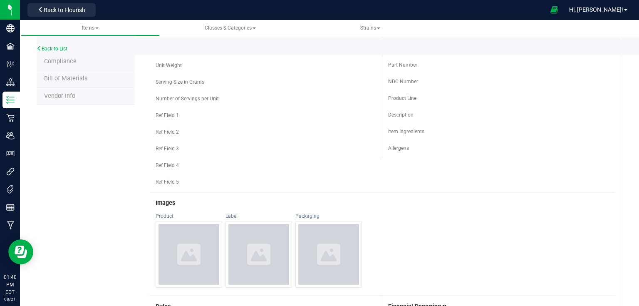
scroll to position [0, 0]
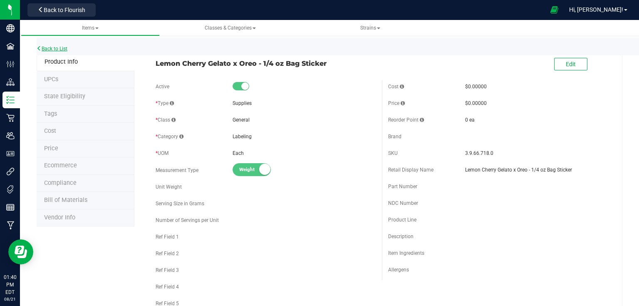
click at [62, 51] on link "Back to List" at bounding box center [52, 49] width 31 height 6
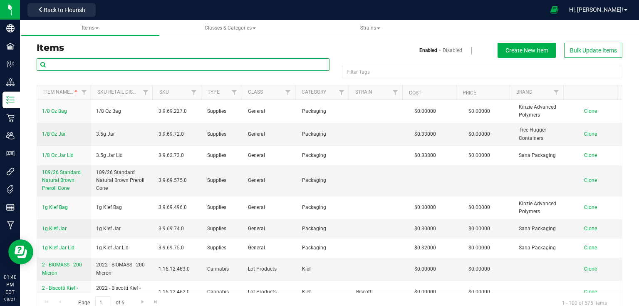
click at [123, 60] on input "text" at bounding box center [183, 64] width 293 height 12
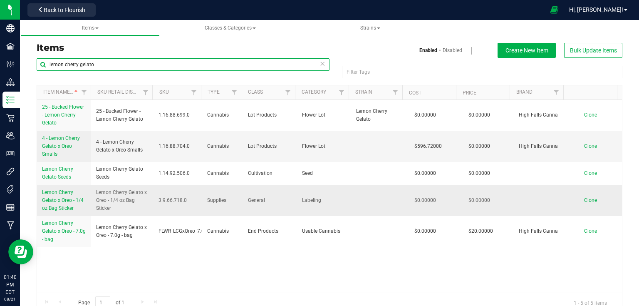
type input "lemon cherry gelato"
drag, startPoint x: 40, startPoint y: 188, endPoint x: 75, endPoint y: 213, distance: 42.8
click at [75, 213] on td "Lemon Cherry Gelato x Oreo - 1/4 oz Bag Sticker" at bounding box center [64, 200] width 54 height 31
copy span "Lemon Cherry Gelato x Oreo - 1/4 oz Bag Sticker"
click at [584, 197] on span "Clone" at bounding box center [590, 200] width 13 height 6
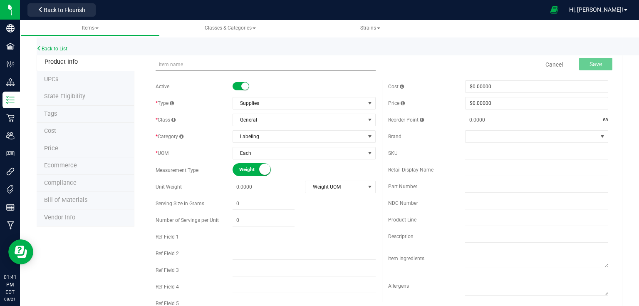
click at [221, 68] on input "text" at bounding box center [266, 64] width 220 height 12
click at [204, 65] on input "Lemon Cherry Gelato x Oreo - 1/4 oz Bag Sticker" at bounding box center [266, 64] width 220 height 12
type input "GMO x Oreo - 1/4 oz Bag Sticker"
click at [592, 62] on span "Save" at bounding box center [596, 64] width 12 height 7
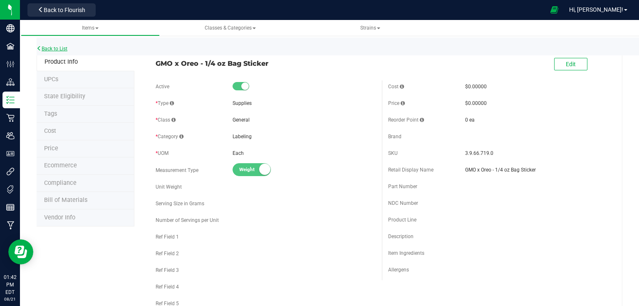
click at [59, 49] on link "Back to List" at bounding box center [52, 49] width 31 height 6
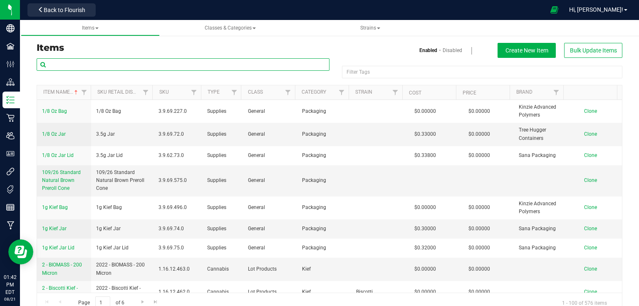
click at [155, 62] on input "text" at bounding box center [183, 64] width 293 height 12
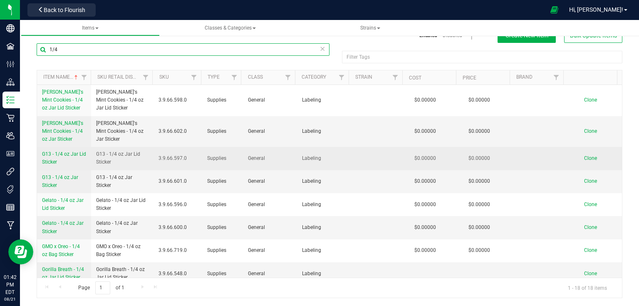
scroll to position [33, 0]
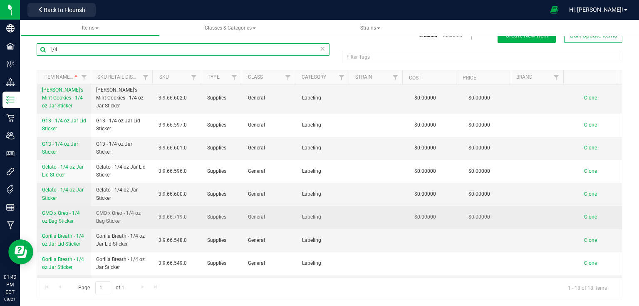
type input "1/4"
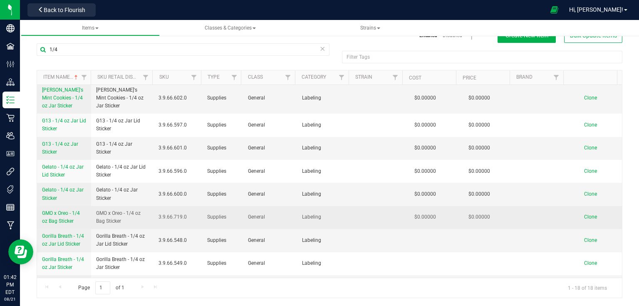
drag, startPoint x: 41, startPoint y: 209, endPoint x: 79, endPoint y: 220, distance: 39.0
click at [79, 220] on td "GMO x Oreo - 1/4 oz Bag Sticker" at bounding box center [64, 217] width 54 height 23
copy span "GMO x Oreo - 1/4 oz Bag Sticker"
click at [584, 218] on span "Clone" at bounding box center [590, 217] width 13 height 6
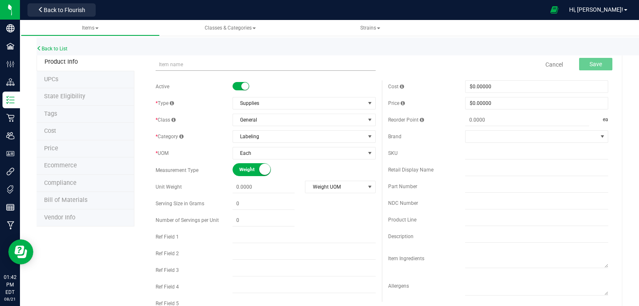
click at [202, 60] on input "text" at bounding box center [266, 64] width 220 height 12
click at [183, 64] on input "GMO x Oreo - 1/4 oz Bag Sticker" at bounding box center [266, 64] width 220 height 12
type input "Ocifer - 1/4 oz Bag Sticker"
click at [591, 67] on span "Save" at bounding box center [596, 64] width 12 height 7
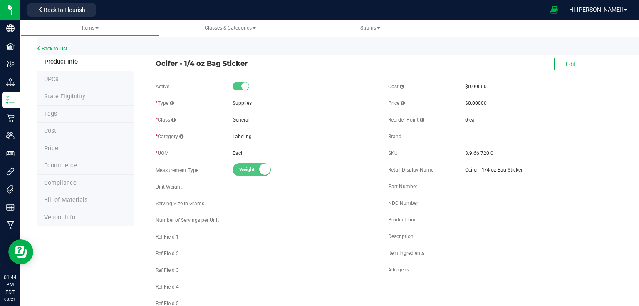
click at [65, 48] on link "Back to List" at bounding box center [52, 49] width 31 height 6
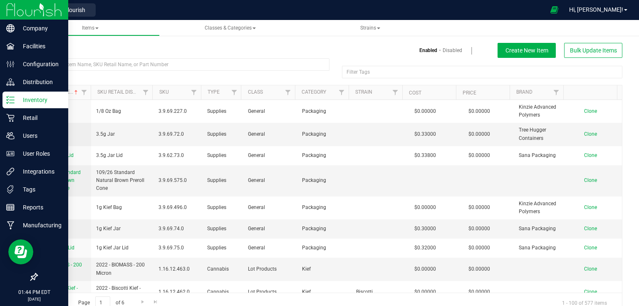
click at [47, 15] on img at bounding box center [34, 10] width 56 height 20
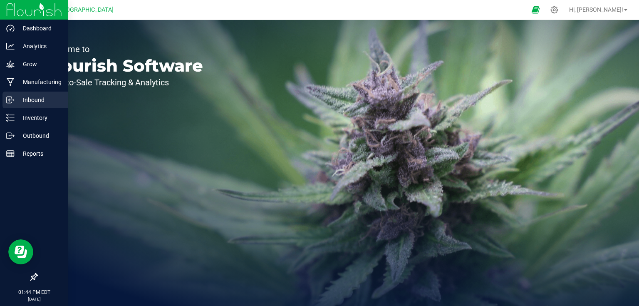
click at [36, 98] on p "Inbound" at bounding box center [40, 100] width 50 height 10
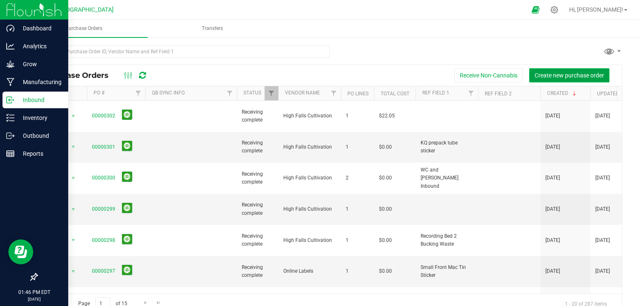
click at [545, 70] on button "Create new purchase order" at bounding box center [569, 75] width 80 height 14
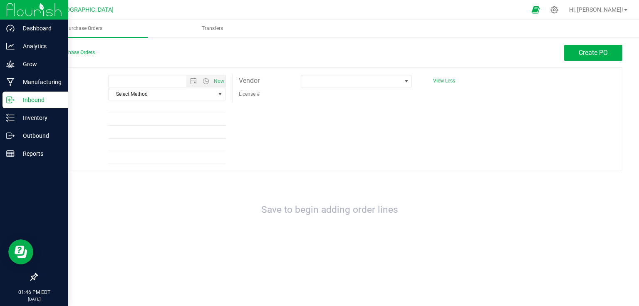
type input "8/21/2025 1:46 PM"
click at [376, 75] on span at bounding box center [357, 81] width 112 height 12
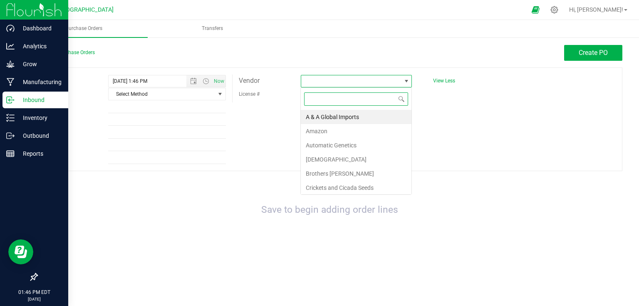
scroll to position [12, 112]
type input "online"
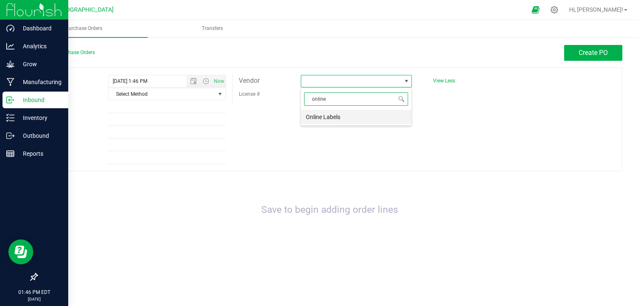
click at [350, 115] on li "Online Labels" at bounding box center [356, 117] width 111 height 14
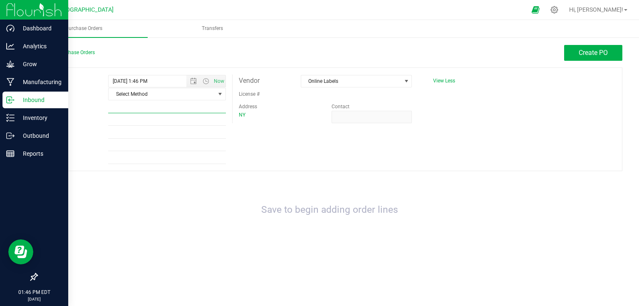
click at [205, 103] on input "Ref Field 1" at bounding box center [166, 107] width 117 height 12
type input "GMOxOreo,LCGxOreo,Ocifer 7.0g bag sticker"
click at [267, 126] on div "Expected 8/21/2025 1:46 PM Now Method Select Method Select Method USPS UPS FedE…" at bounding box center [330, 119] width 586 height 104
click at [597, 56] on span "Create PO" at bounding box center [593, 53] width 29 height 8
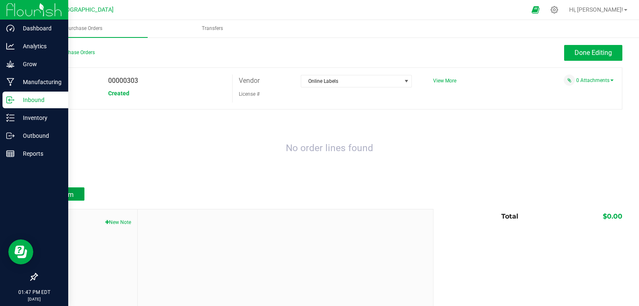
click at [74, 194] on button "Add Item" at bounding box center [61, 193] width 48 height 13
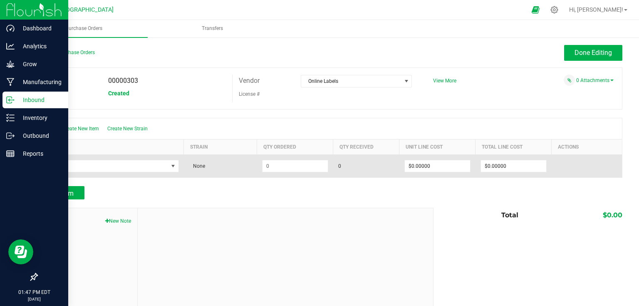
click at [119, 176] on td at bounding box center [110, 165] width 146 height 23
click at [133, 167] on span "NO DATA FOUND" at bounding box center [105, 166] width 125 height 12
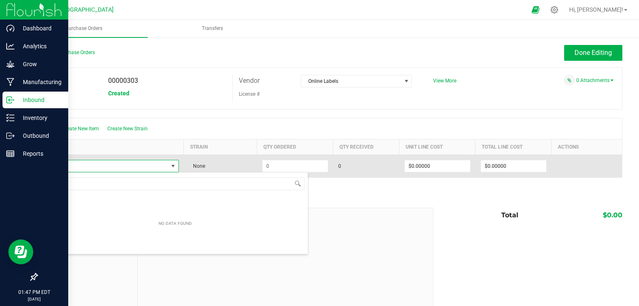
scroll to position [12, 134]
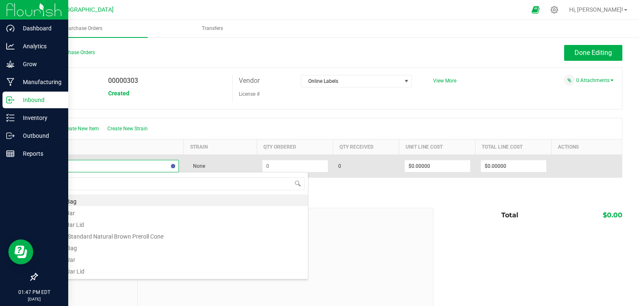
type input "gmo"
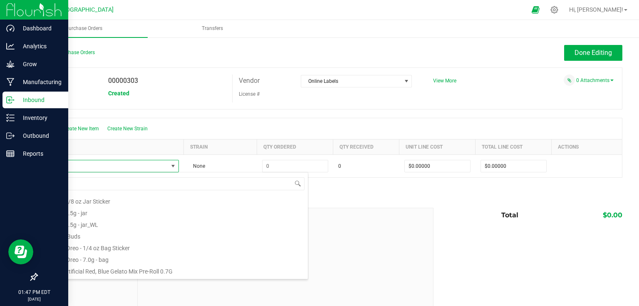
scroll to position [80, 0]
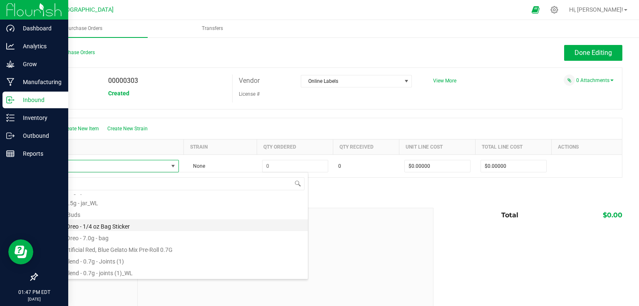
click at [117, 226] on li "GMO x Oreo - 1/4 oz Bag Sticker" at bounding box center [174, 225] width 265 height 12
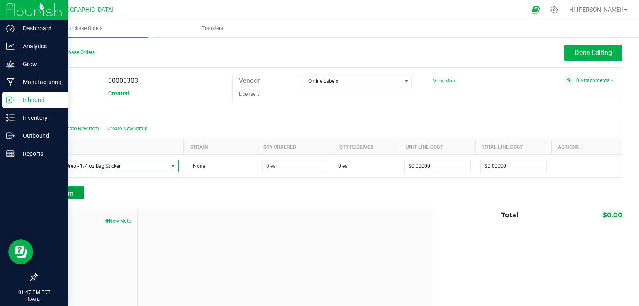
click at [75, 193] on button "Add Item" at bounding box center [61, 192] width 48 height 13
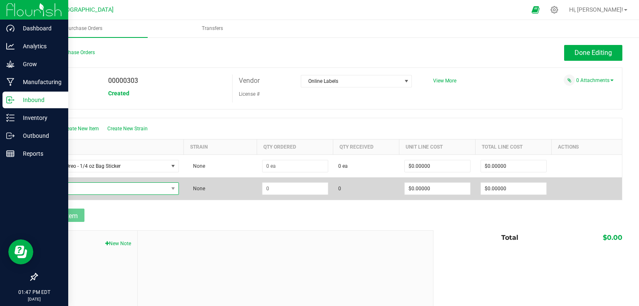
click at [80, 190] on span "NO DATA FOUND" at bounding box center [105, 189] width 125 height 12
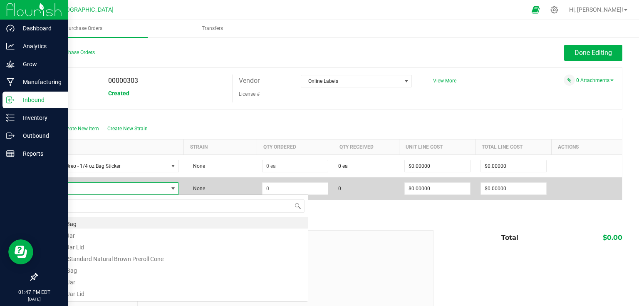
scroll to position [12, 134]
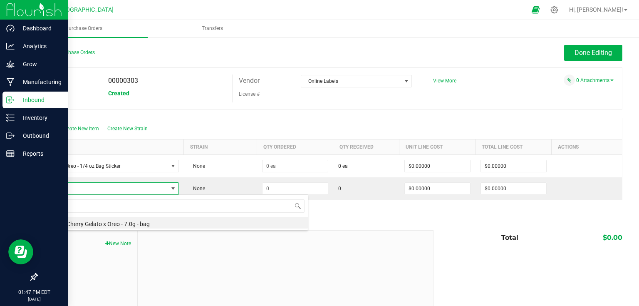
type input "l"
type input "1/4"
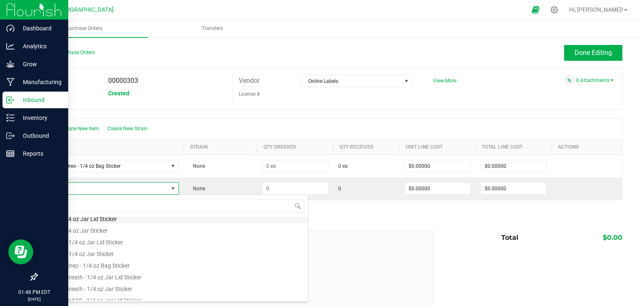
scroll to position [67, 0]
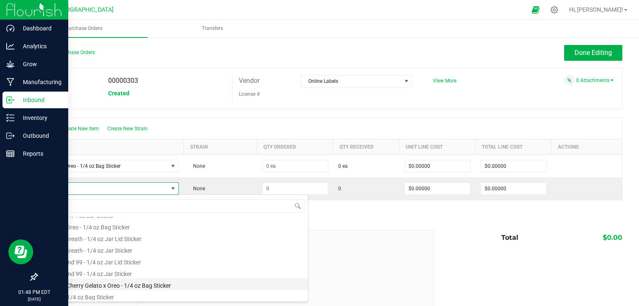
click at [100, 281] on li "Lemon Cherry Gelato x Oreo - 1/4 oz Bag Sticker" at bounding box center [174, 284] width 265 height 12
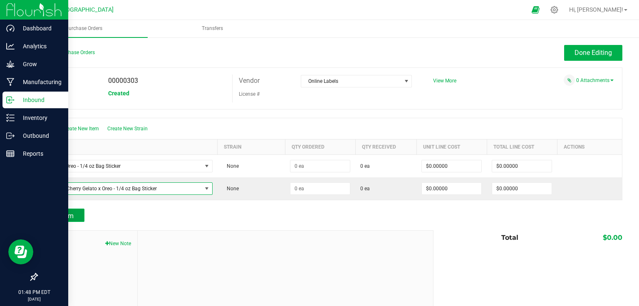
click at [72, 220] on button "Add Item" at bounding box center [61, 214] width 48 height 13
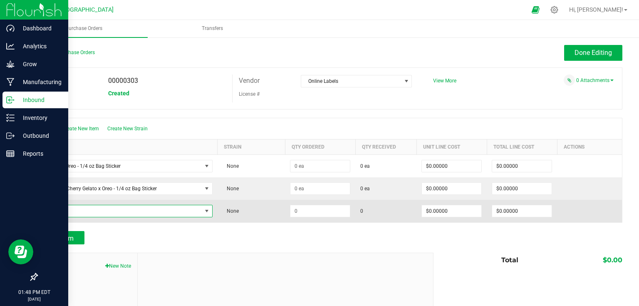
click at [84, 214] on span "NO DATA FOUND" at bounding box center [122, 211] width 159 height 12
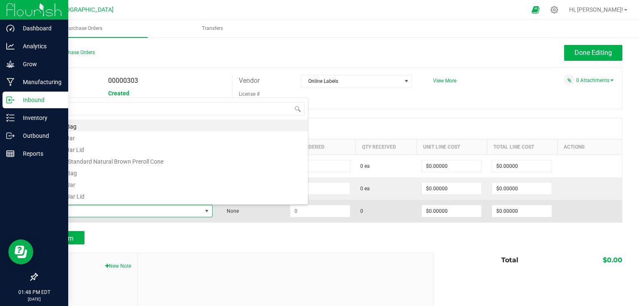
scroll to position [12, 167]
type input "1/4"
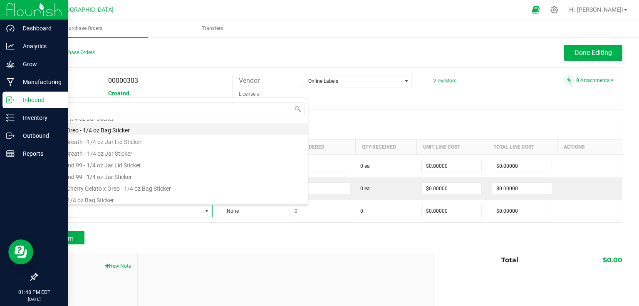
scroll to position [67, 0]
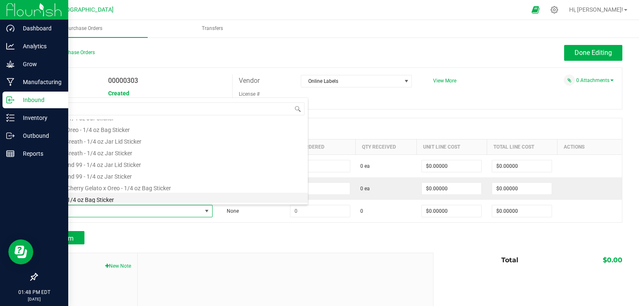
click at [100, 195] on li "Ocifer - 1/4 oz Bag Sticker" at bounding box center [174, 199] width 265 height 12
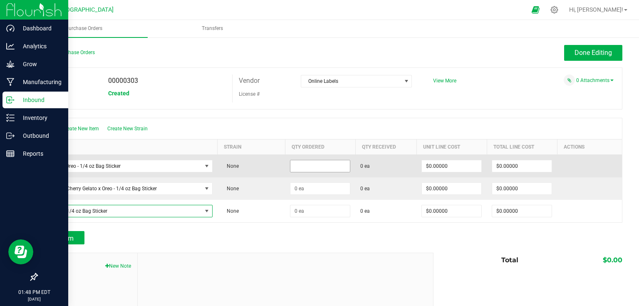
click at [315, 161] on input at bounding box center [319, 166] width 59 height 12
type input "2064 ea"
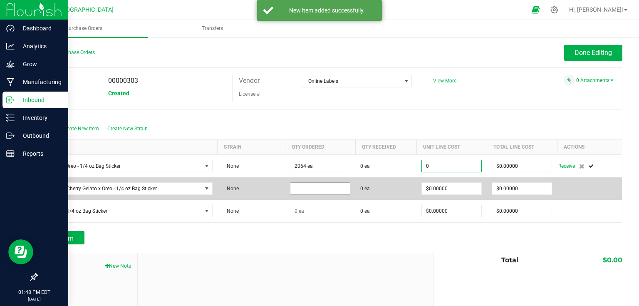
type input "$0.00000"
click at [316, 191] on input at bounding box center [319, 189] width 59 height 12
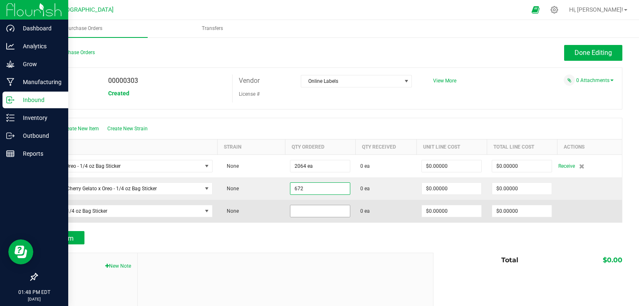
type input "672 ea"
click at [324, 213] on input at bounding box center [319, 211] width 59 height 12
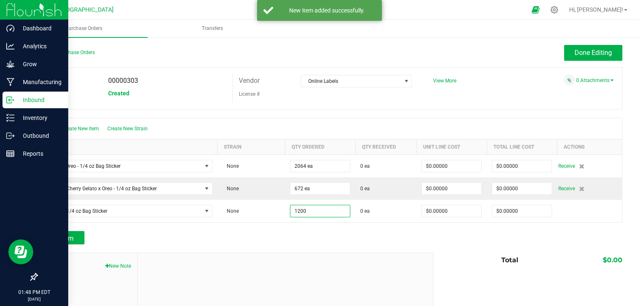
type input "1200 ea"
click at [339, 246] on div at bounding box center [330, 248] width 586 height 8
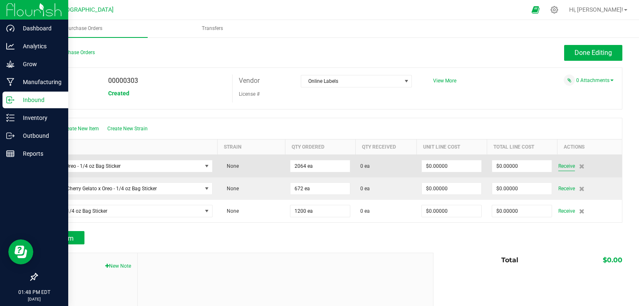
click at [559, 166] on span "Receive" at bounding box center [566, 166] width 17 height 10
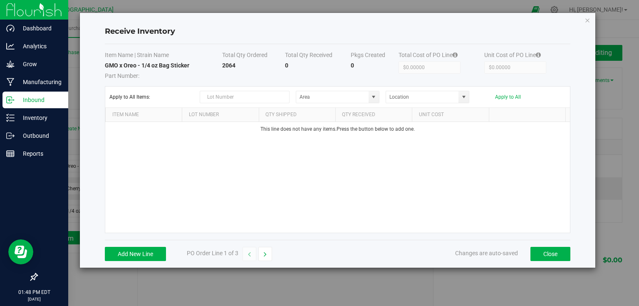
type input "Snapple - Inventory"
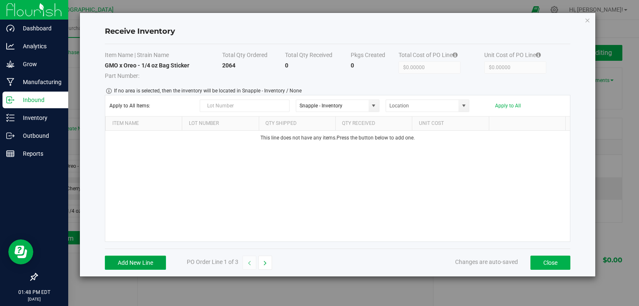
click at [150, 258] on button "Add New Line" at bounding box center [135, 262] width 61 height 14
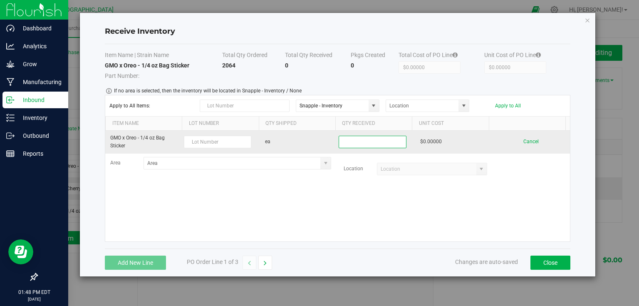
click at [384, 146] on input at bounding box center [372, 142] width 67 height 12
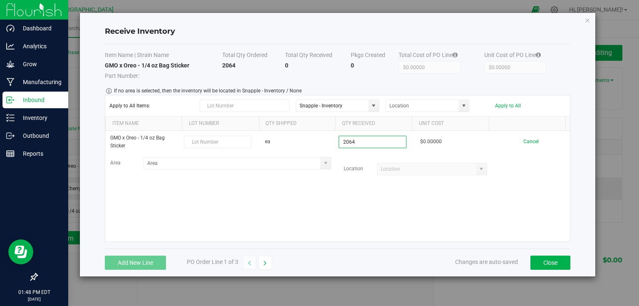
type input "2064 ea"
click at [401, 190] on kendo-grid-list "GMO x Oreo - 1/4 oz Bag Sticker ea 2064 ea $0.00000 Cancel Area Location" at bounding box center [337, 186] width 465 height 111
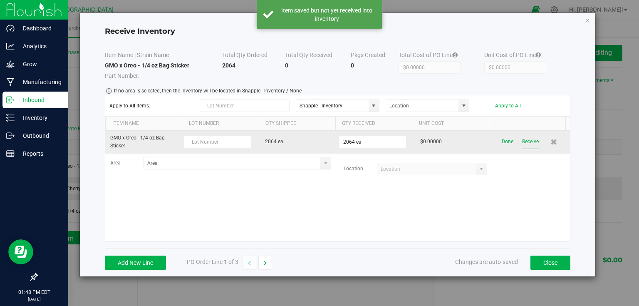
click at [526, 143] on button "Receive" at bounding box center [530, 141] width 17 height 15
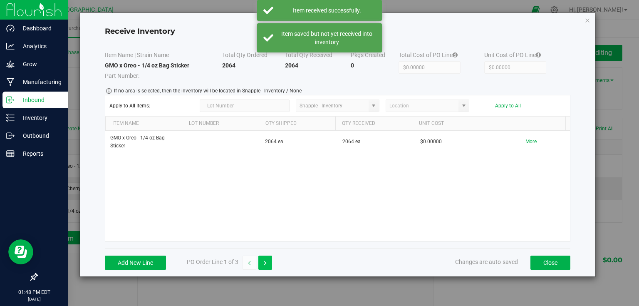
click at [268, 261] on button "button" at bounding box center [265, 262] width 14 height 14
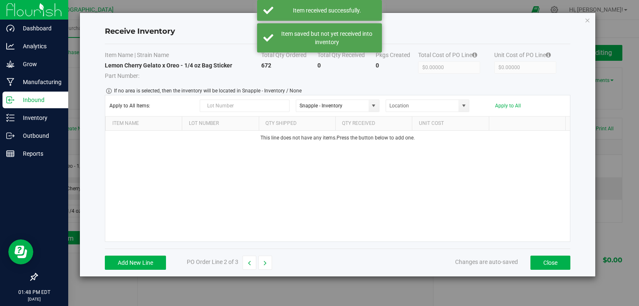
click at [166, 264] on div "Add New Line PO Order Line 2 of 3" at bounding box center [188, 262] width 167 height 14
click at [163, 264] on button "Add New Line" at bounding box center [135, 262] width 61 height 14
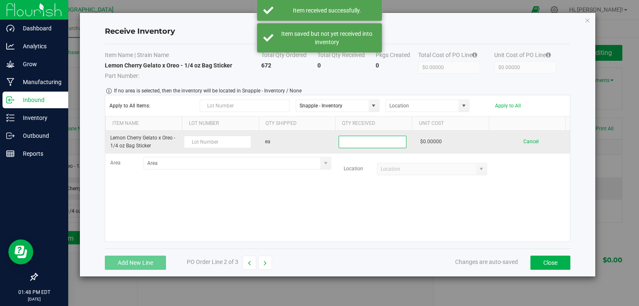
click at [377, 142] on input at bounding box center [372, 142] width 67 height 12
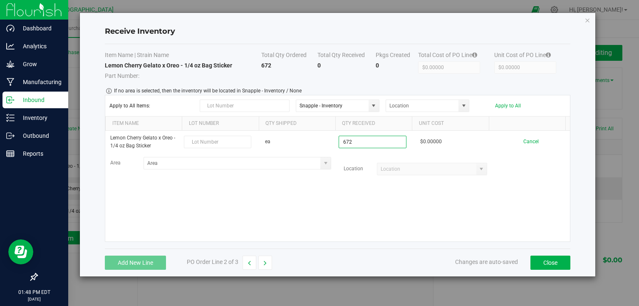
type input "672 ea"
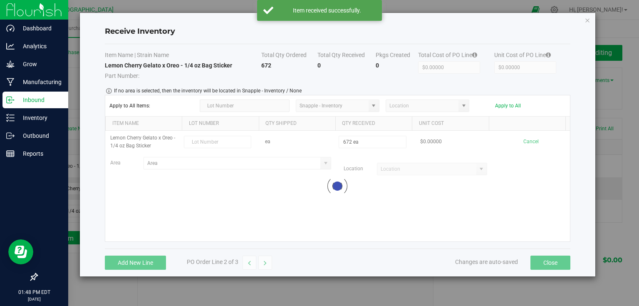
click at [382, 191] on kendo-grid-list "Lemon Cherry Gelato x Oreo - 1/4 oz Bag Sticker ea 672 ea $0.00000 Cancel Area …" at bounding box center [337, 186] width 465 height 111
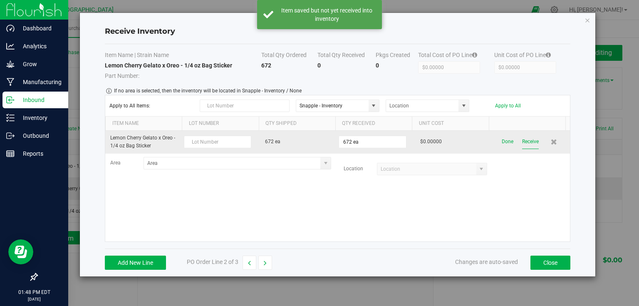
click at [528, 137] on button "Receive" at bounding box center [530, 141] width 17 height 15
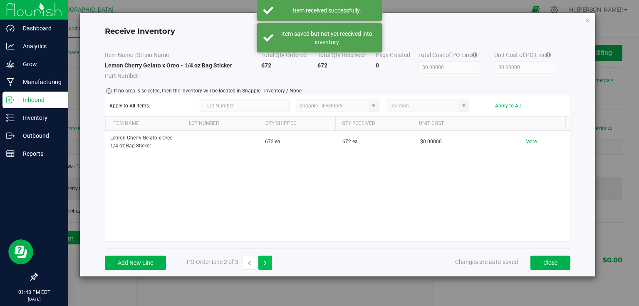
click at [264, 260] on icon "button" at bounding box center [265, 263] width 3 height 6
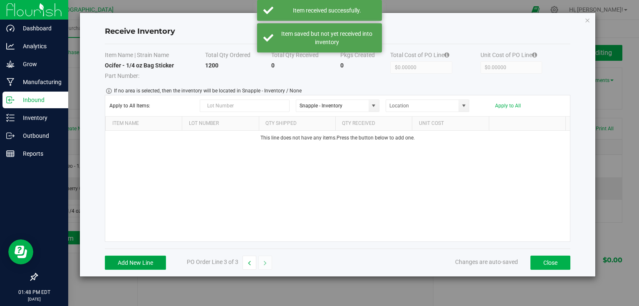
click at [149, 264] on button "Add New Line" at bounding box center [135, 262] width 61 height 14
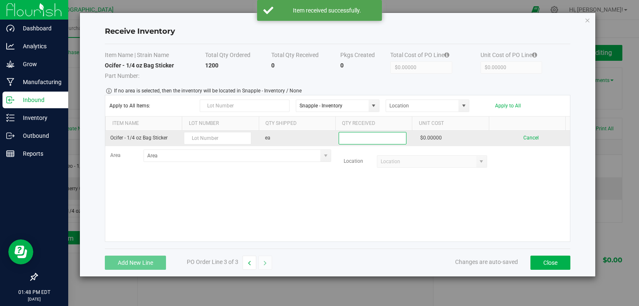
click at [364, 140] on input at bounding box center [372, 138] width 67 height 12
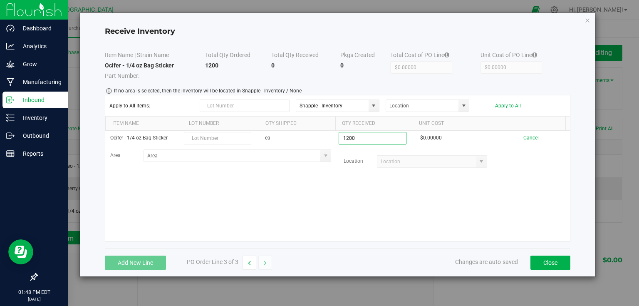
type input "1200 ea"
click at [376, 180] on kendo-grid-list "Ocifer - 1/4 oz Bag Sticker ea 1200 ea $0.00000 Cancel Area Location Loading" at bounding box center [337, 186] width 465 height 111
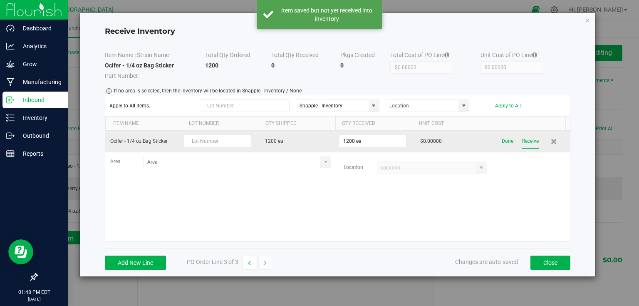
click at [525, 141] on button "Receive" at bounding box center [530, 141] width 17 height 15
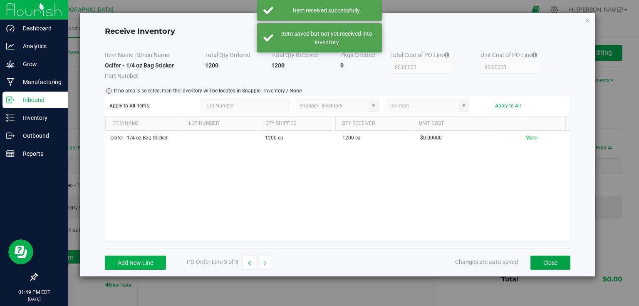
click at [544, 261] on button "Close" at bounding box center [550, 262] width 40 height 14
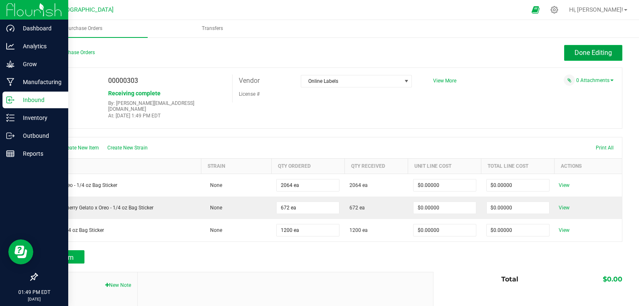
click at [579, 57] on span "Done Editing" at bounding box center [593, 53] width 37 height 8
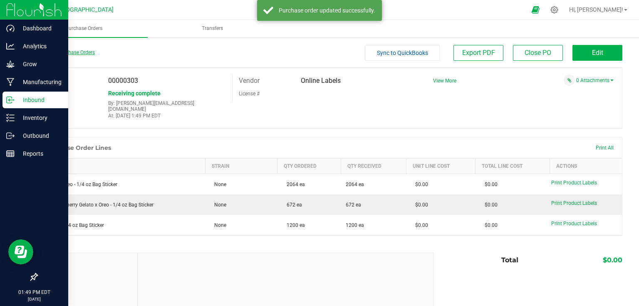
click at [86, 53] on link "Back to Purchase Orders" at bounding box center [66, 53] width 58 height 6
